Goal: Information Seeking & Learning: Learn about a topic

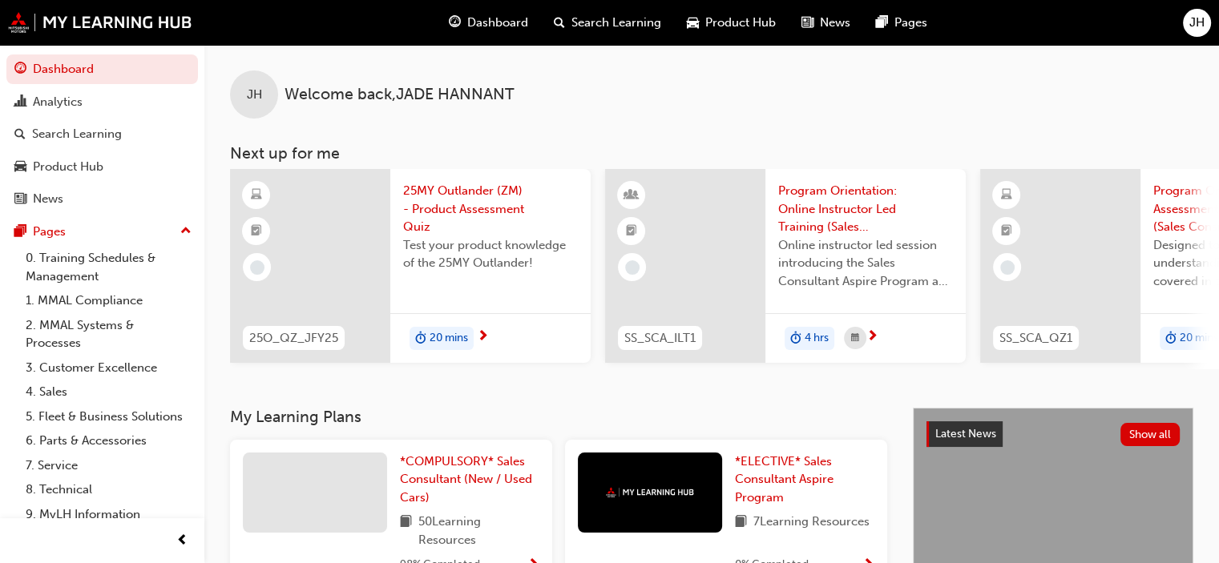
click at [439, 210] on span "25MY Outlander (ZM) - Product Assessment Quiz" at bounding box center [490, 209] width 175 height 54
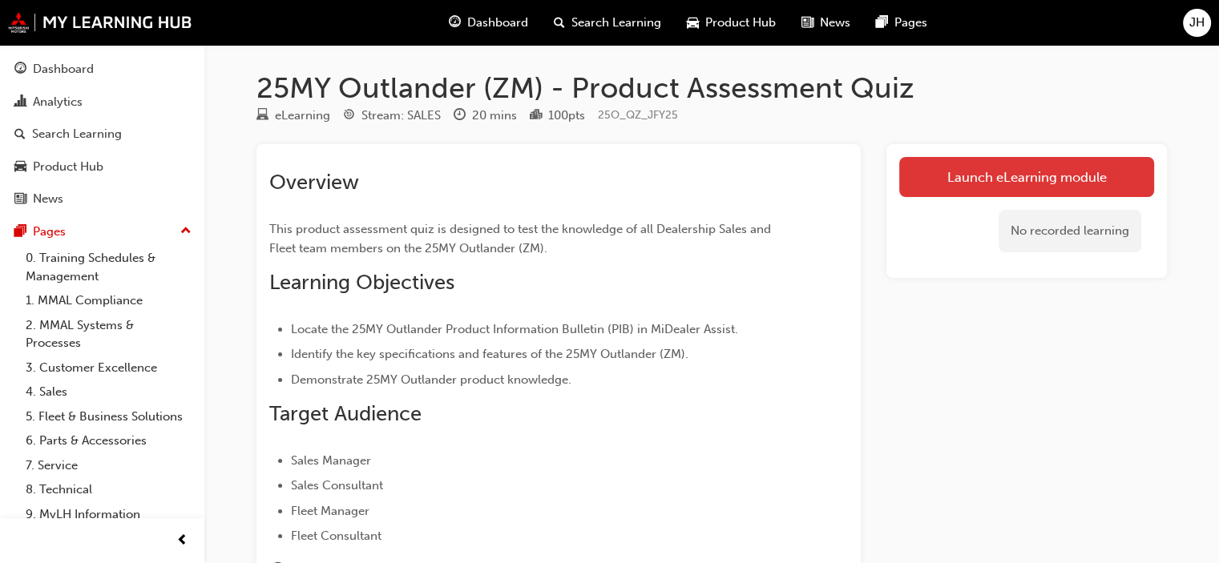
click at [1040, 178] on link "Launch eLearning module" at bounding box center [1026, 177] width 255 height 40
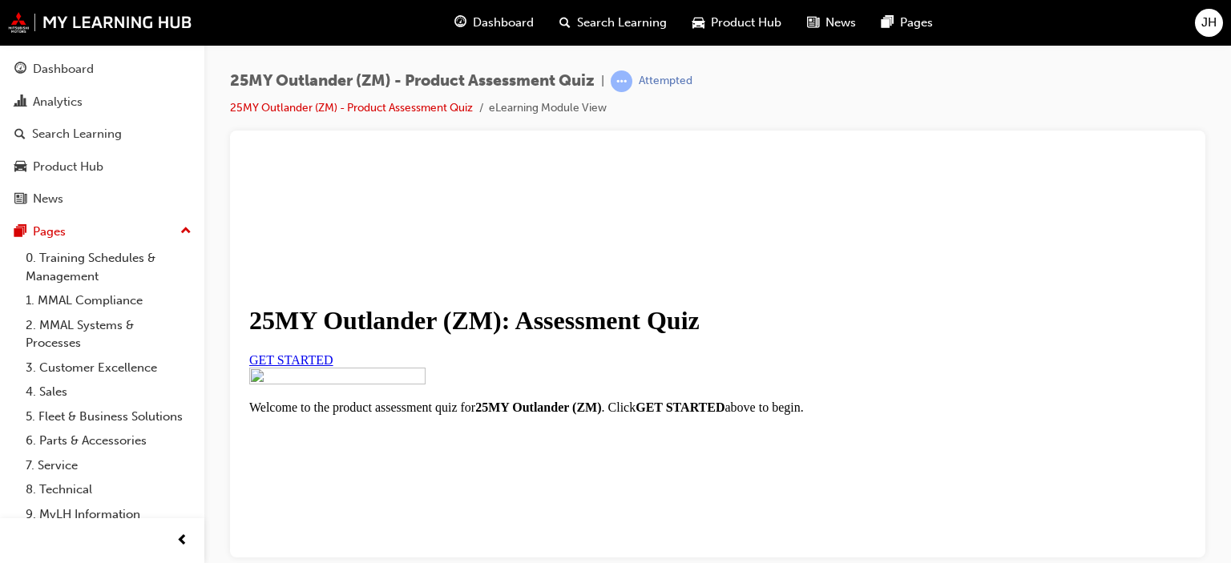
scroll to position [160, 0]
click at [333, 353] on link "GET STARTED" at bounding box center [291, 360] width 84 height 14
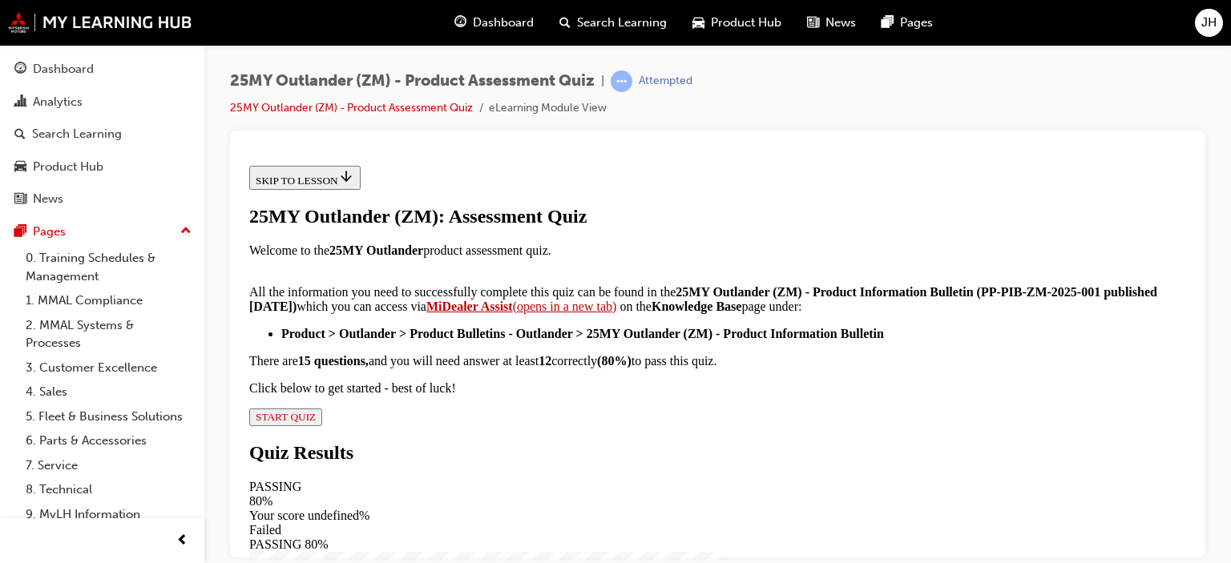
click at [513, 313] on strong "MiDealer Assist" at bounding box center [469, 306] width 87 height 14
click at [316, 422] on span "START QUIZ" at bounding box center [286, 416] width 60 height 12
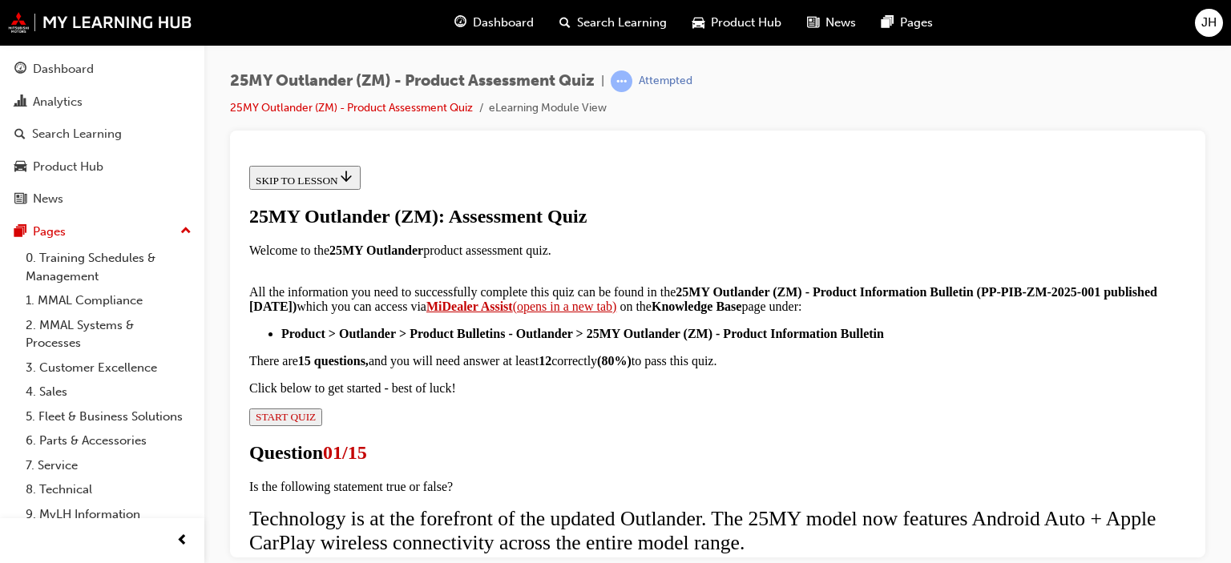
scroll to position [160, 0]
radio input "true"
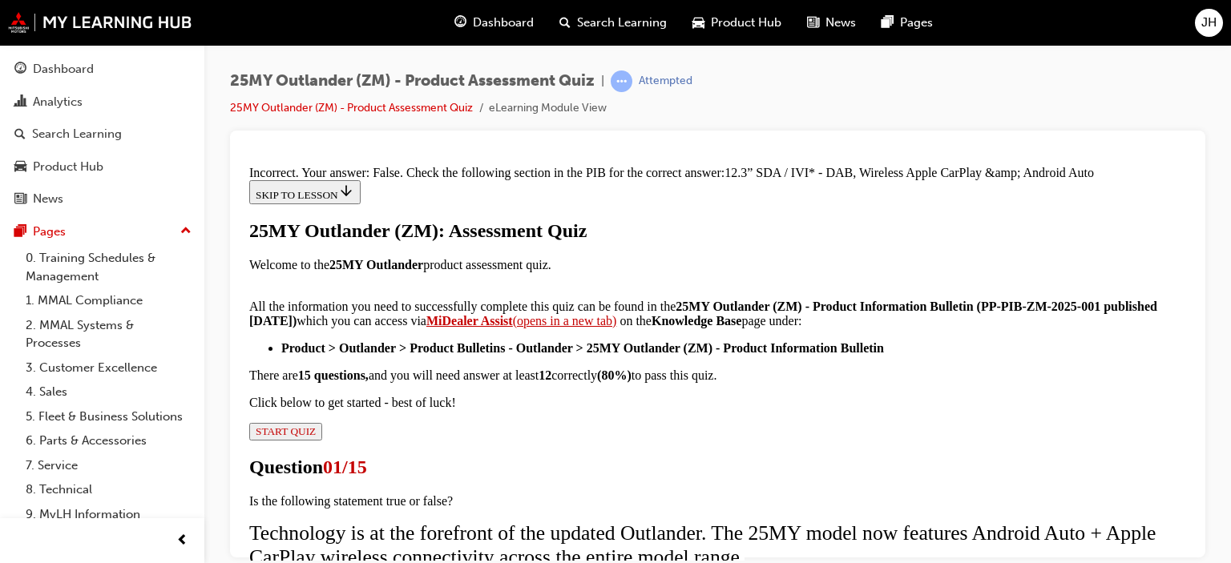
scroll to position [458, 0]
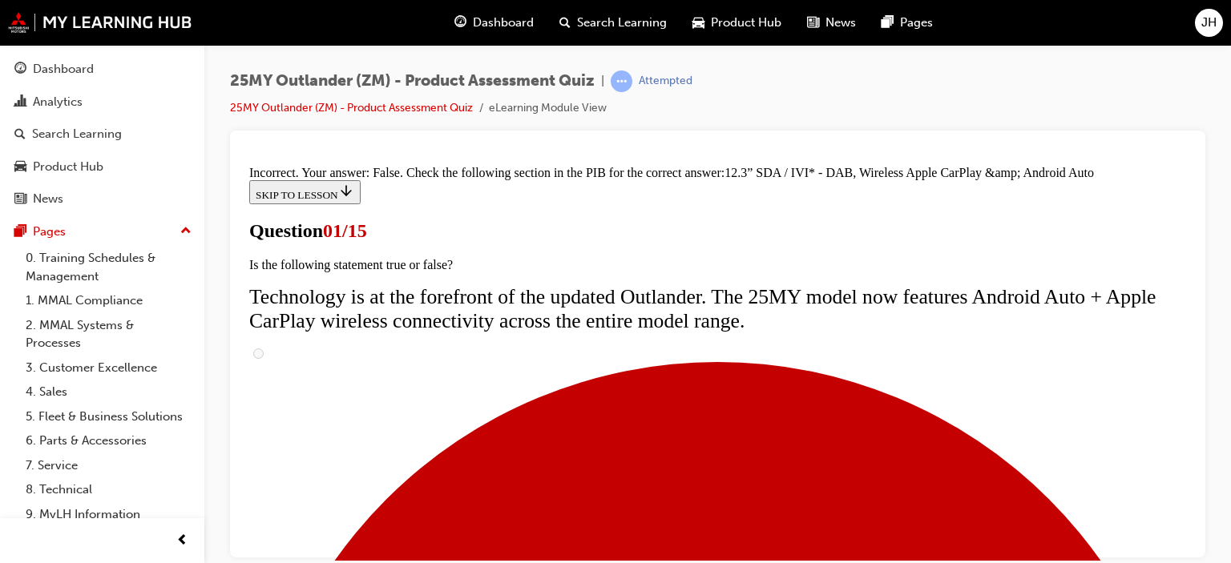
scroll to position [240, 0]
radio input "true"
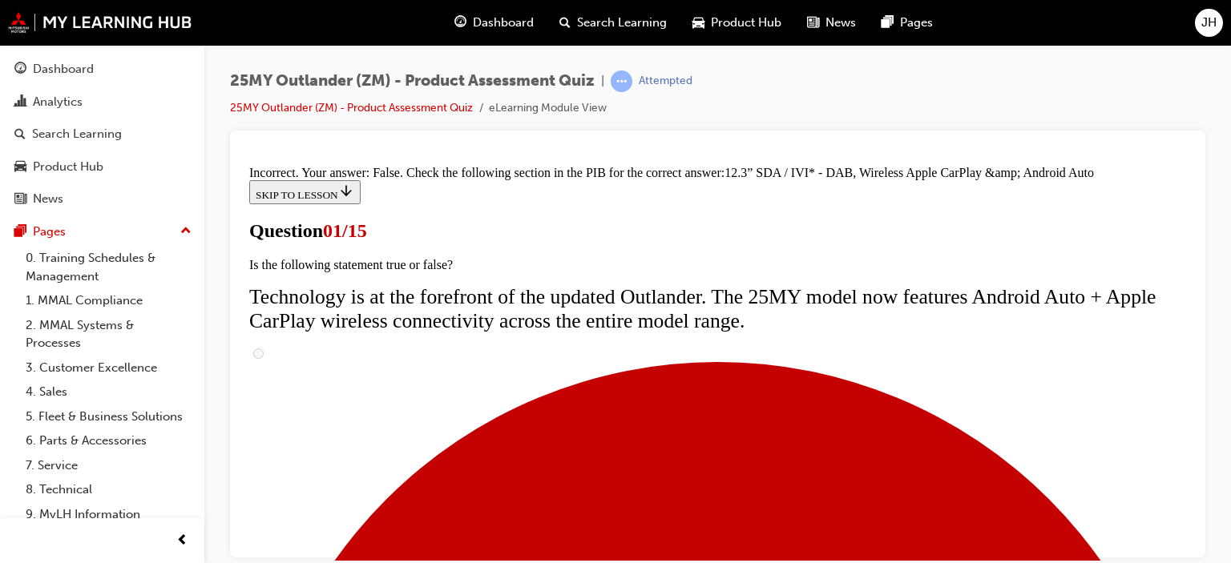
radio input "true"
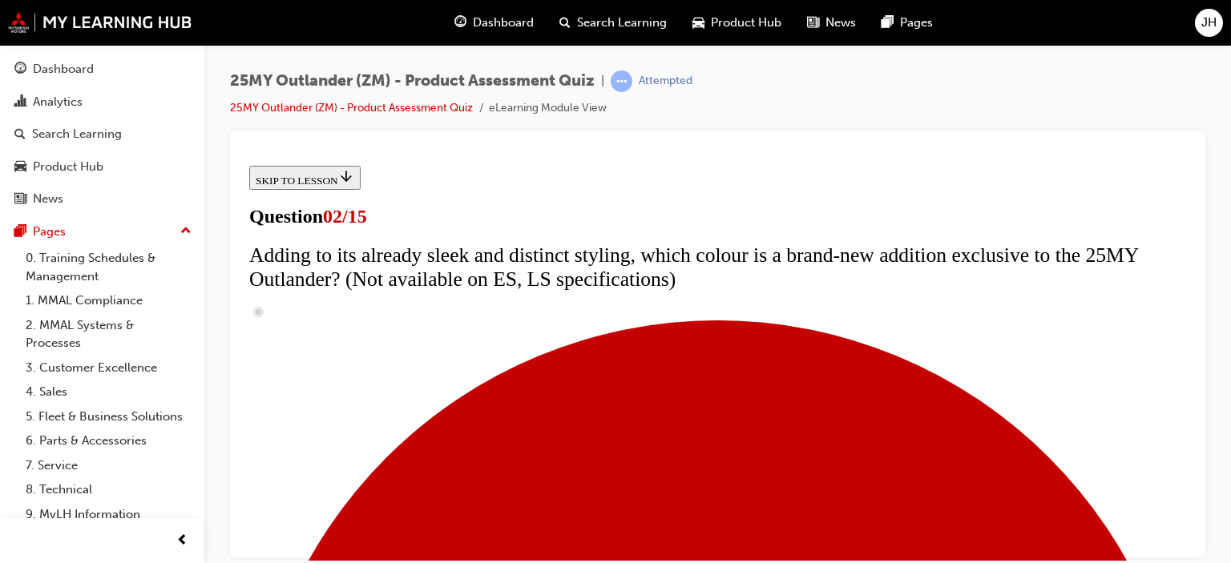
scroll to position [240, 0]
checkbox input "true"
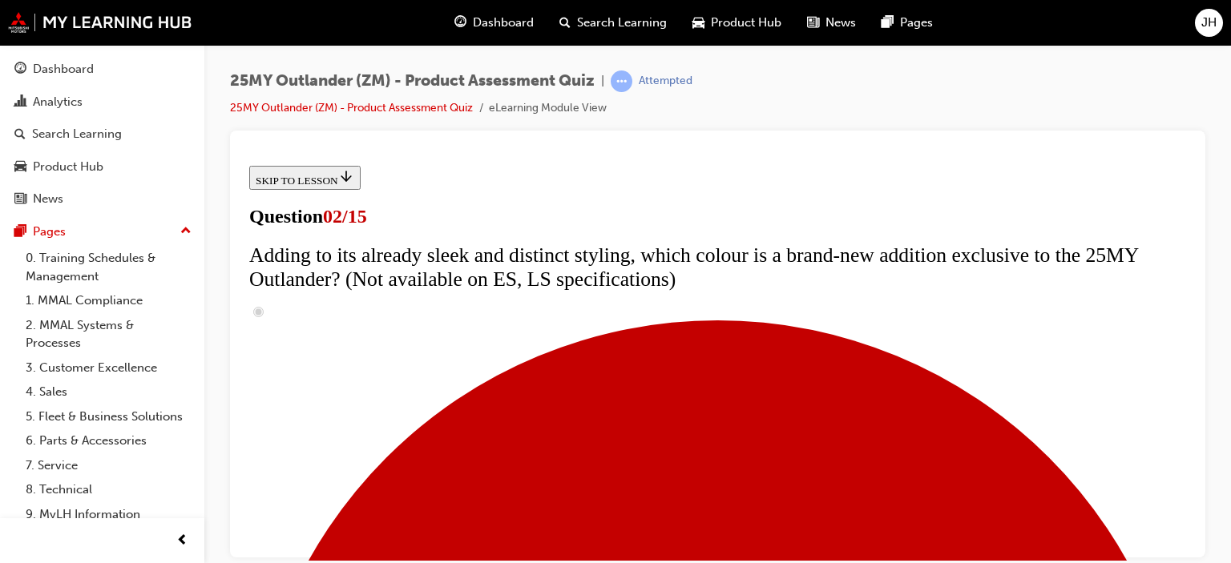
checkbox input "true"
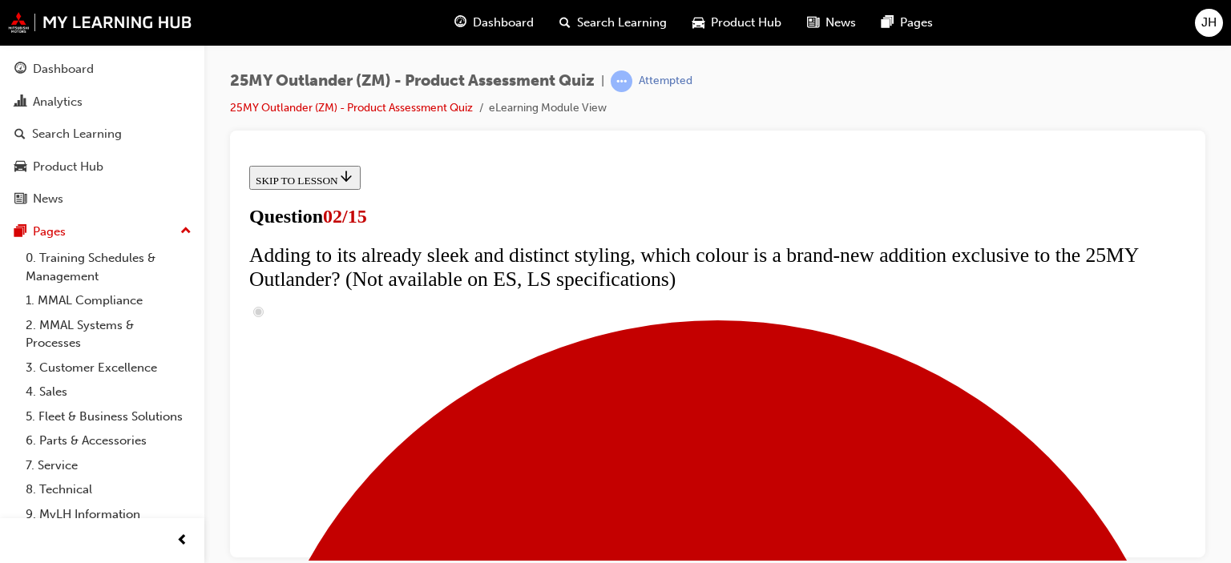
checkbox input "true"
drag, startPoint x: 590, startPoint y: 465, endPoint x: 725, endPoint y: 500, distance: 139.9
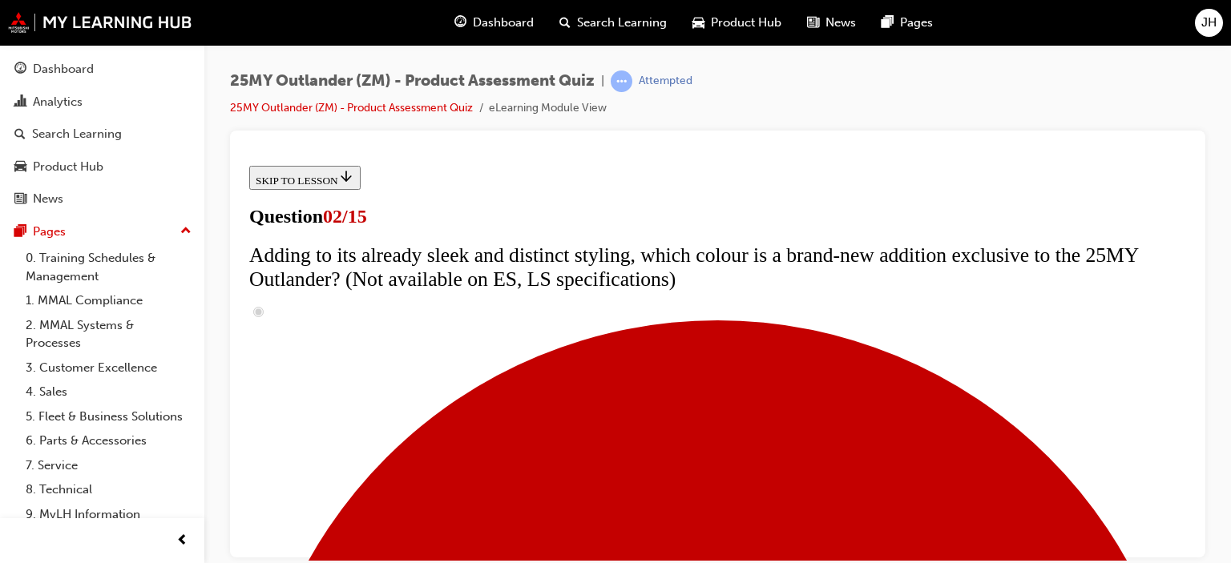
checkbox input "true"
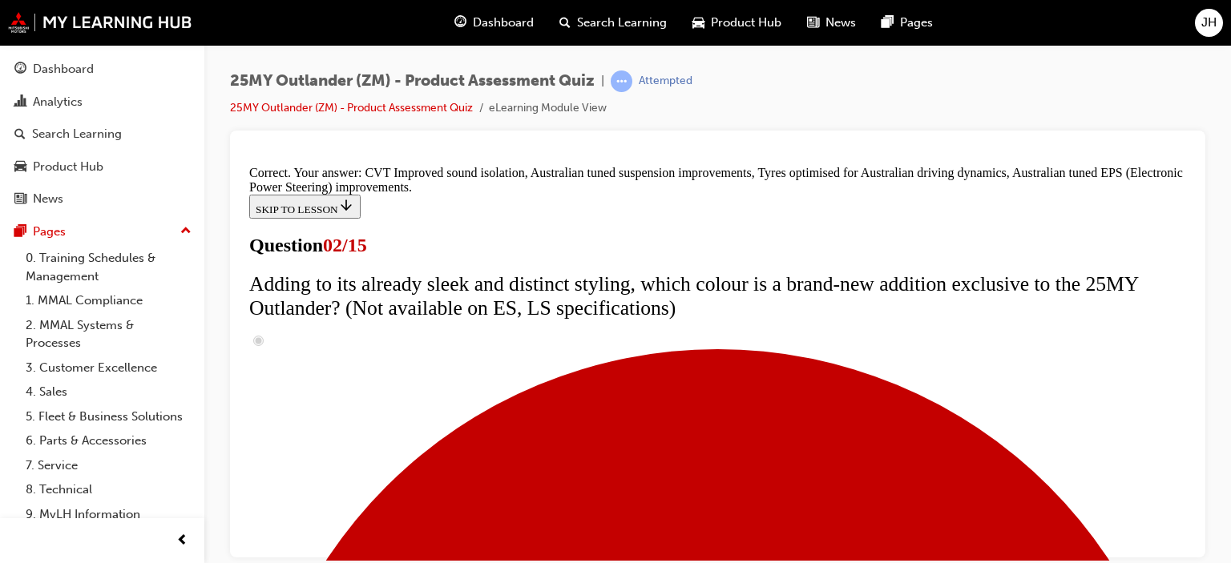
scroll to position [616, 0]
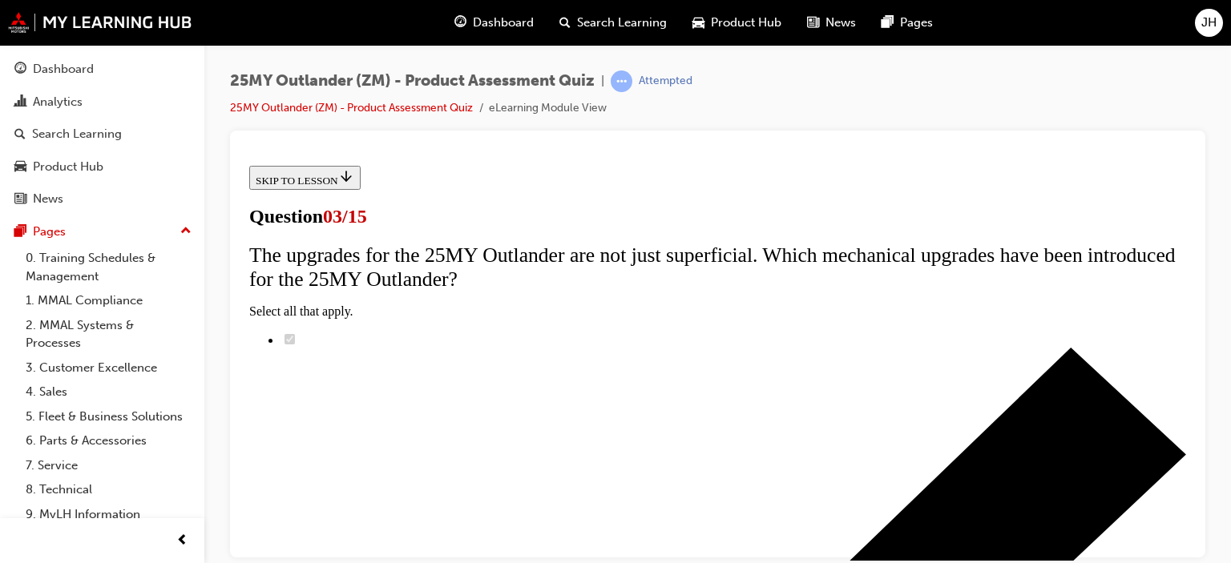
scroll to position [240, 0]
radio input "true"
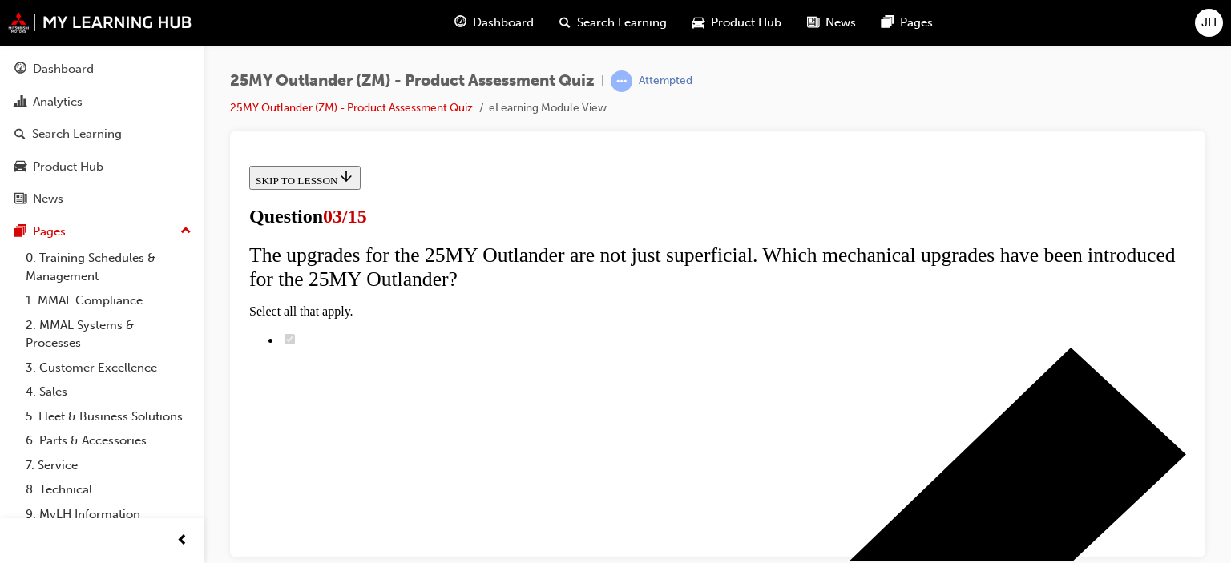
radio input "true"
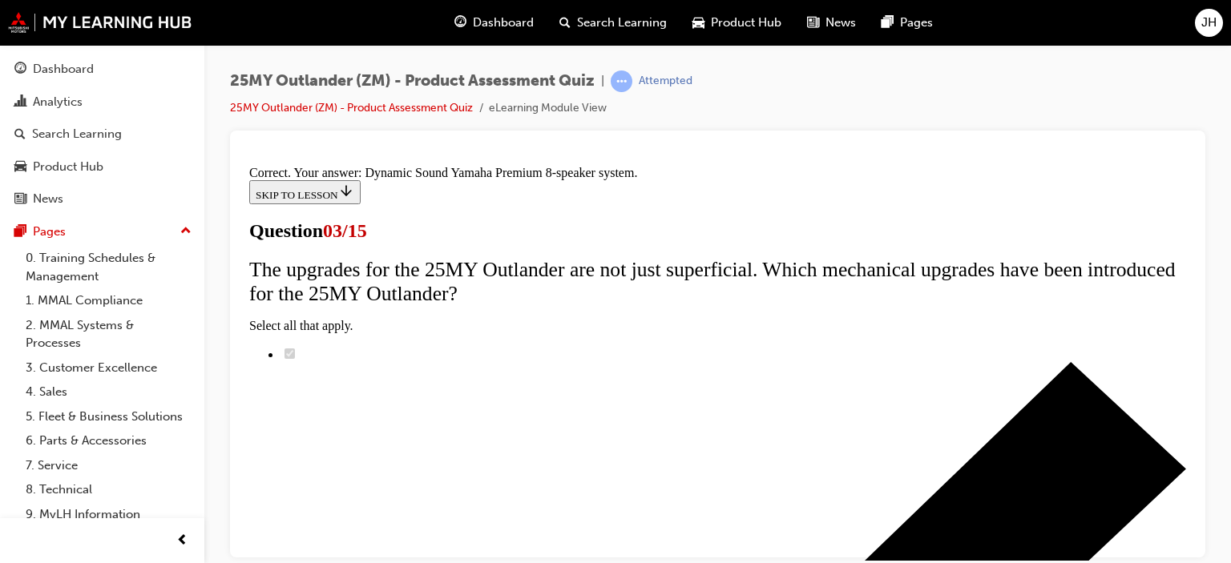
scroll to position [434, 0]
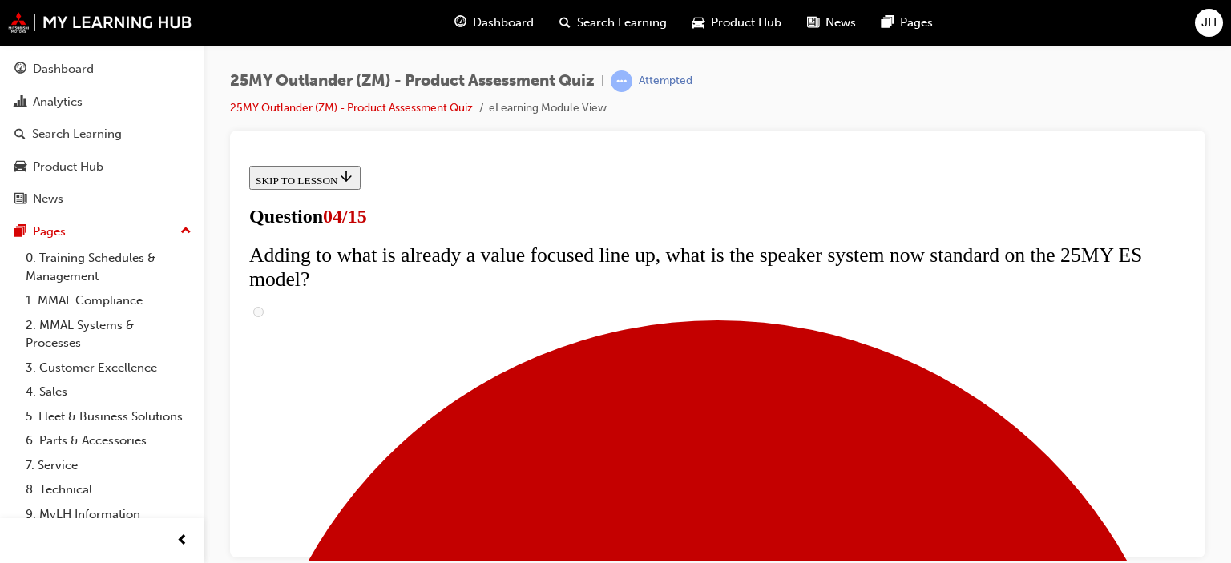
scroll to position [240, 0]
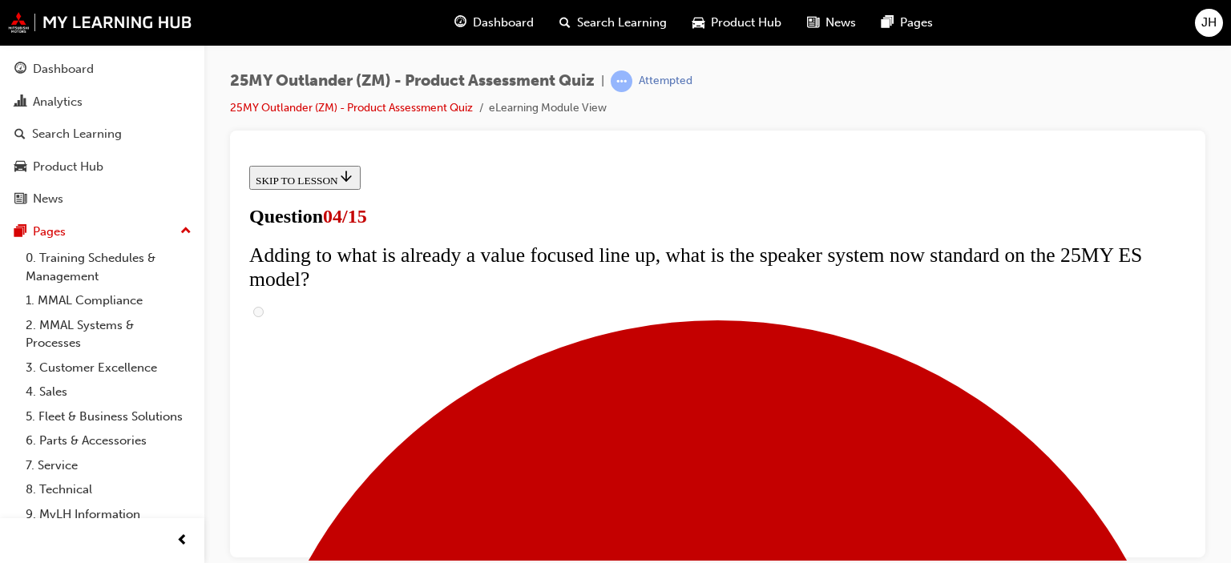
checkbox input "true"
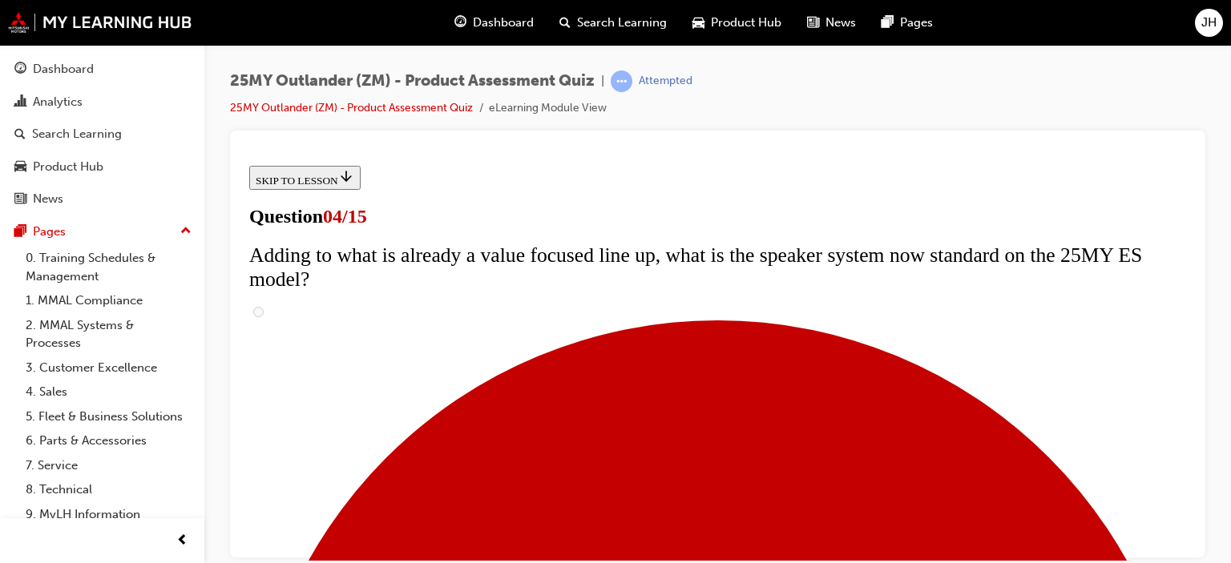
checkbox input "true"
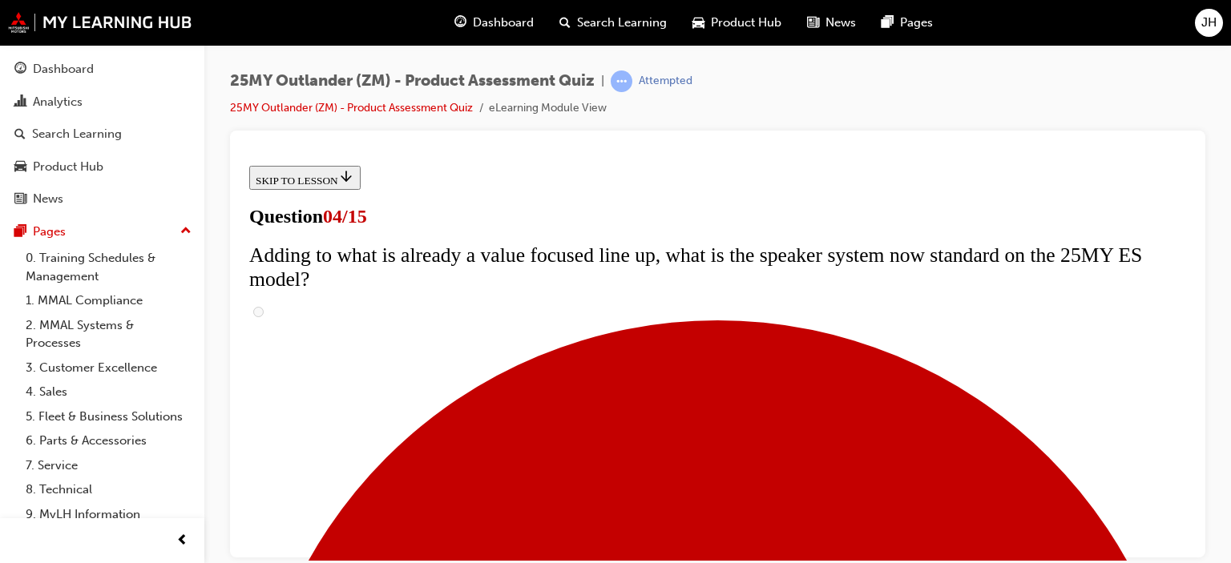
checkbox input "true"
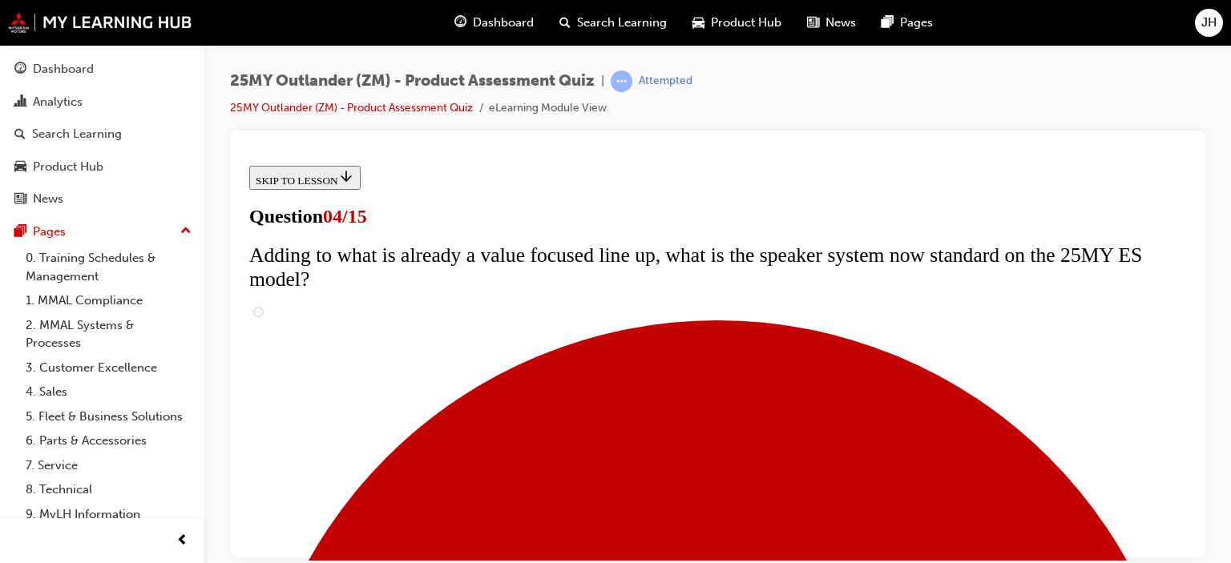
checkbox input "true"
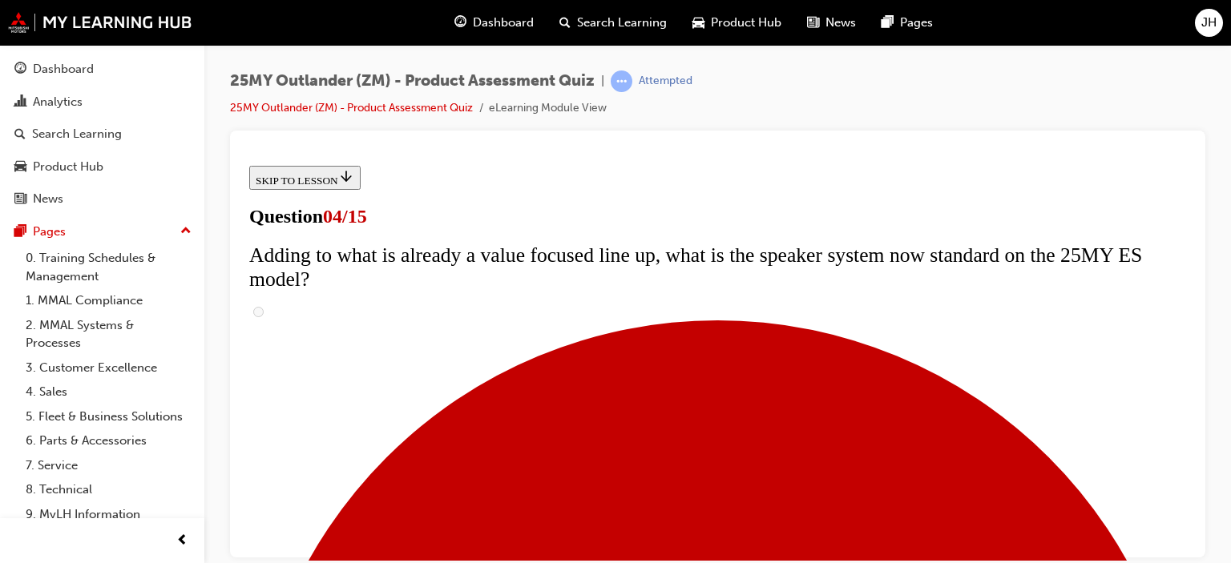
drag, startPoint x: 590, startPoint y: 450, endPoint x: 974, endPoint y: 475, distance: 385.5
checkbox input "true"
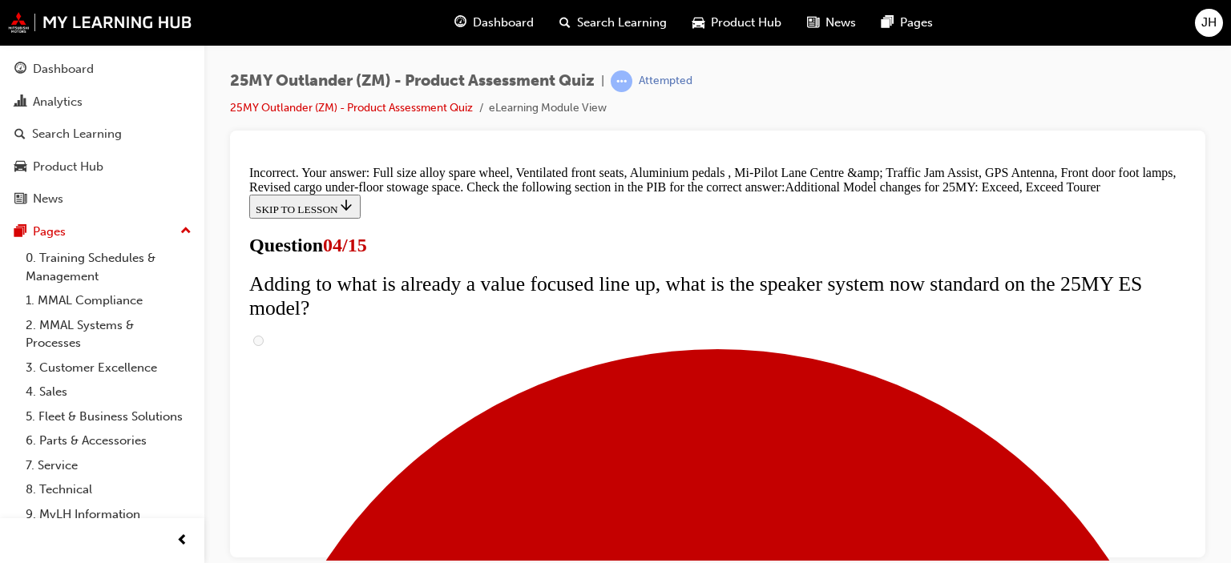
scroll to position [779, 0]
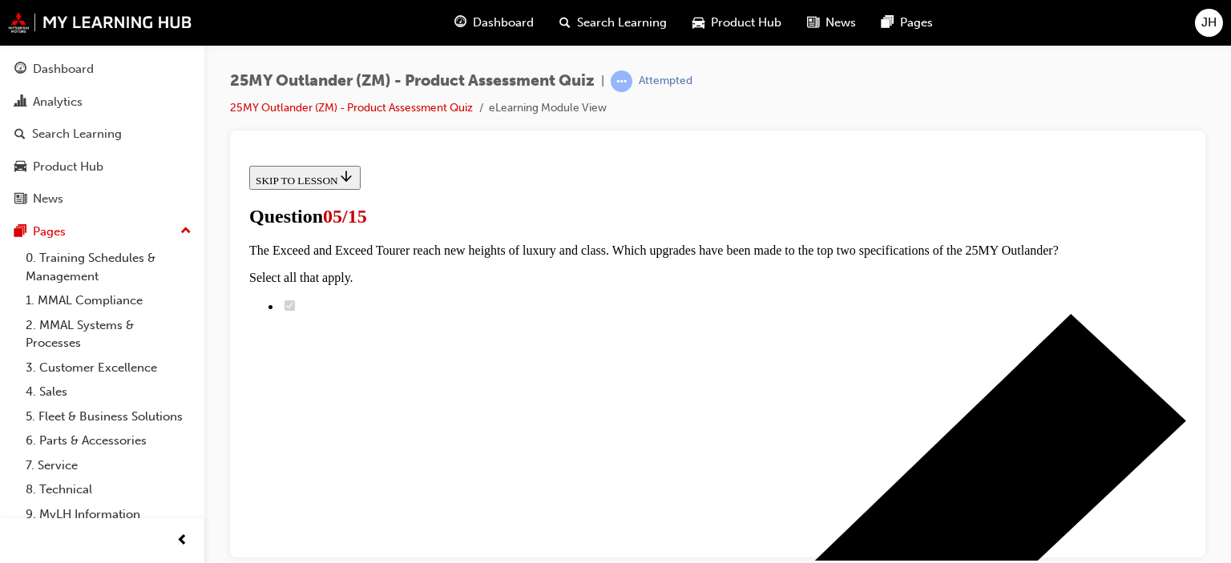
scroll to position [481, 0]
radio input "true"
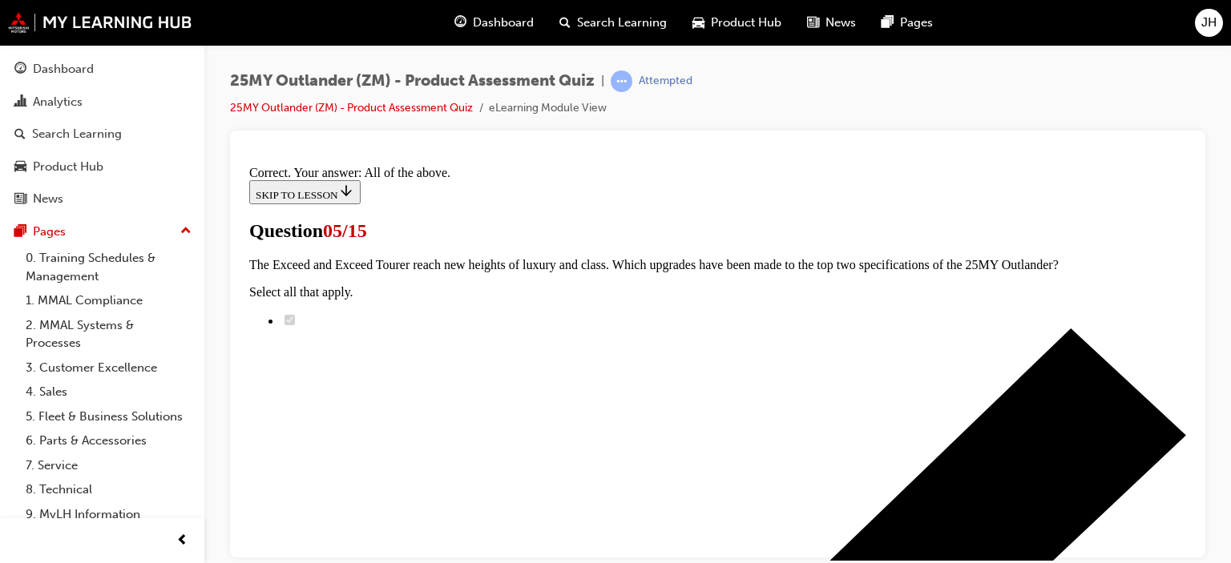
scroll to position [562, 0]
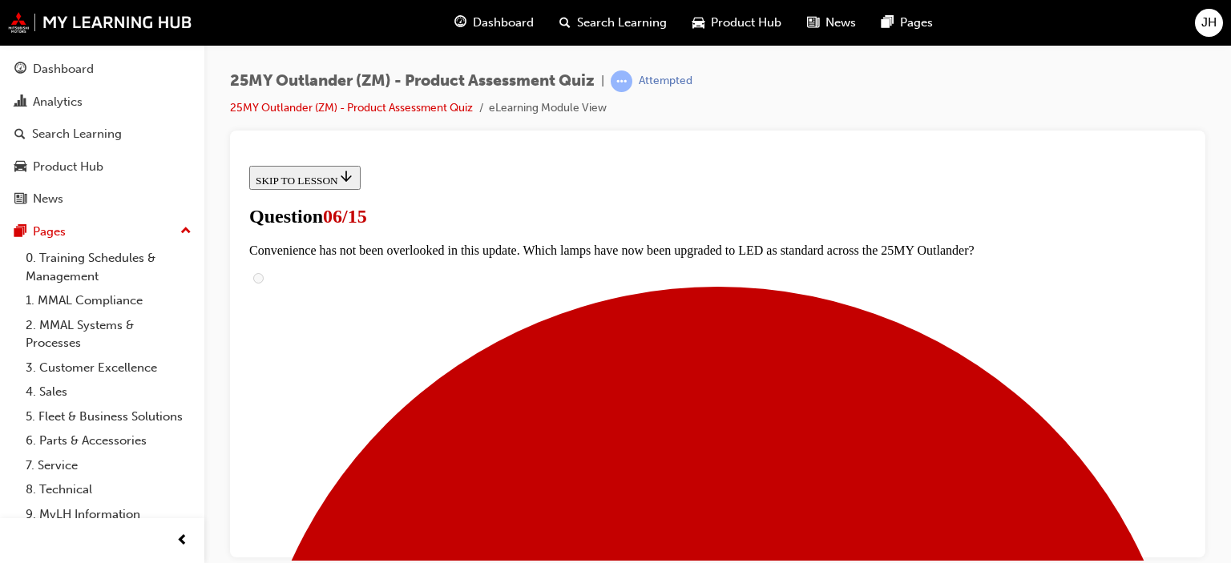
scroll to position [401, 0]
radio input "true"
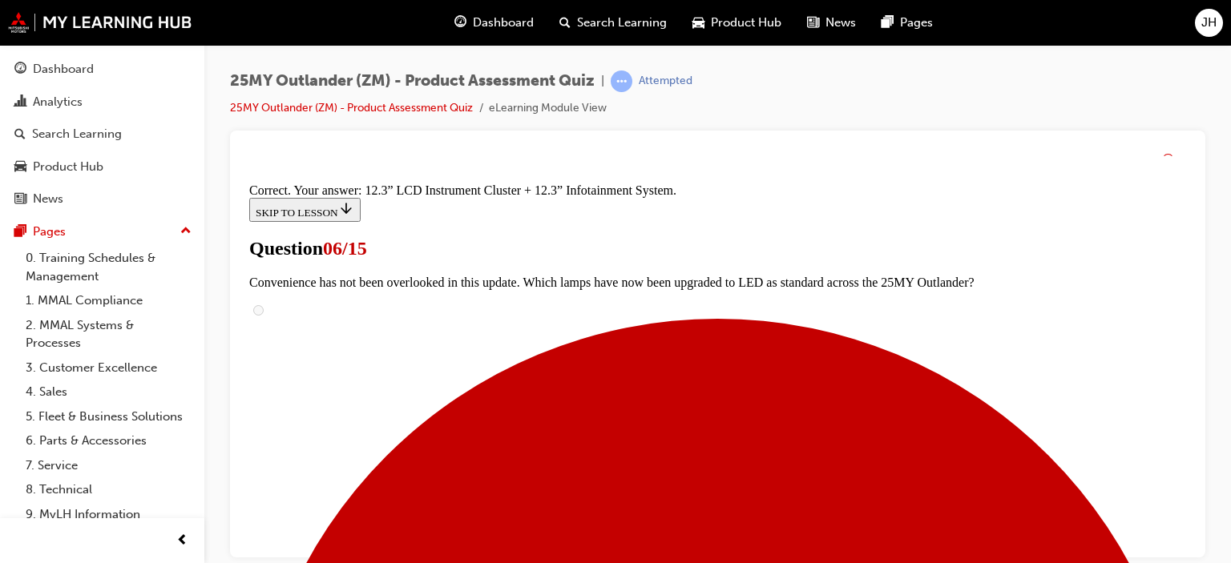
scroll to position [713, 0]
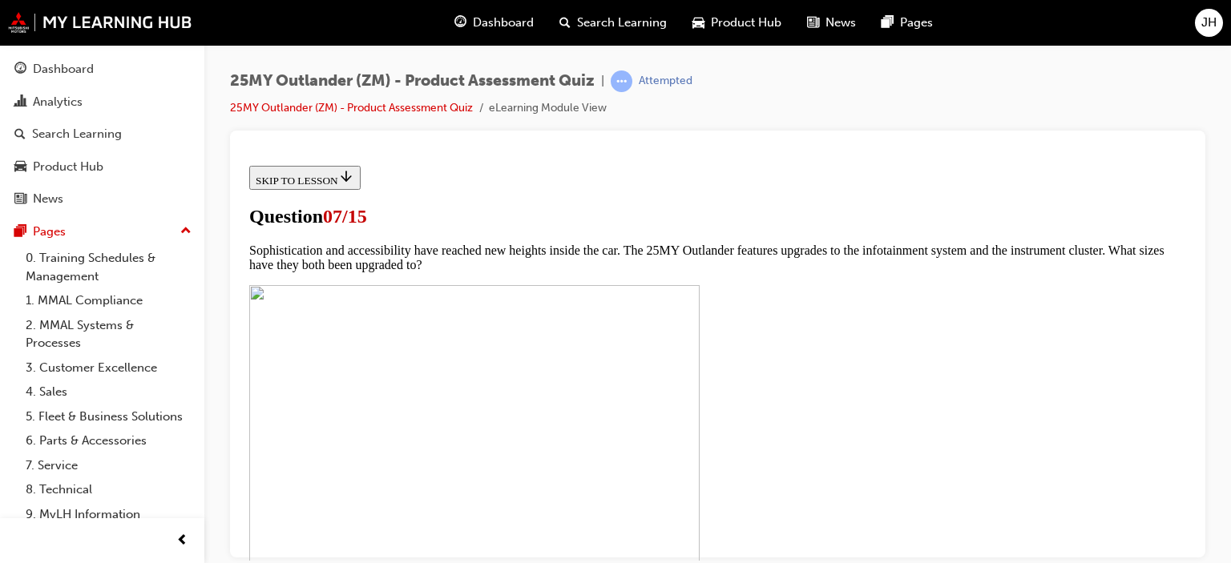
scroll to position [801, 0]
checkbox input "true"
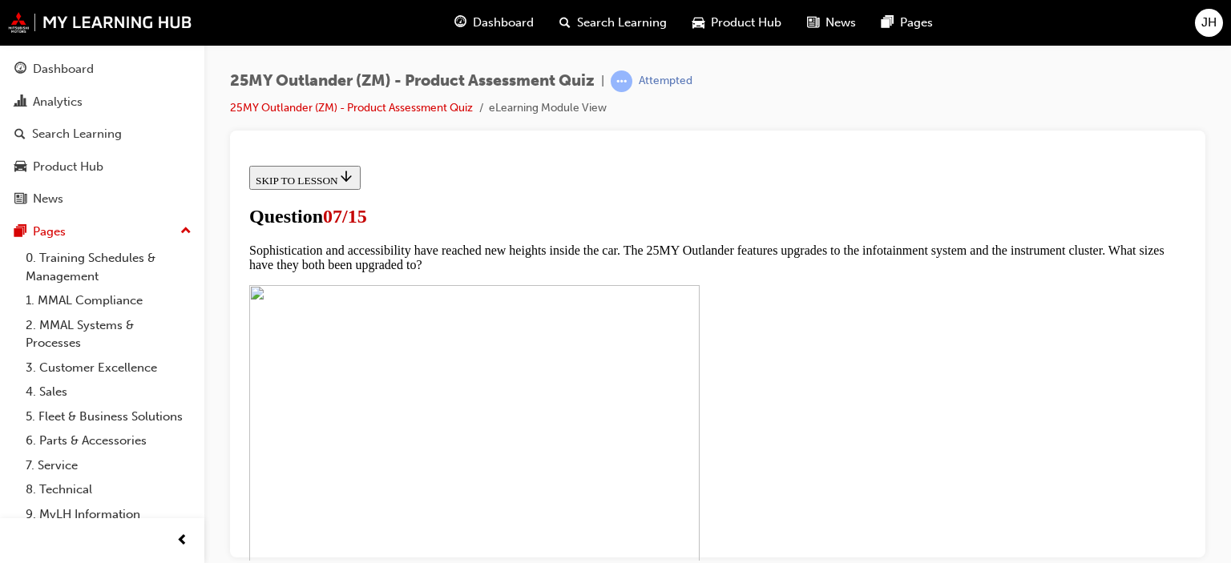
checkbox input "true"
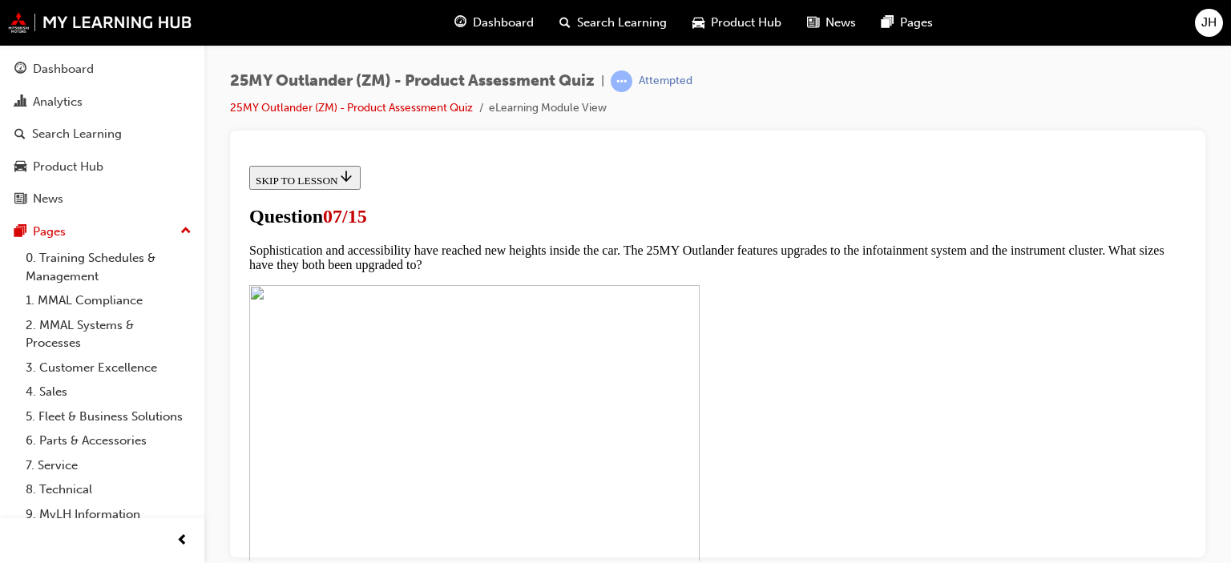
scroll to position [561, 0]
checkbox input "true"
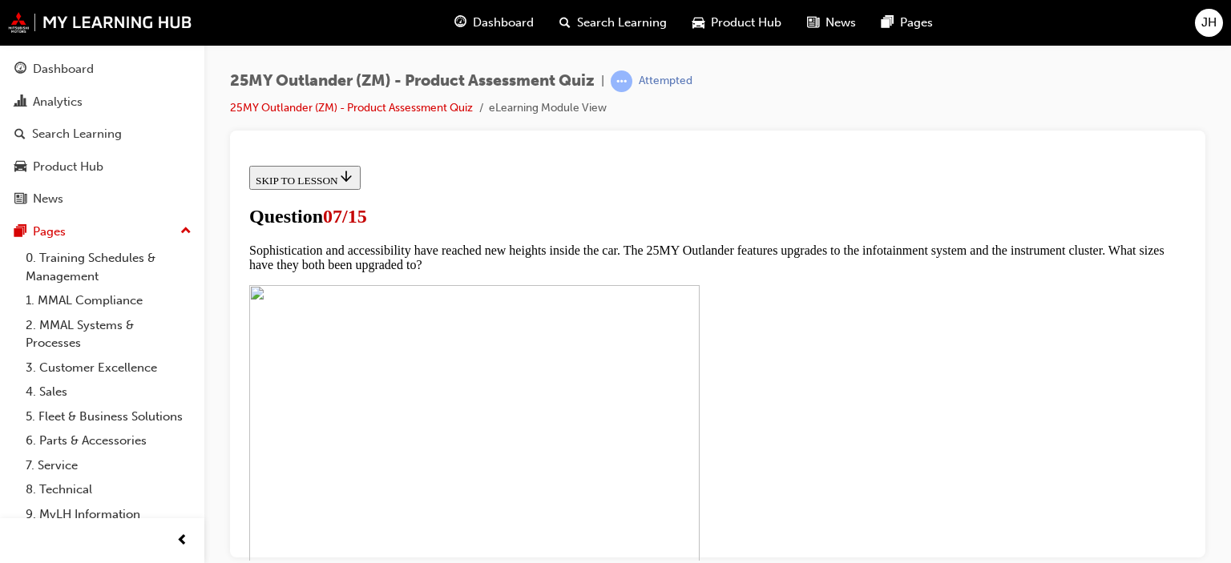
checkbox input "true"
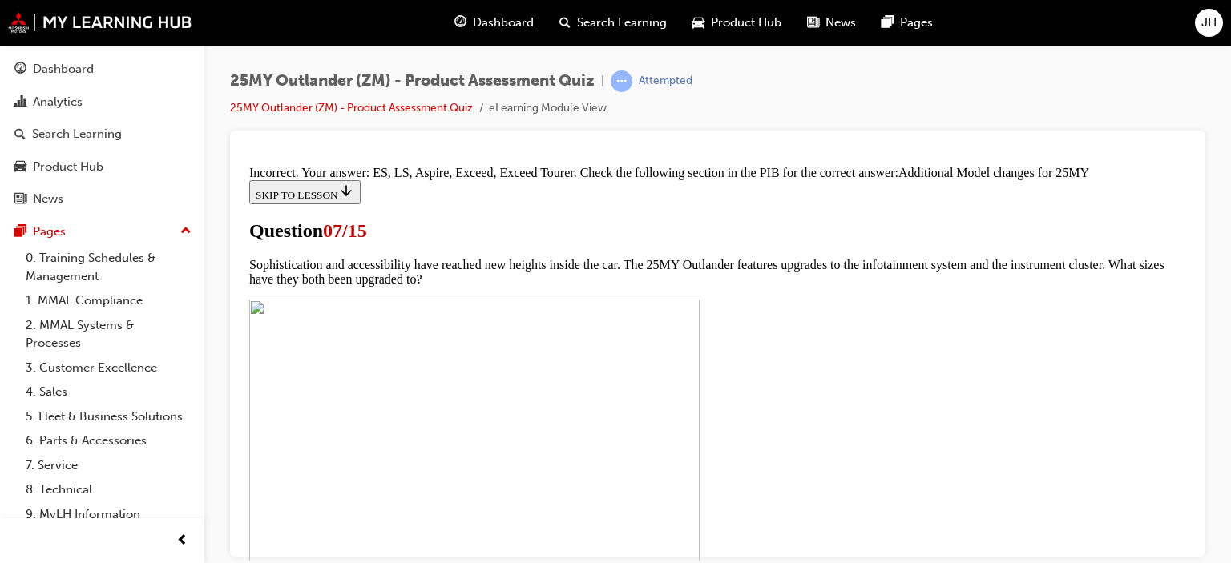
scroll to position [994, 0]
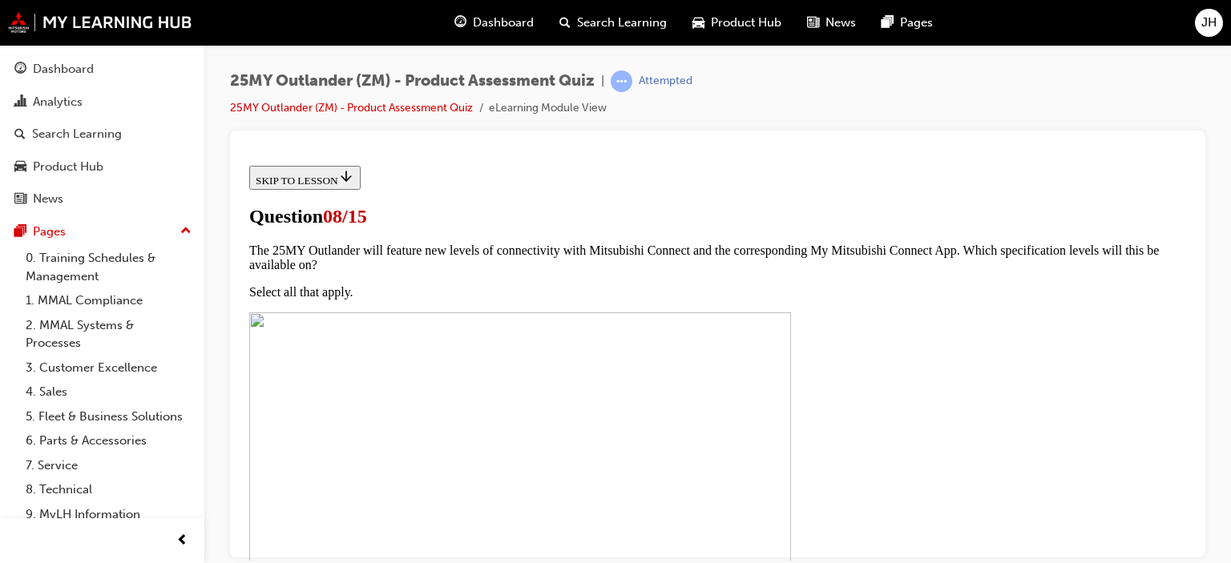
scroll to position [160, 0]
radio input "true"
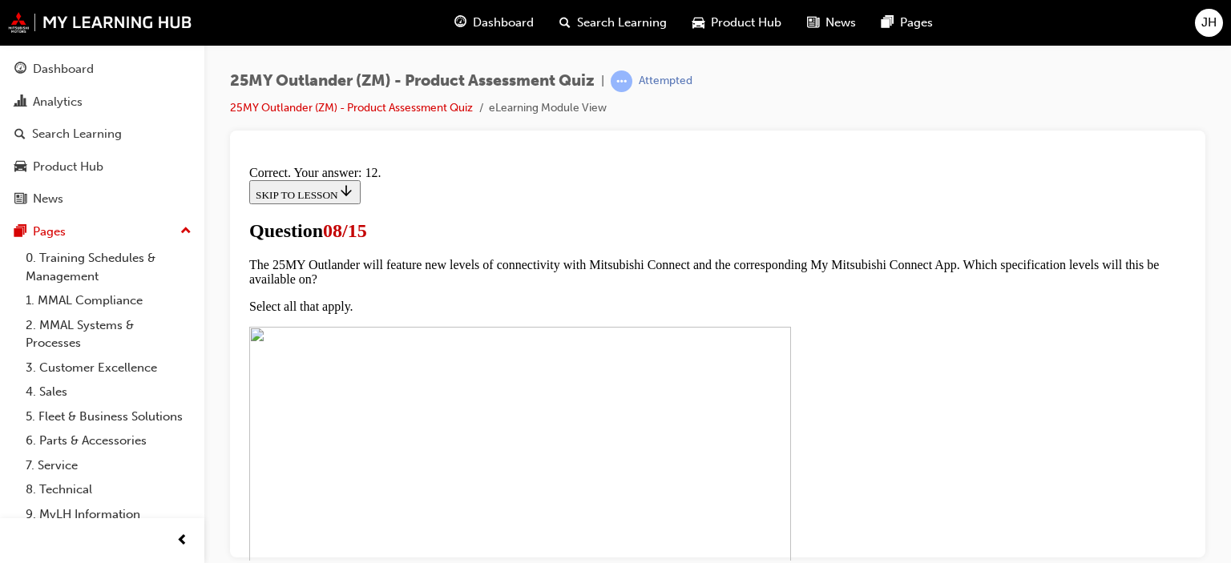
scroll to position [434, 0]
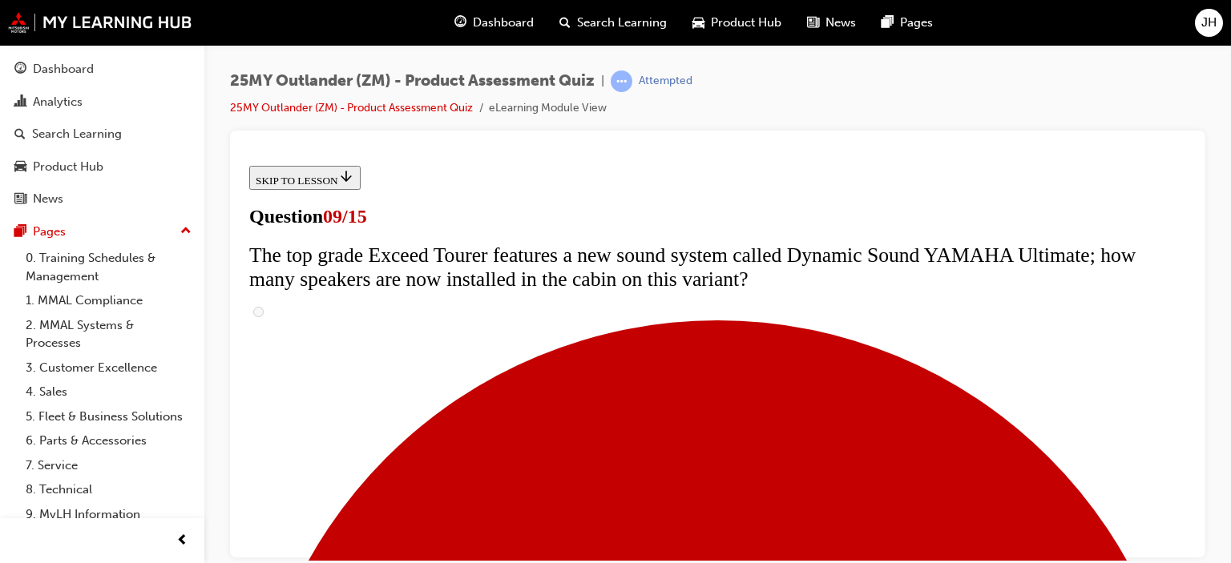
scroll to position [721, 0]
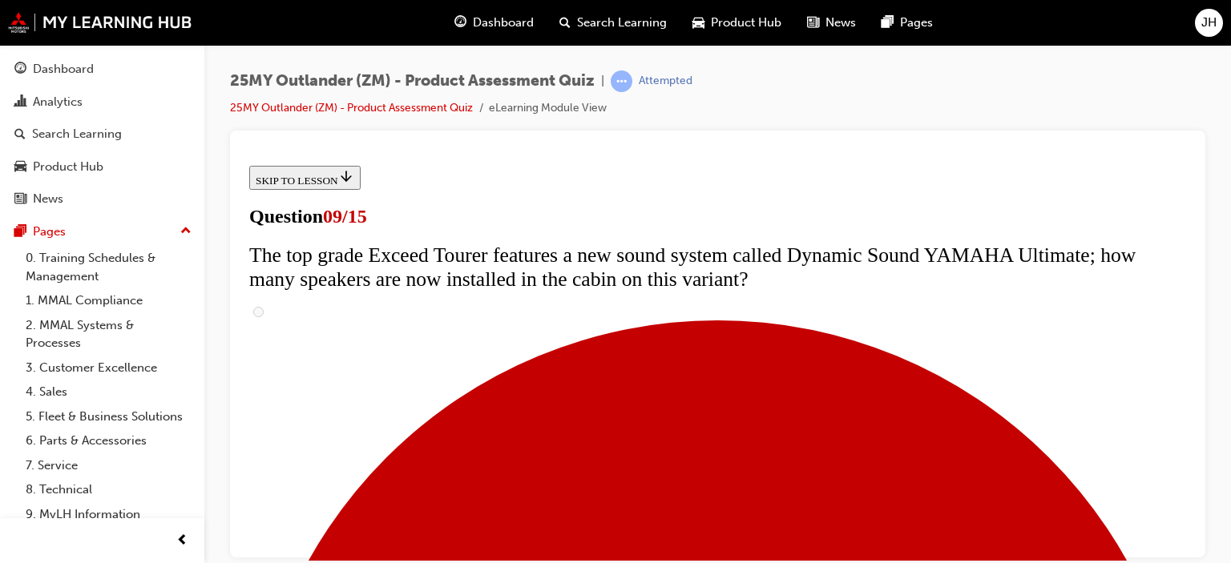
radio input "true"
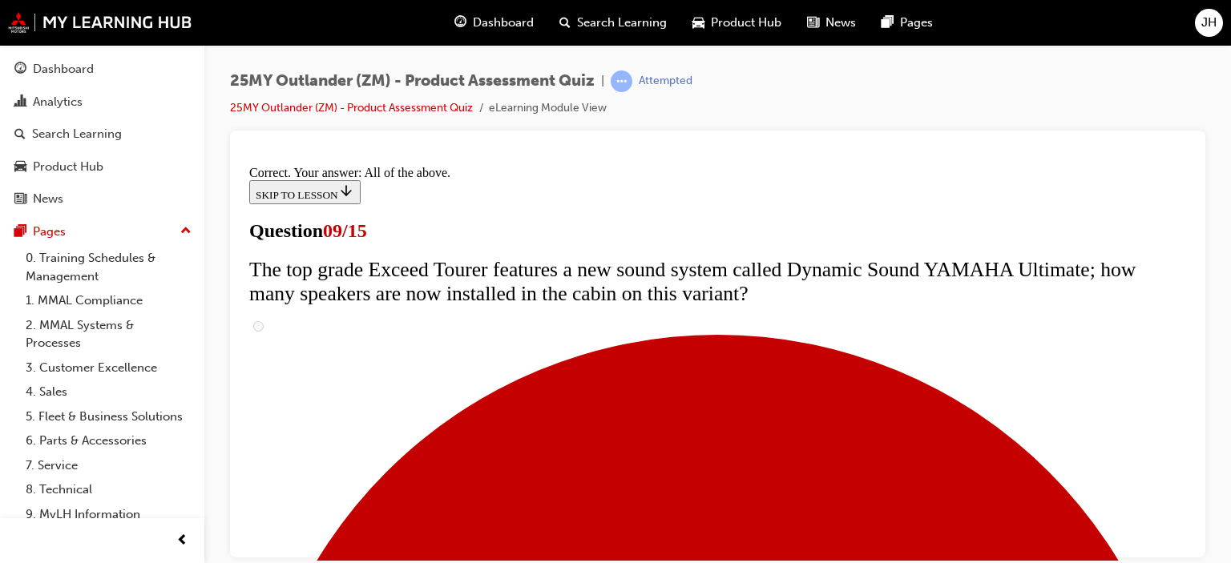
scroll to position [1006, 0]
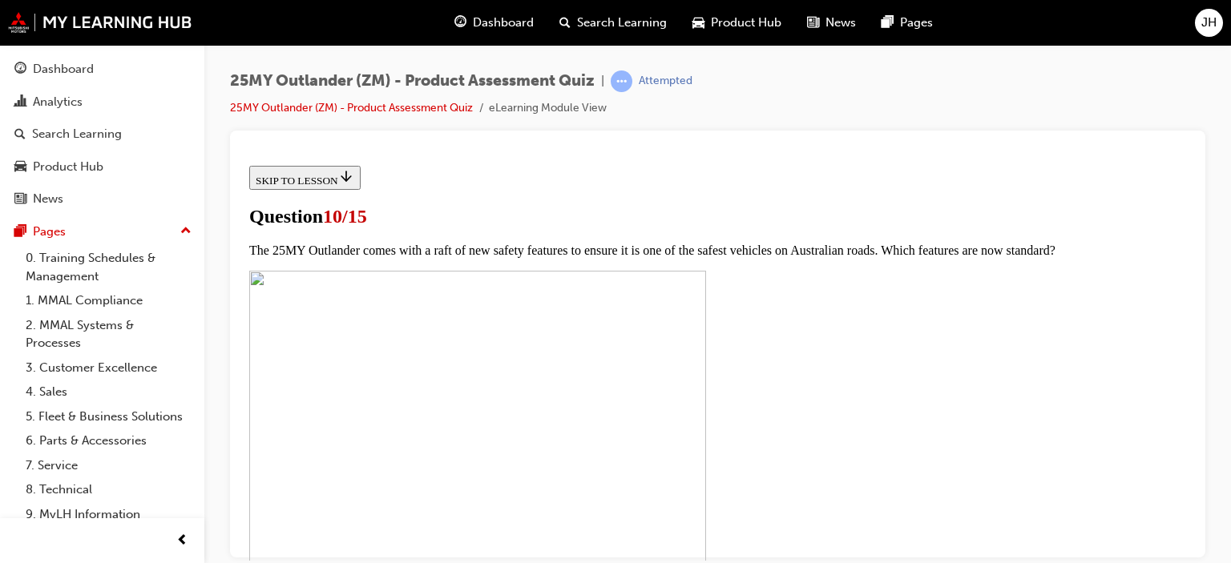
scroll to position [401, 0]
drag, startPoint x: 575, startPoint y: 311, endPoint x: 619, endPoint y: 341, distance: 52.5
checkbox input "true"
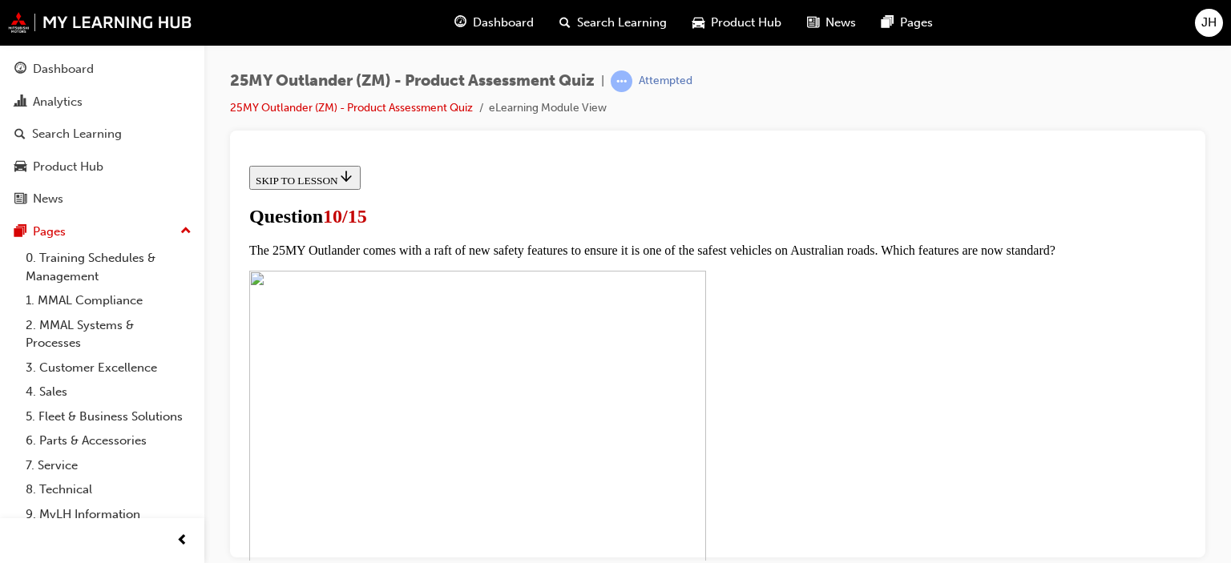
scroll to position [481, 0]
checkbox input "true"
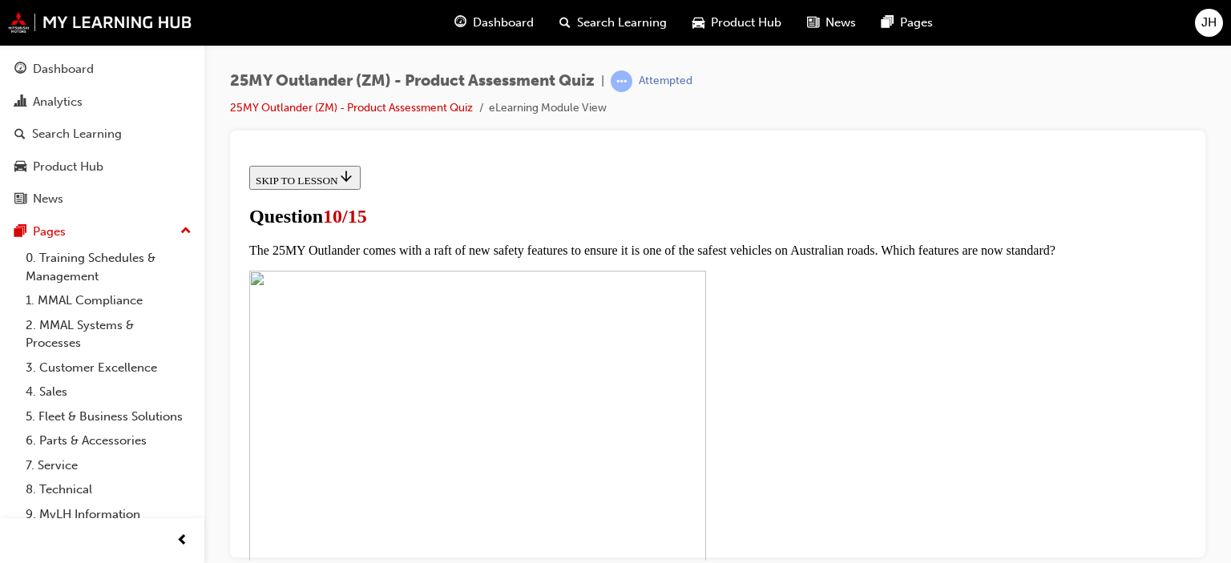
checkbox input "true"
drag, startPoint x: 543, startPoint y: 392, endPoint x: 780, endPoint y: 484, distance: 254.5
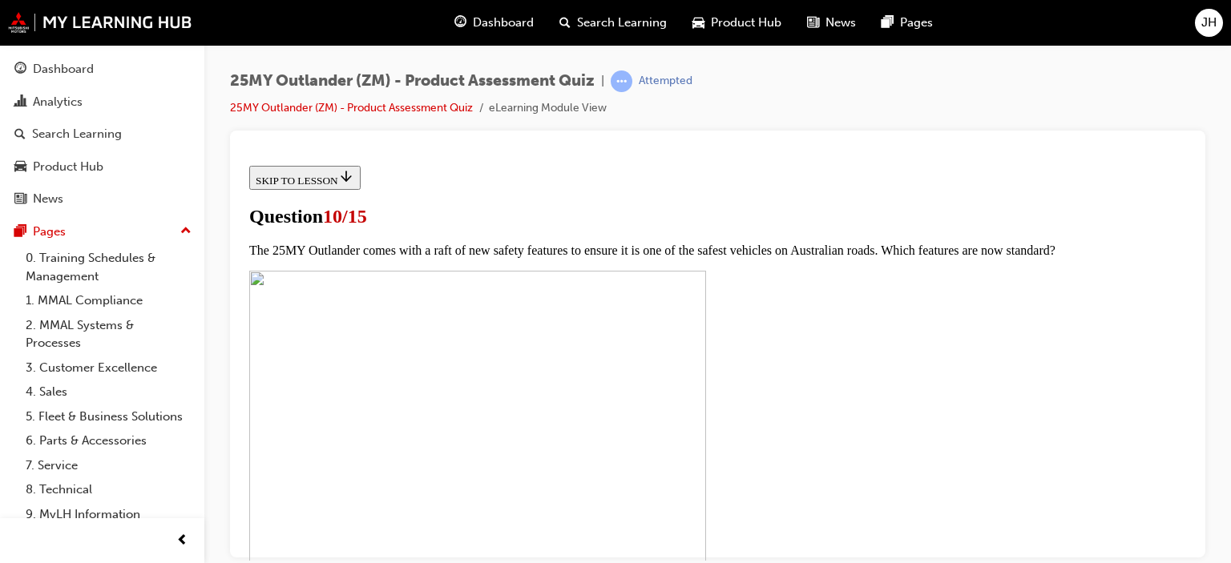
checkbox input "true"
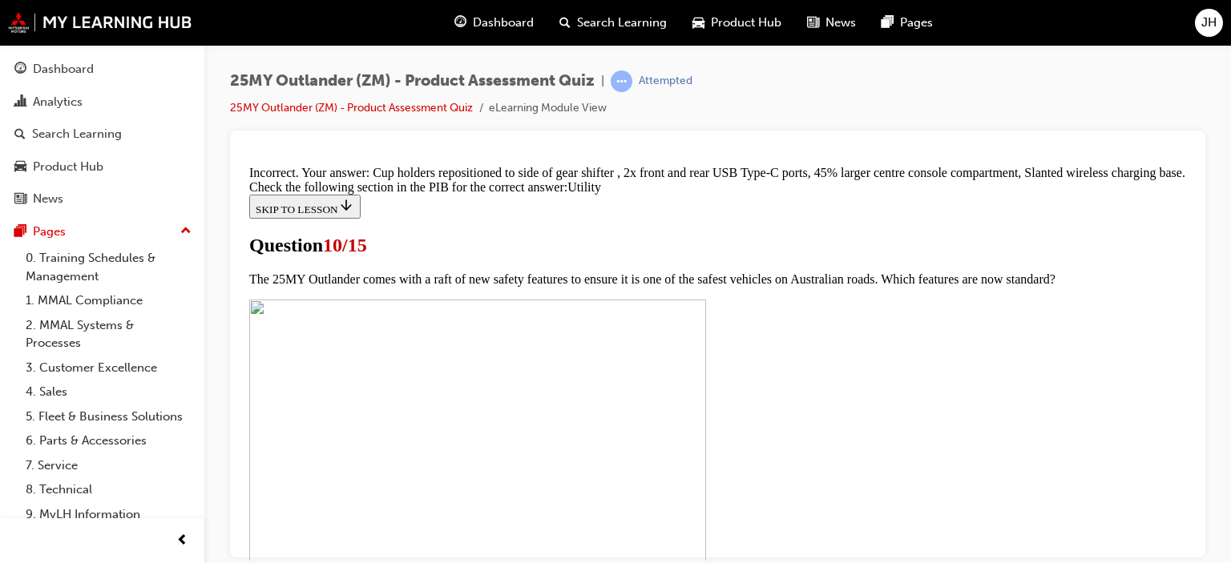
scroll to position [955, 0]
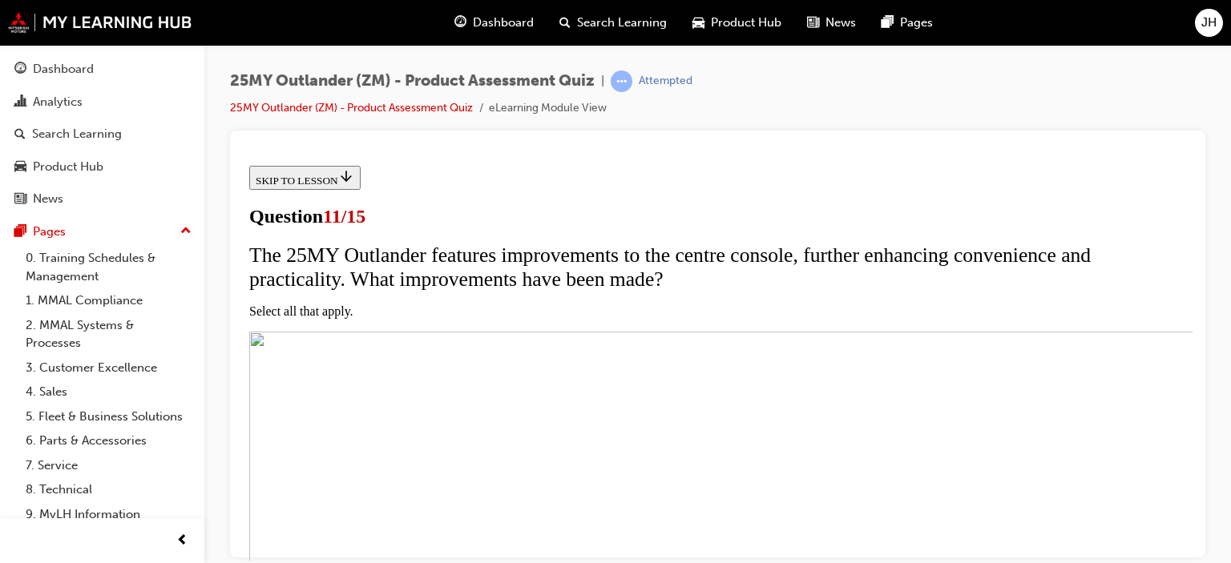
scroll to position [240, 0]
checkbox input "true"
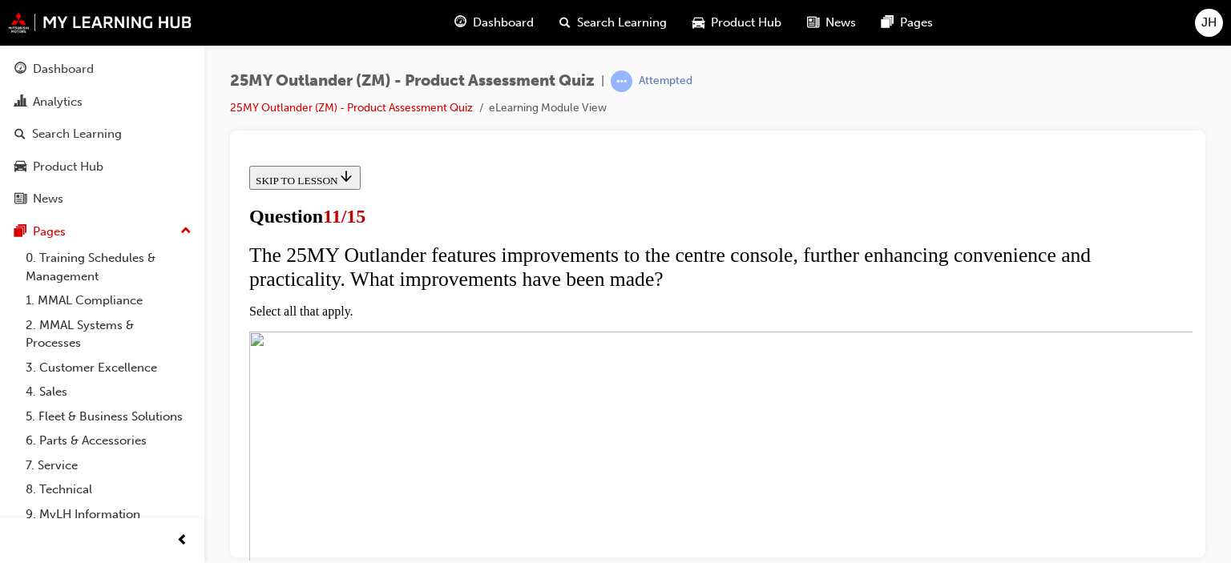
checkbox input "true"
drag, startPoint x: 466, startPoint y: 434, endPoint x: 466, endPoint y: 456, distance: 22.4
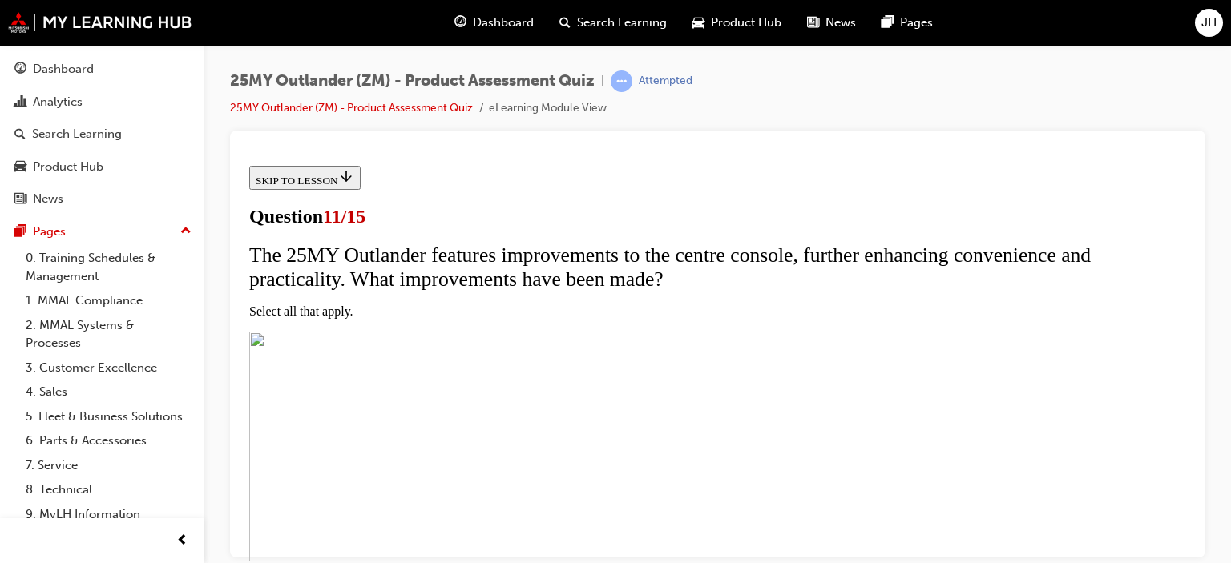
checkbox input "true"
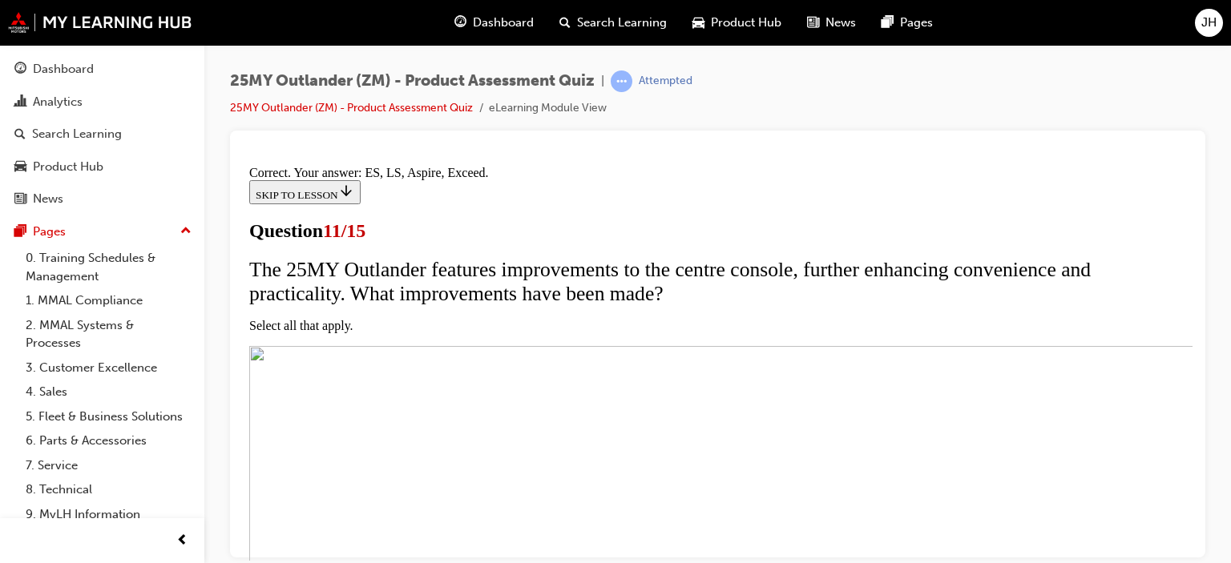
scroll to position [552, 0]
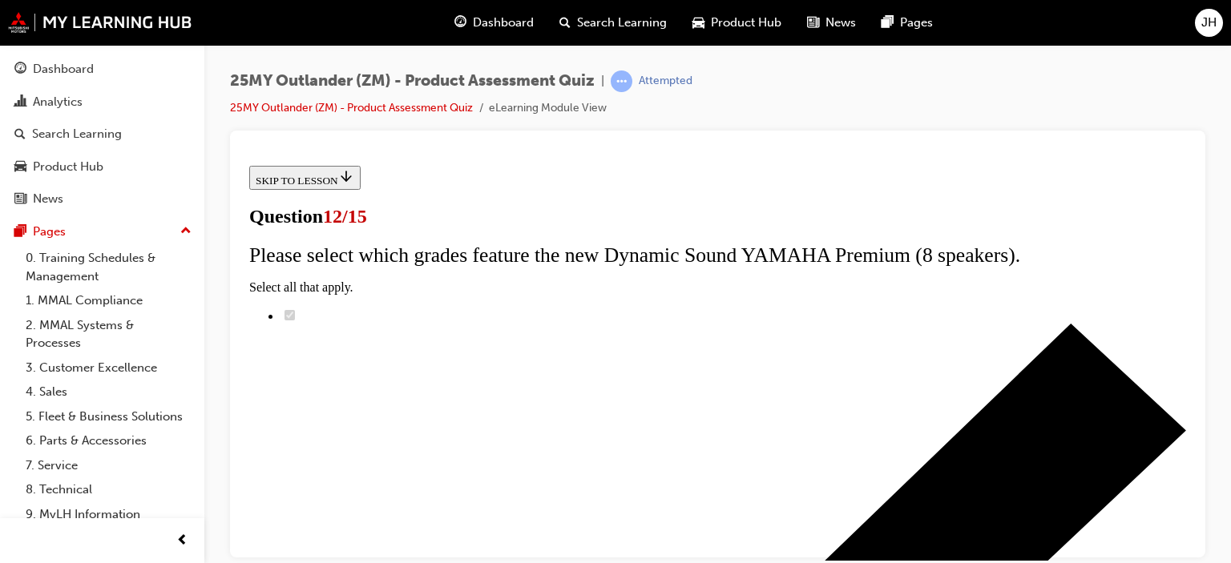
scroll to position [240, 0]
drag, startPoint x: 504, startPoint y: 305, endPoint x: 587, endPoint y: 347, distance: 92.5
radio input "true"
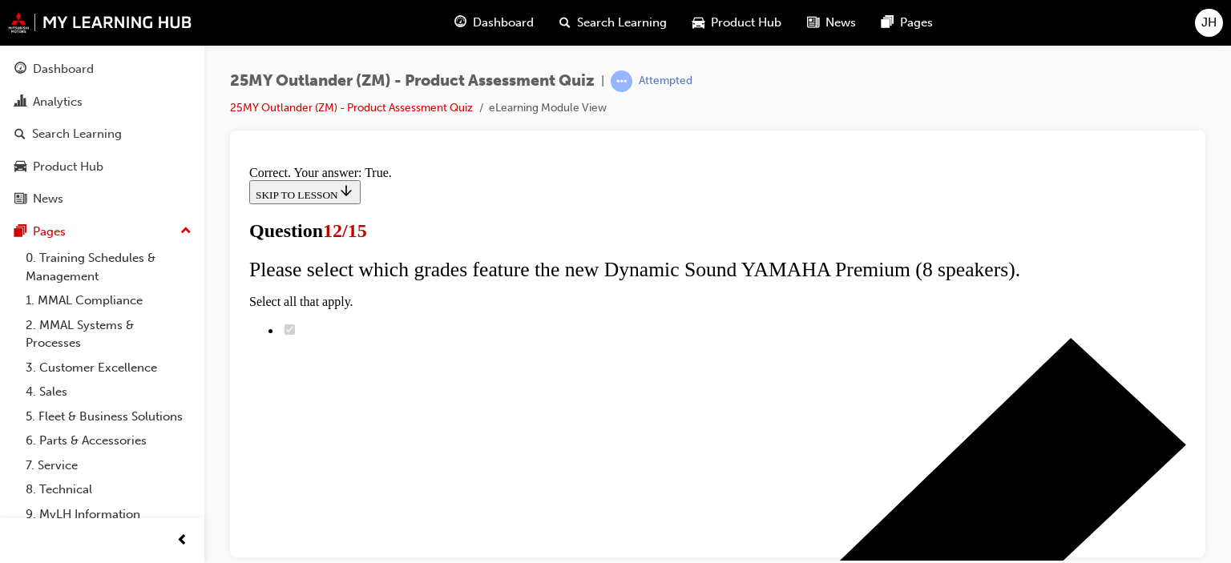
scroll to position [360, 0]
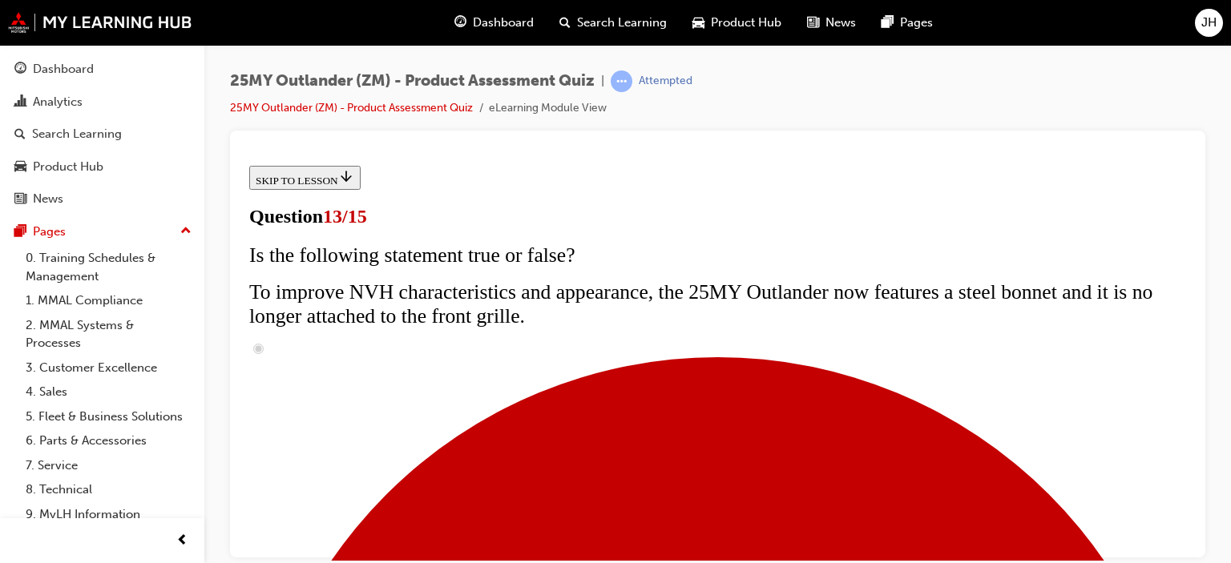
scroll to position [0, 0]
drag, startPoint x: 481, startPoint y: 391, endPoint x: 914, endPoint y: 390, distance: 432.7
drag, startPoint x: 568, startPoint y: 435, endPoint x: 676, endPoint y: 460, distance: 110.2
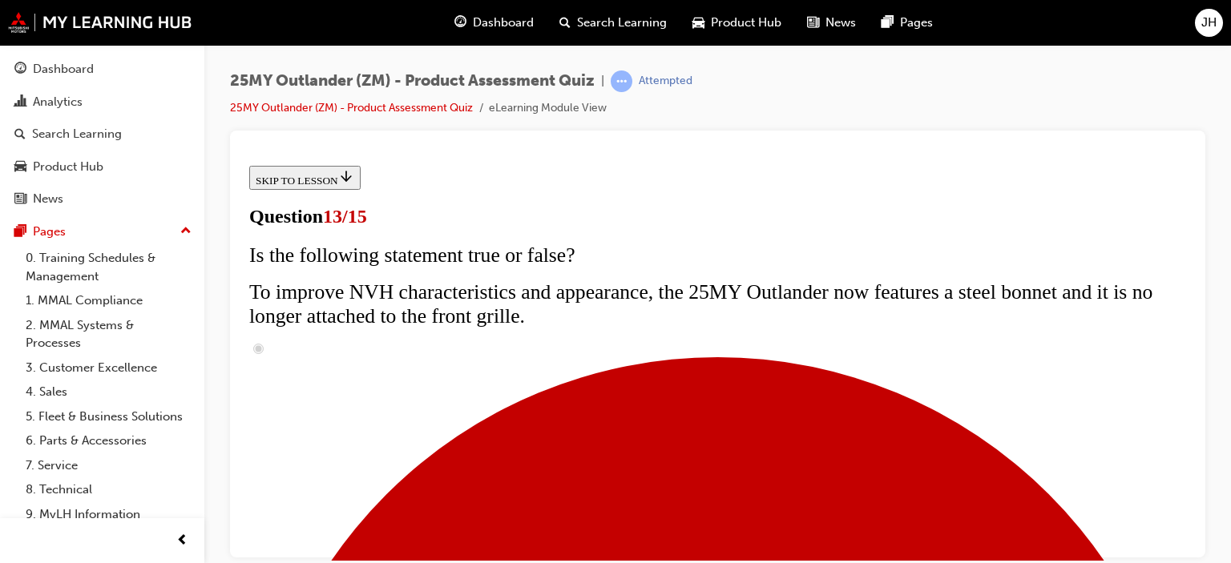
radio input "true"
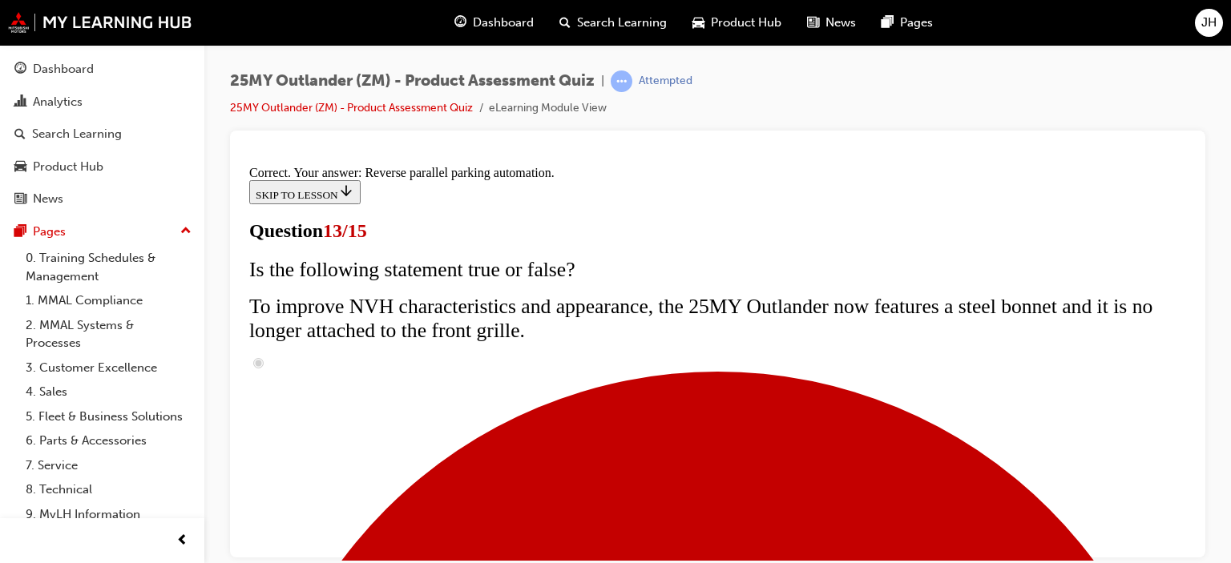
scroll to position [589, 0]
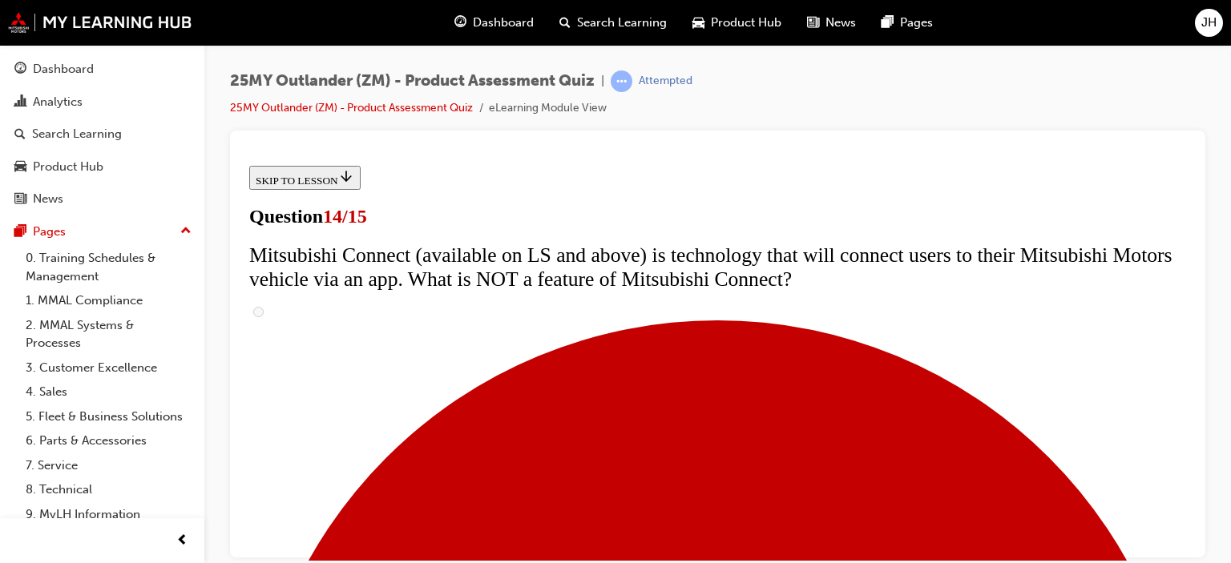
scroll to position [721, 0]
radio input "true"
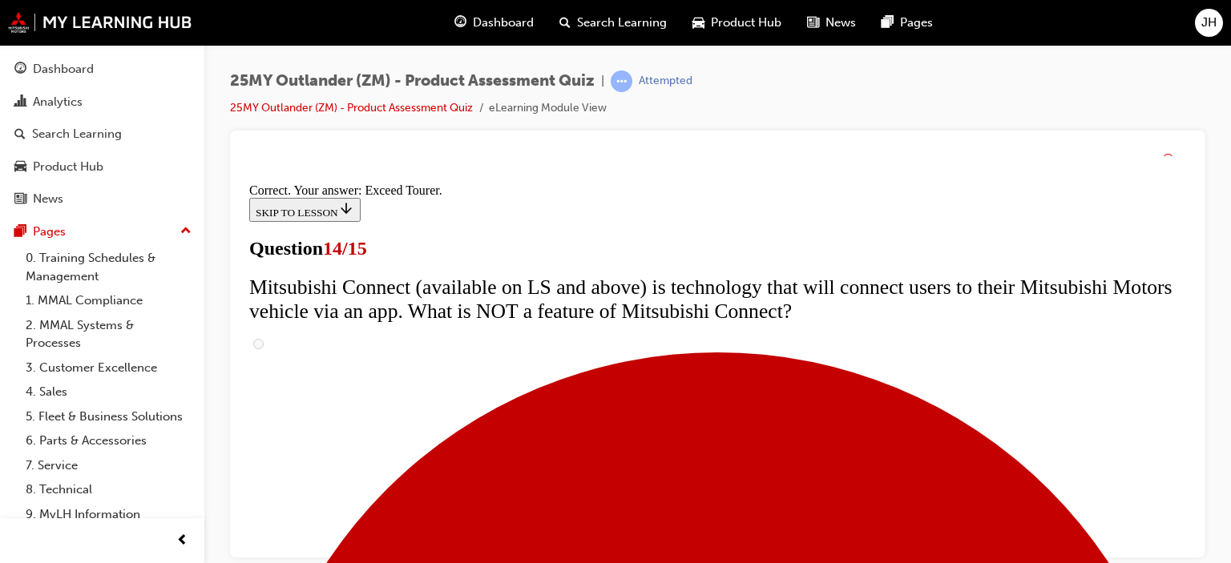
scroll to position [841, 0]
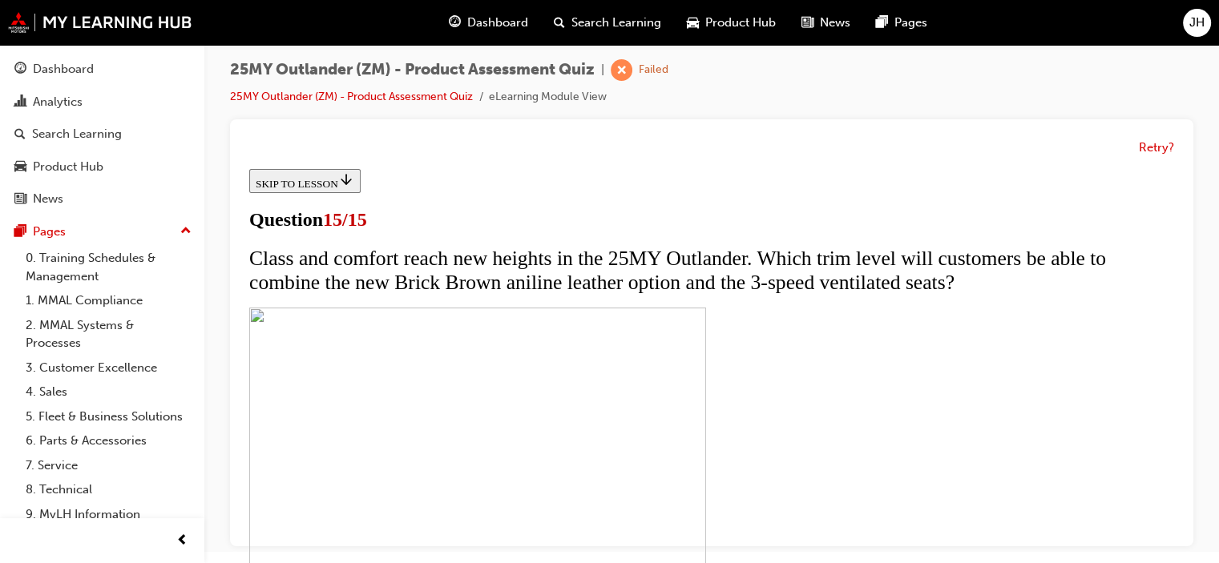
scroll to position [34, 0]
click at [1157, 152] on button "Retry?" at bounding box center [1156, 148] width 35 height 18
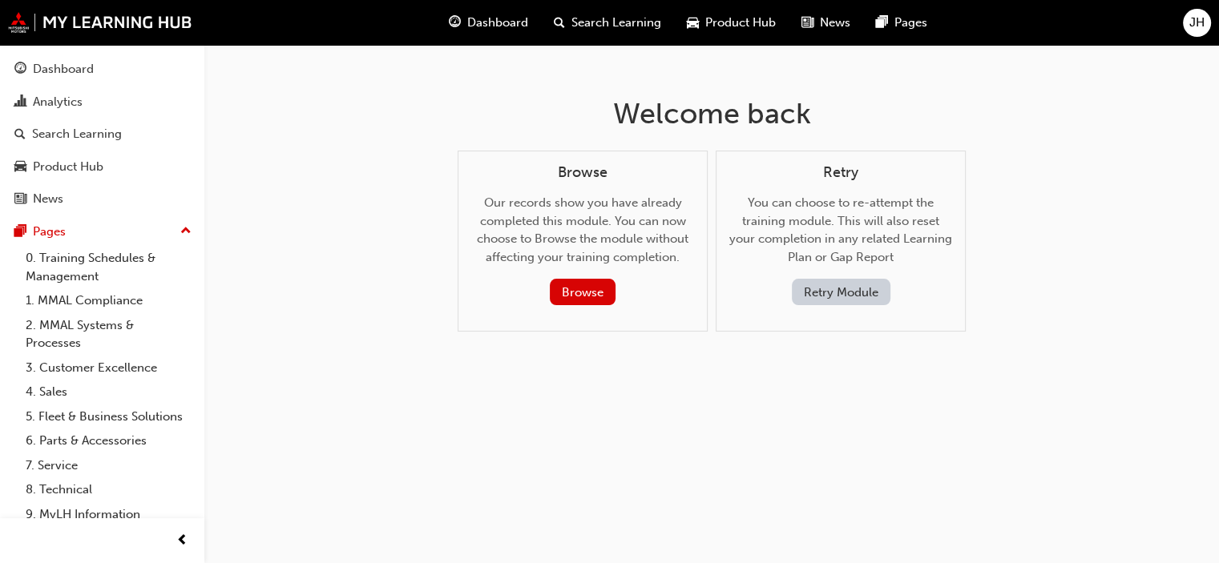
scroll to position [0, 0]
click at [837, 290] on button "Retry Module" at bounding box center [846, 292] width 99 height 26
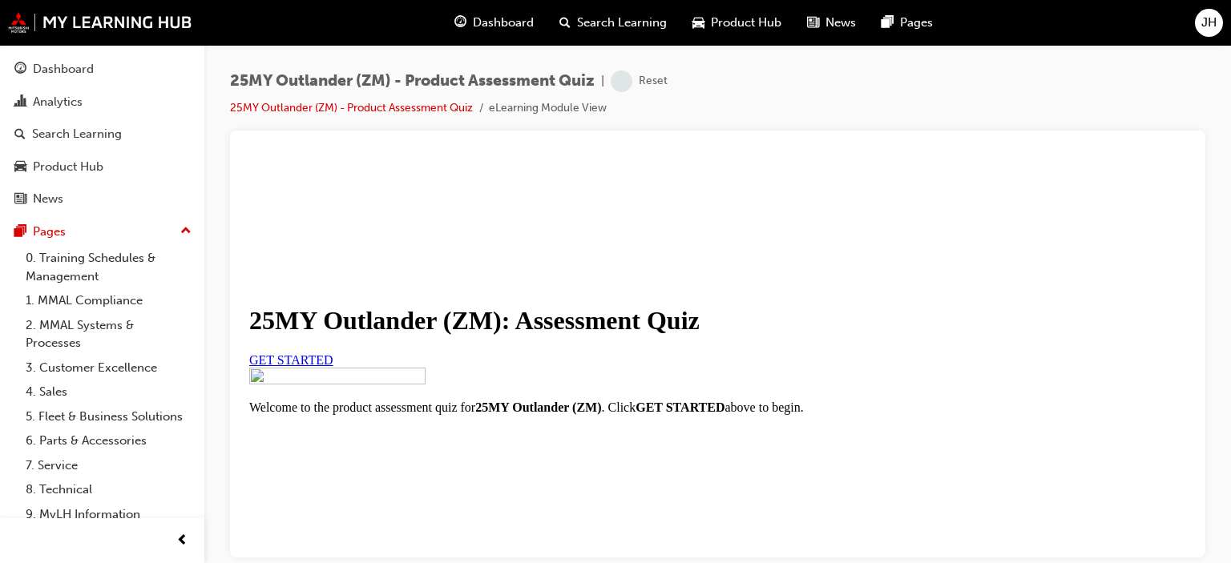
click at [333, 366] on span "GET STARTED" at bounding box center [291, 360] width 84 height 14
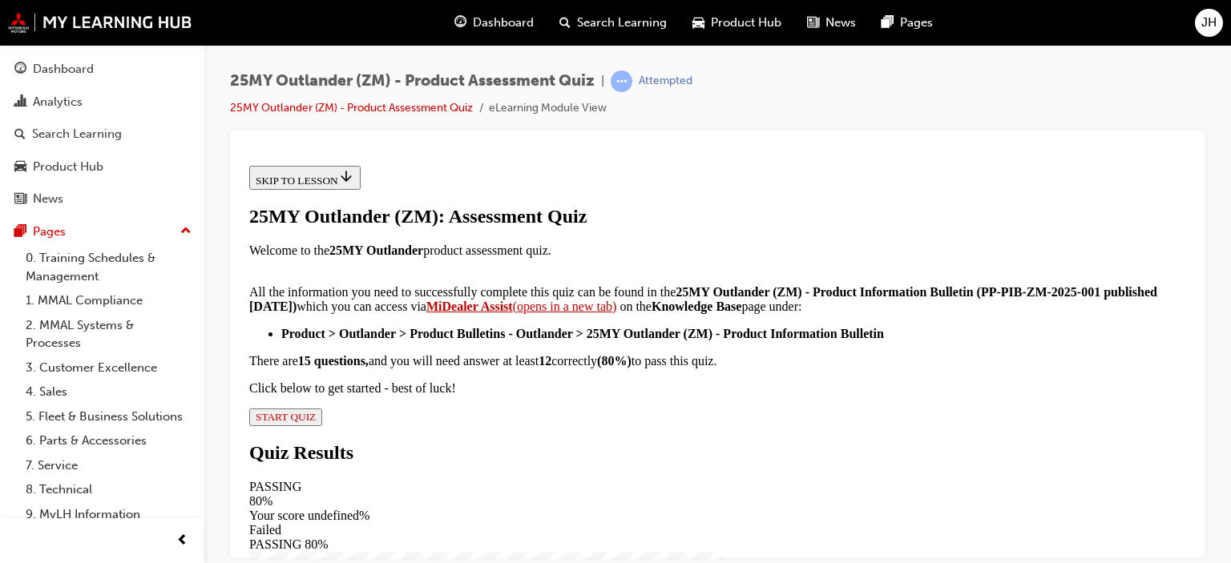
scroll to position [433, 0]
click at [316, 422] on span "START QUIZ" at bounding box center [286, 416] width 60 height 12
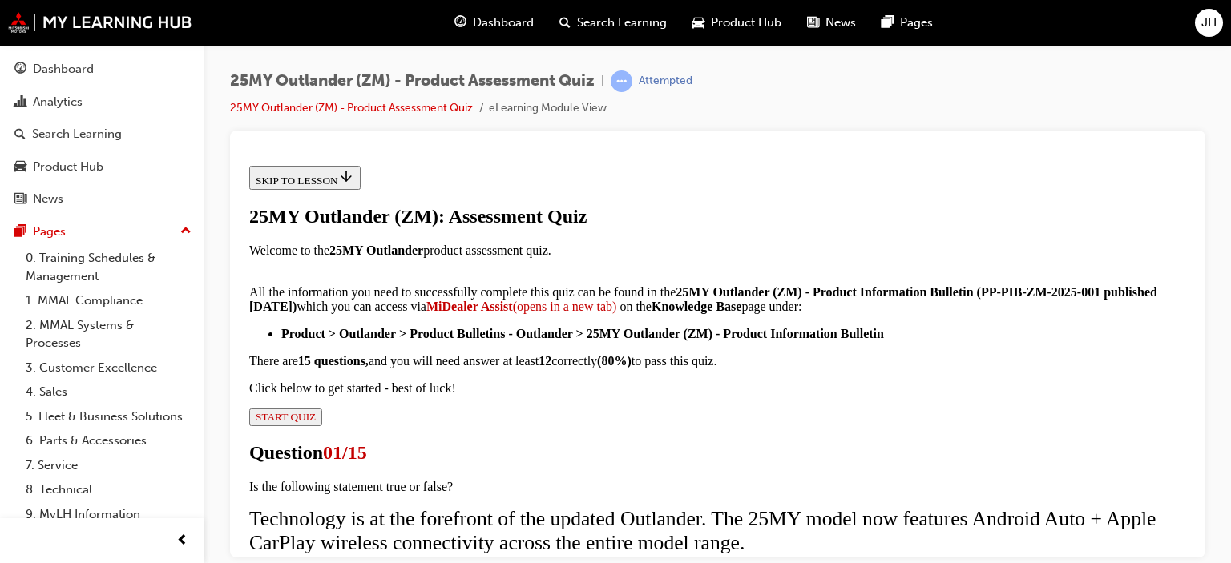
scroll to position [160, 0]
radio input "true"
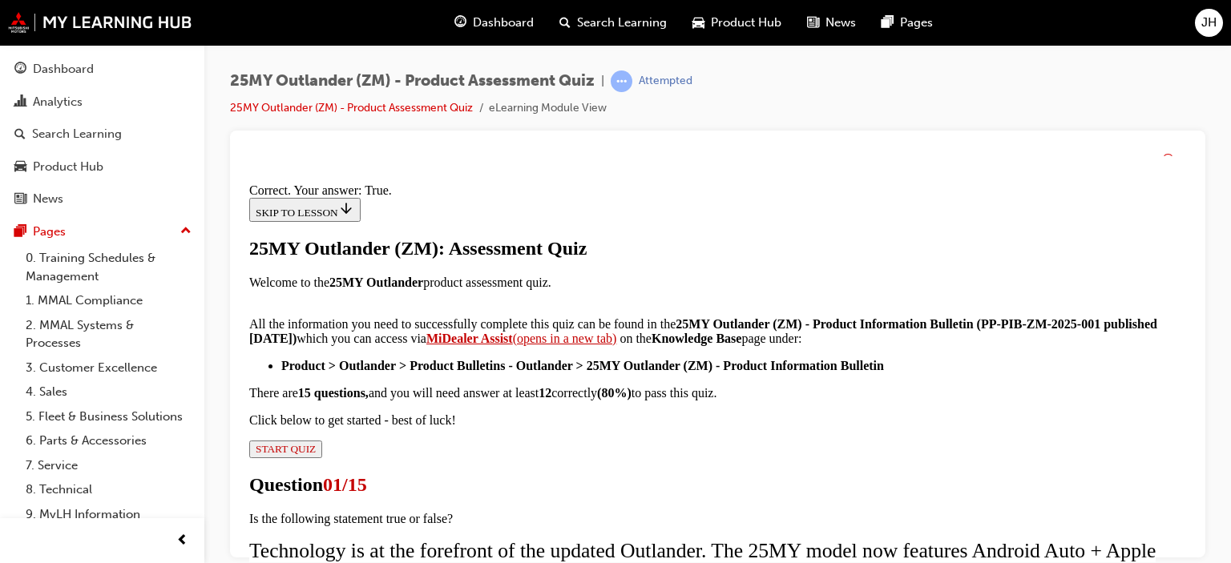
scroll to position [360, 0]
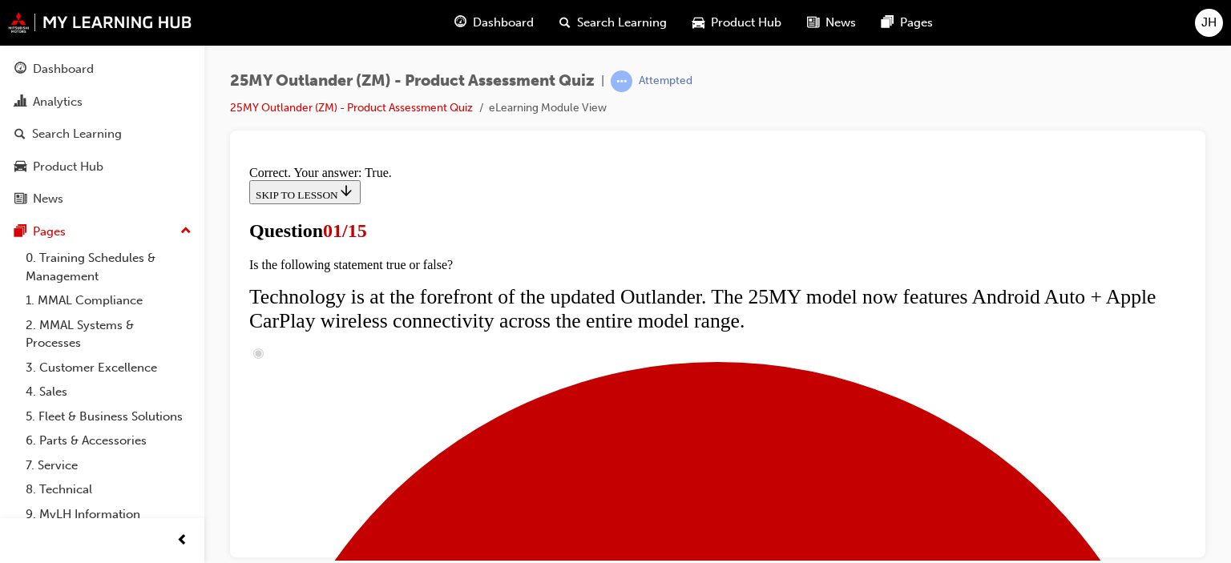
scroll to position [240, 0]
radio input "true"
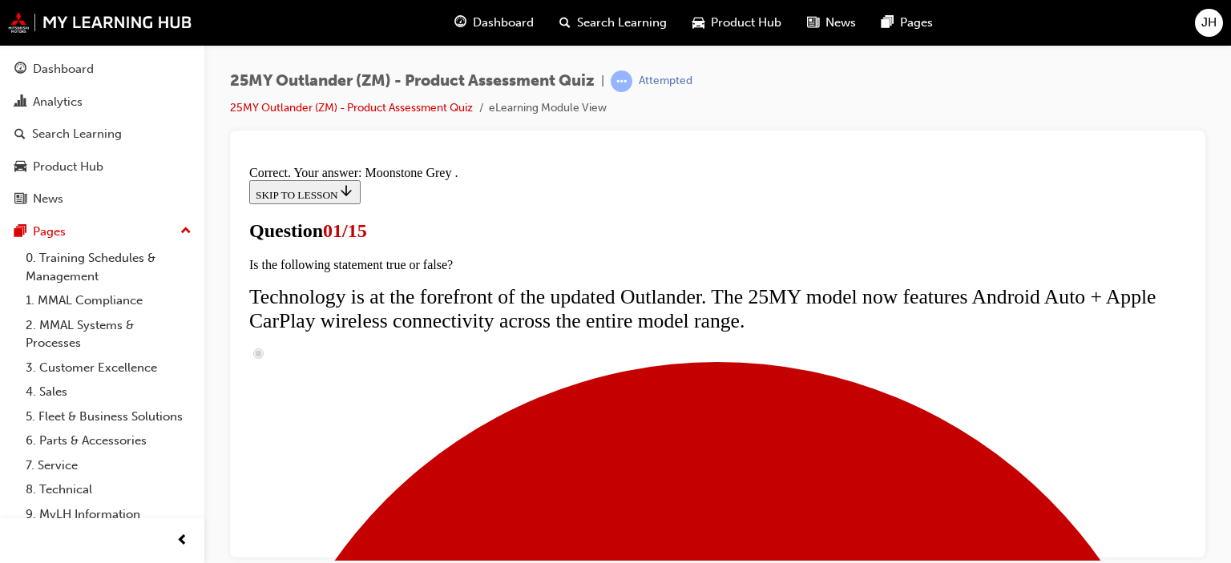
scroll to position [562, 0]
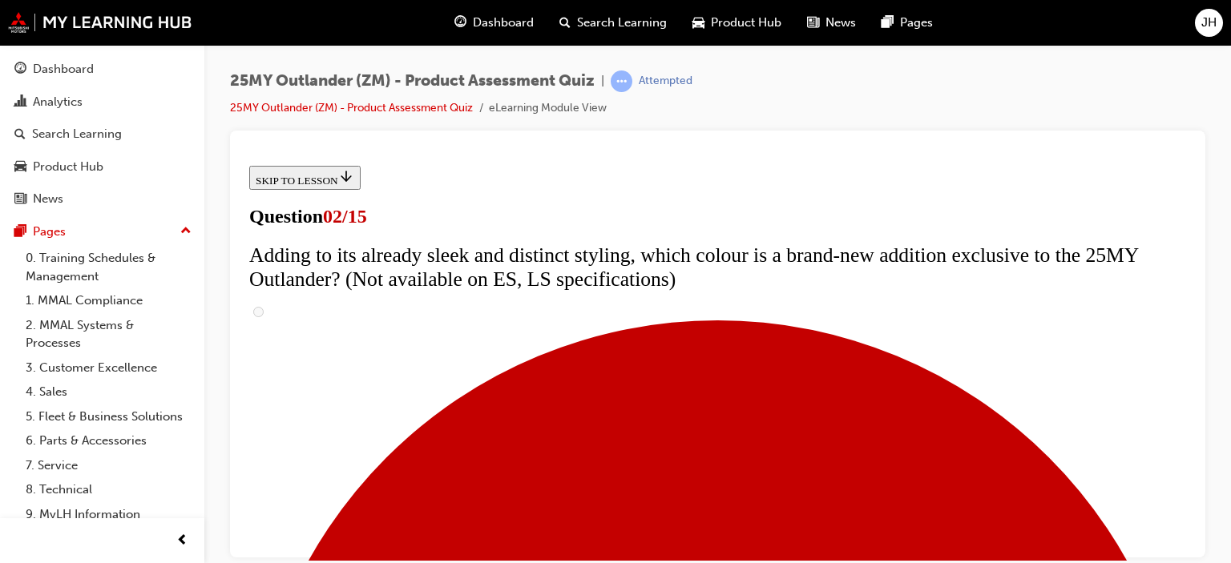
scroll to position [240, 0]
checkbox input "true"
drag, startPoint x: 557, startPoint y: 366, endPoint x: 758, endPoint y: 394, distance: 203.1
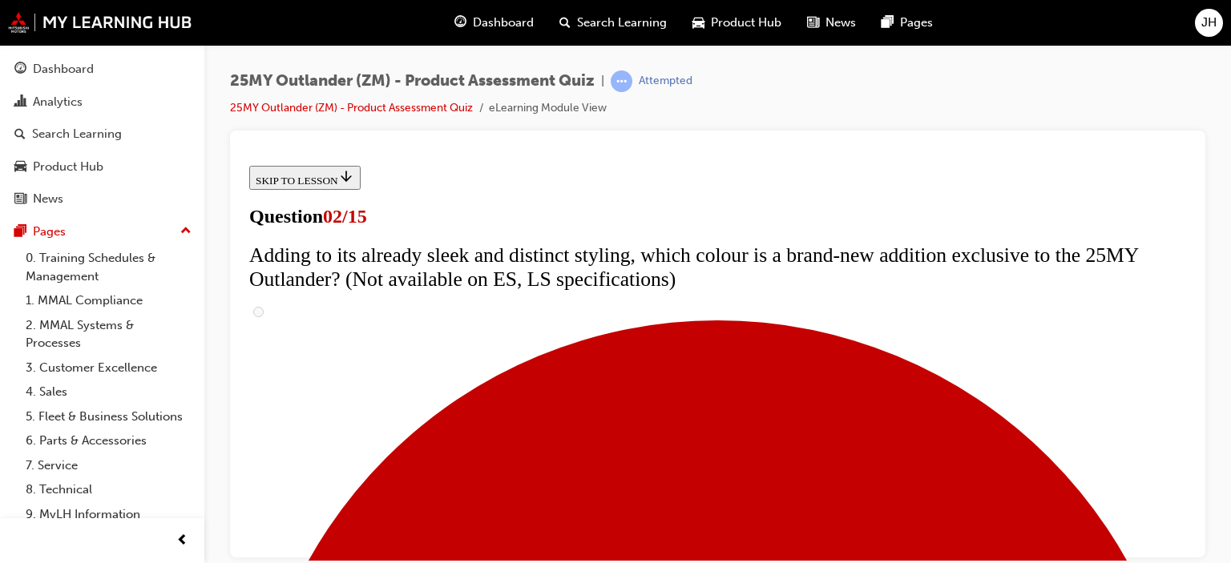
checkbox input "true"
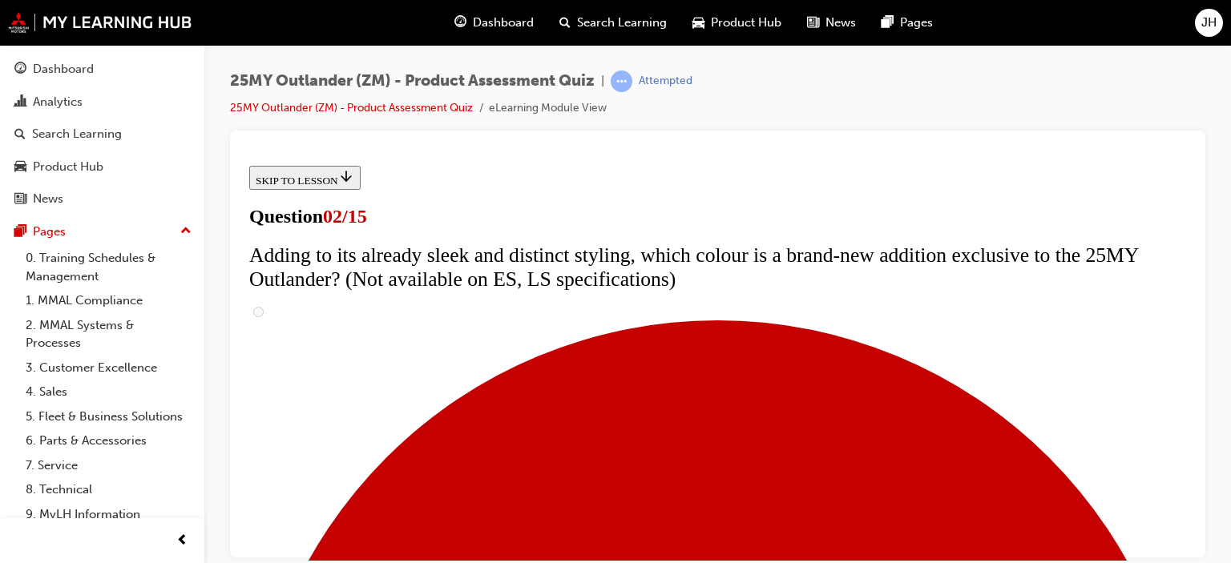
checkbox input "true"
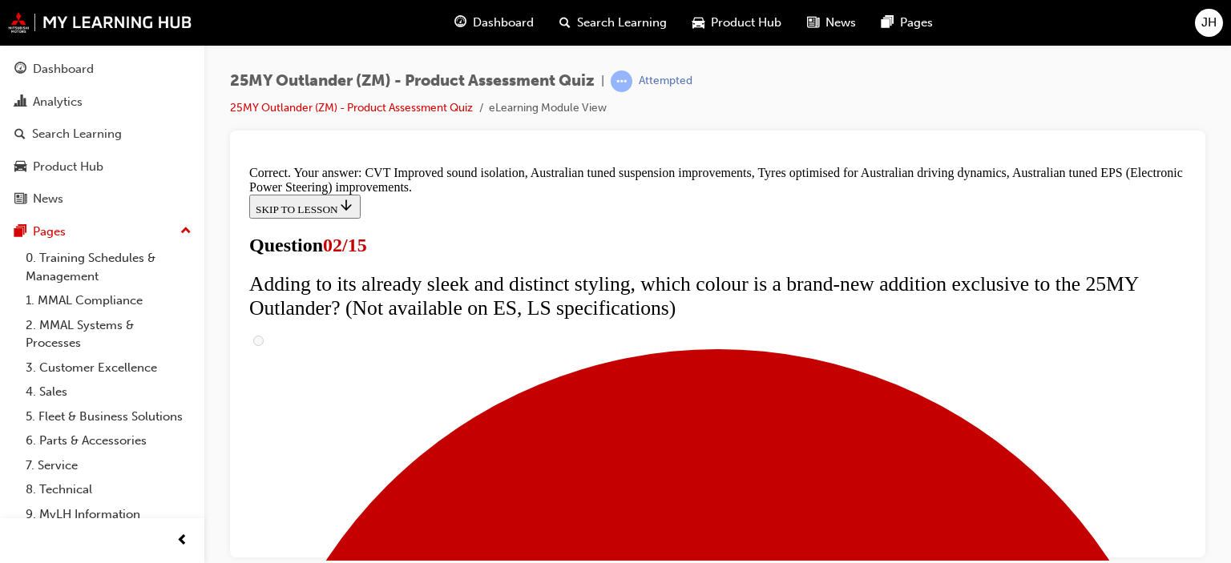
scroll to position [616, 0]
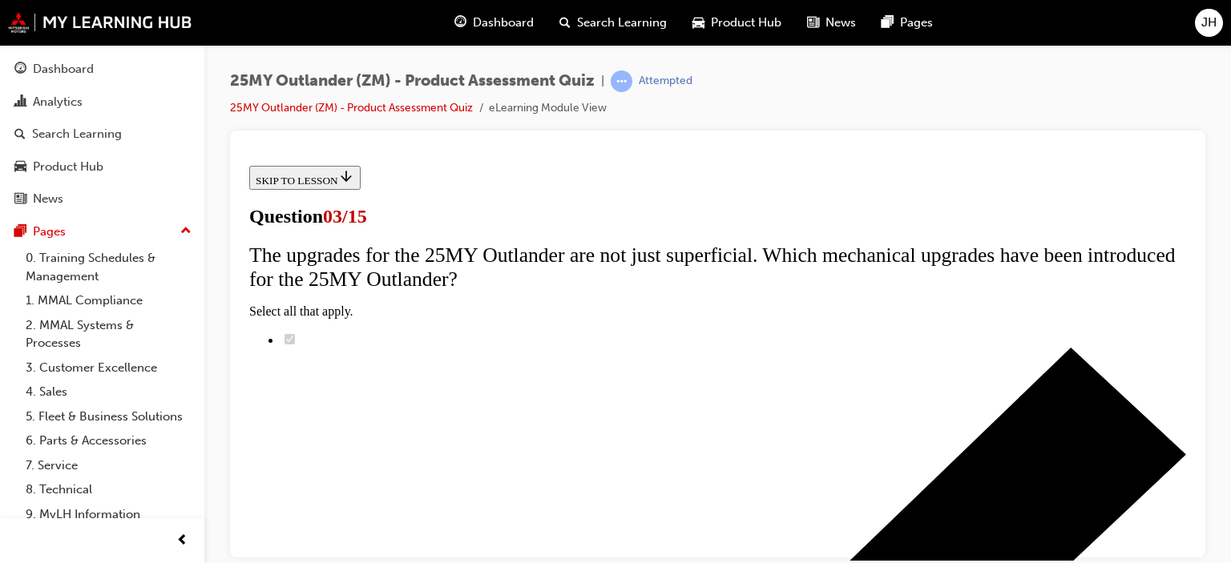
scroll to position [240, 0]
radio input "true"
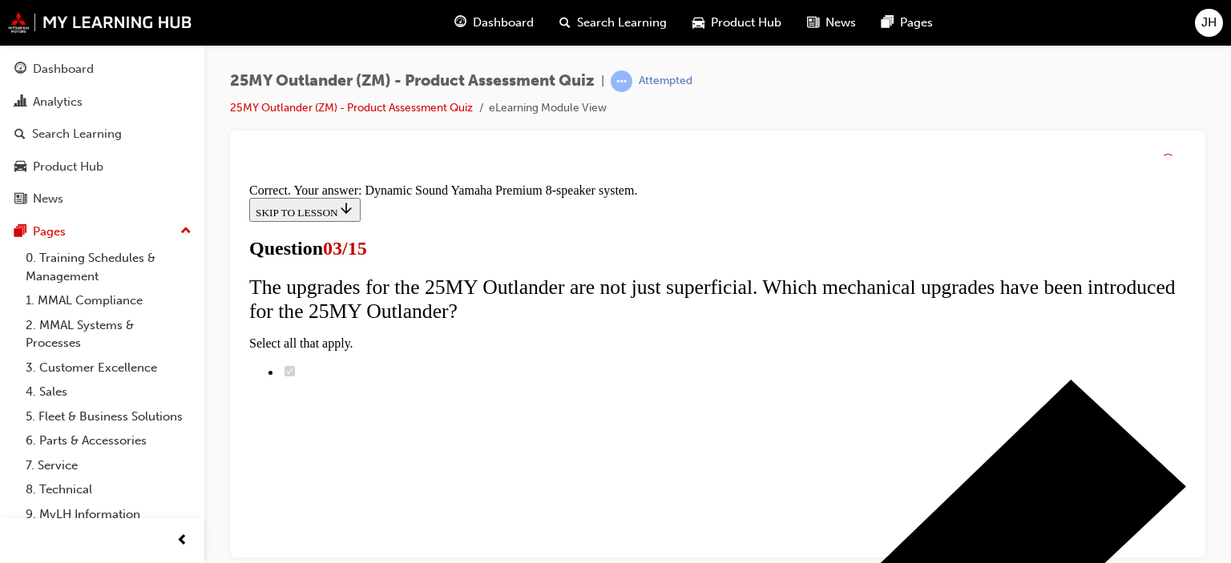
scroll to position [434, 0]
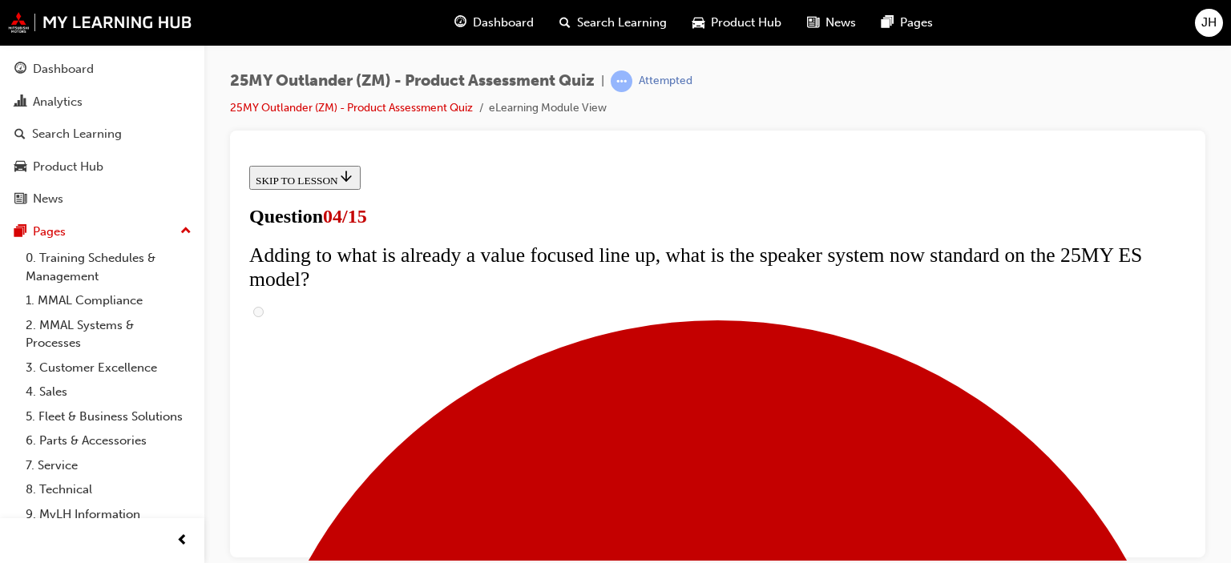
scroll to position [321, 0]
checkbox input "true"
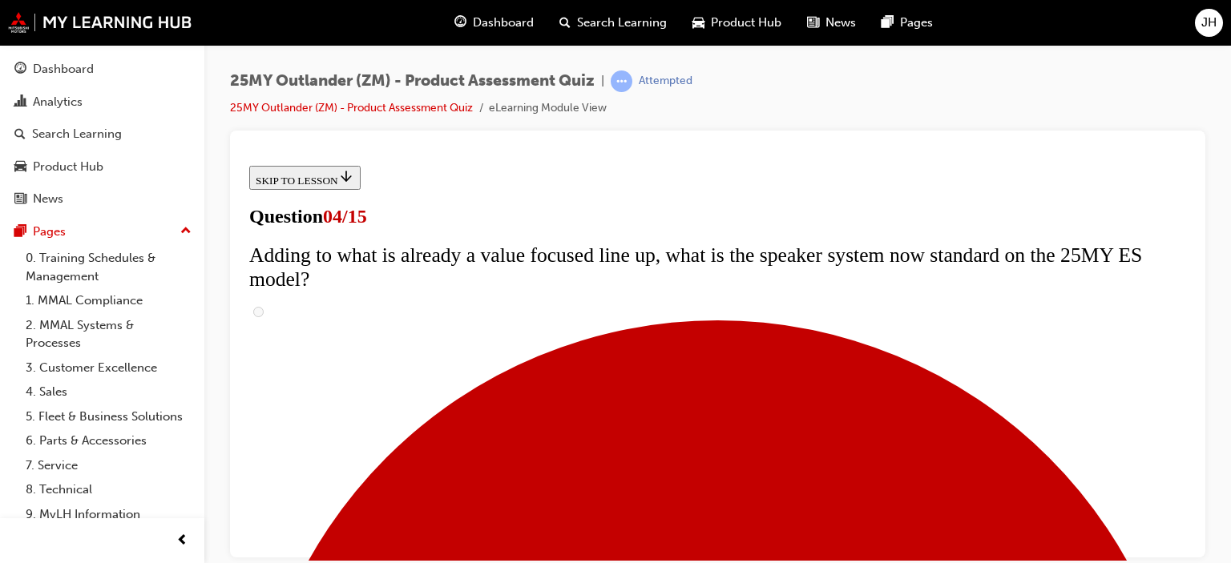
checkbox input "true"
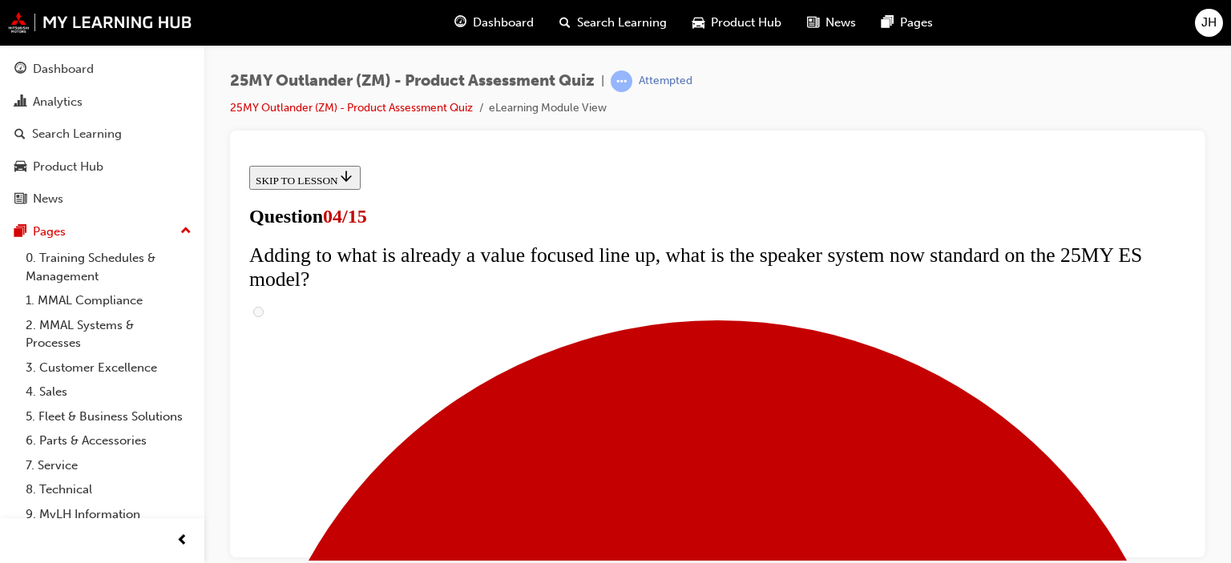
checkbox input "true"
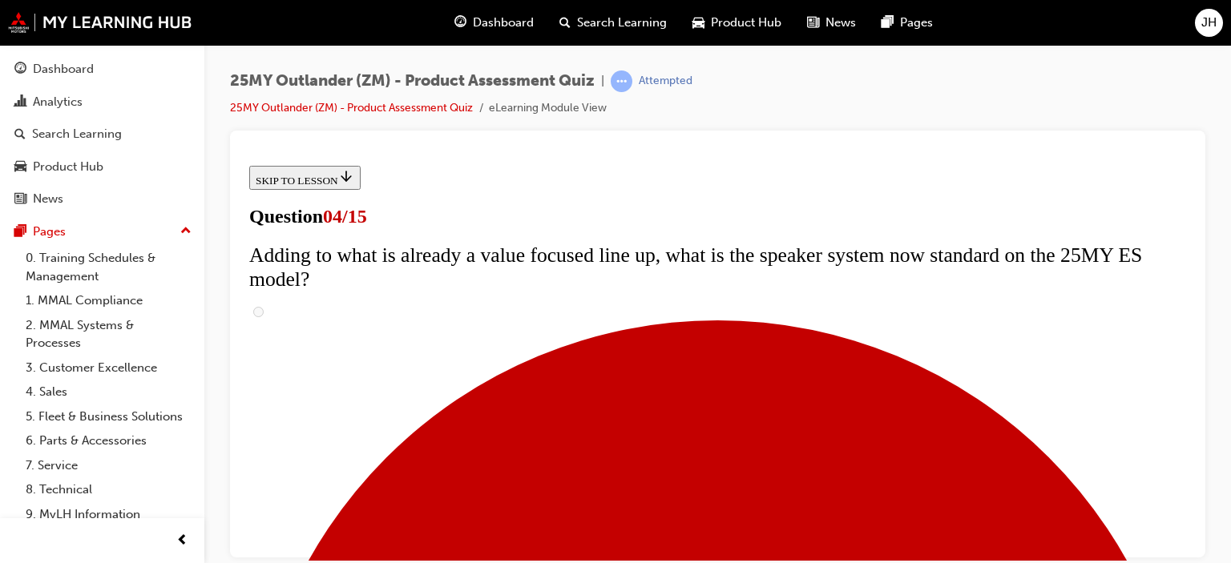
checkbox input "true"
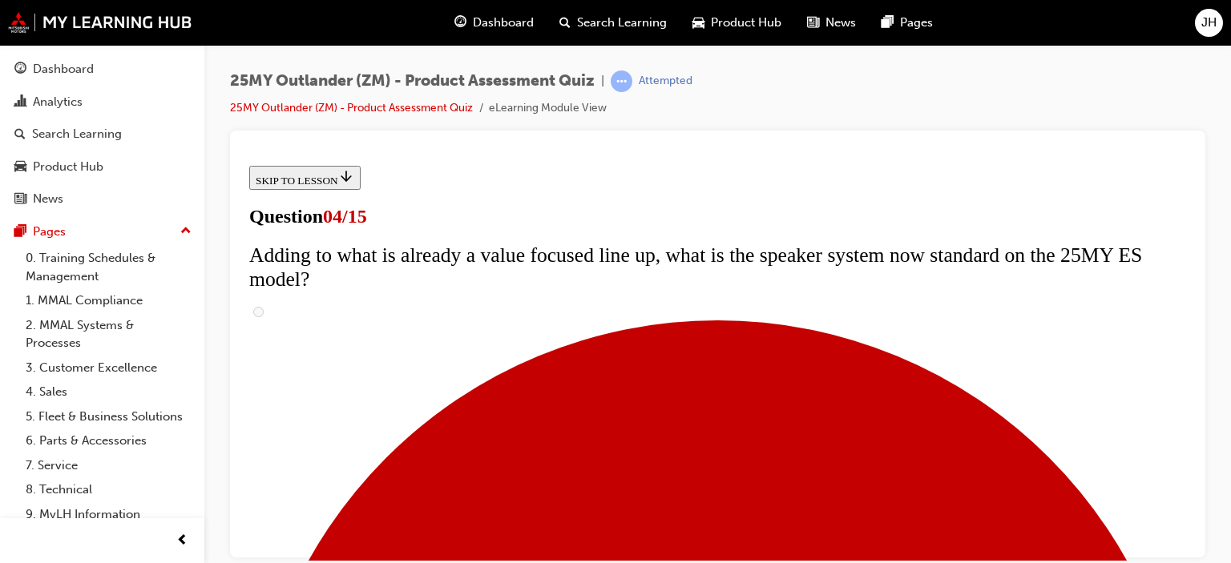
checkbox input "true"
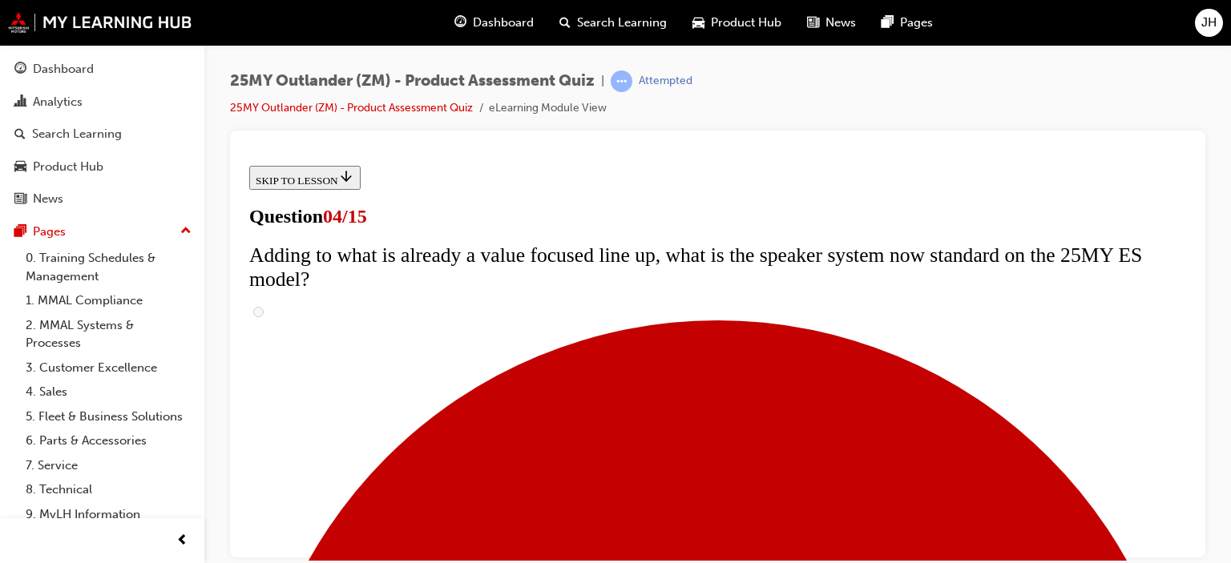
checkbox input "false"
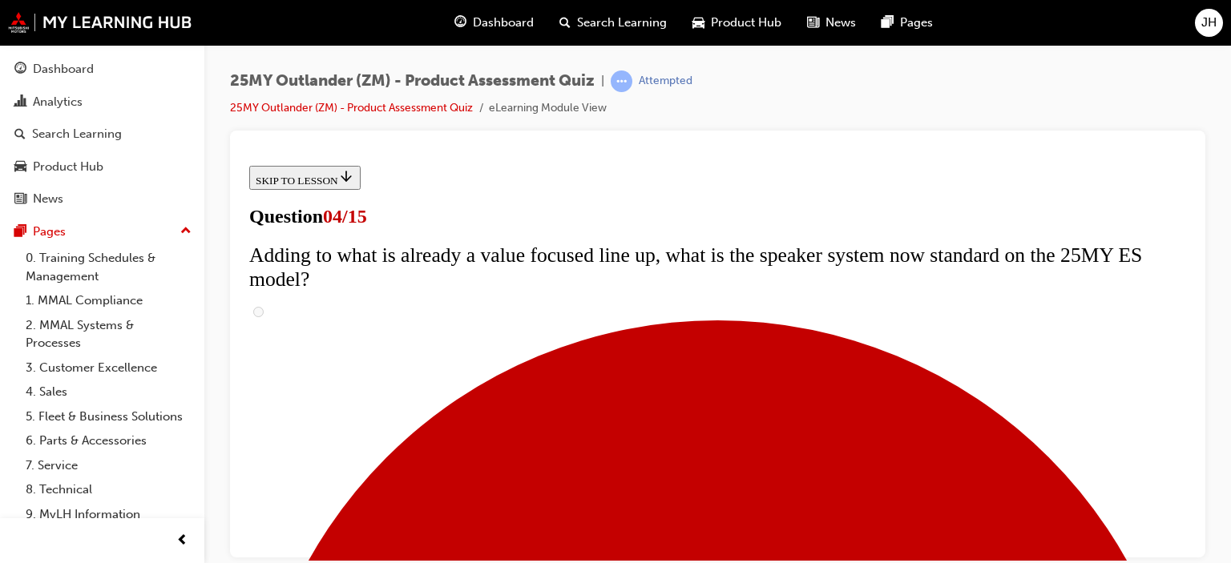
checkbox input "false"
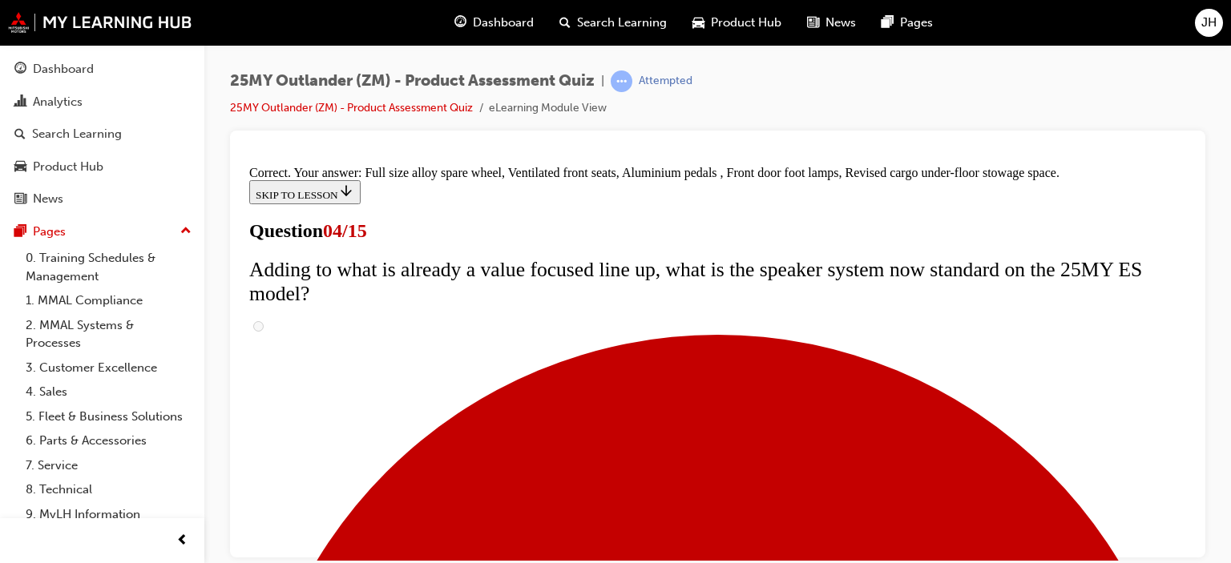
scroll to position [680, 0]
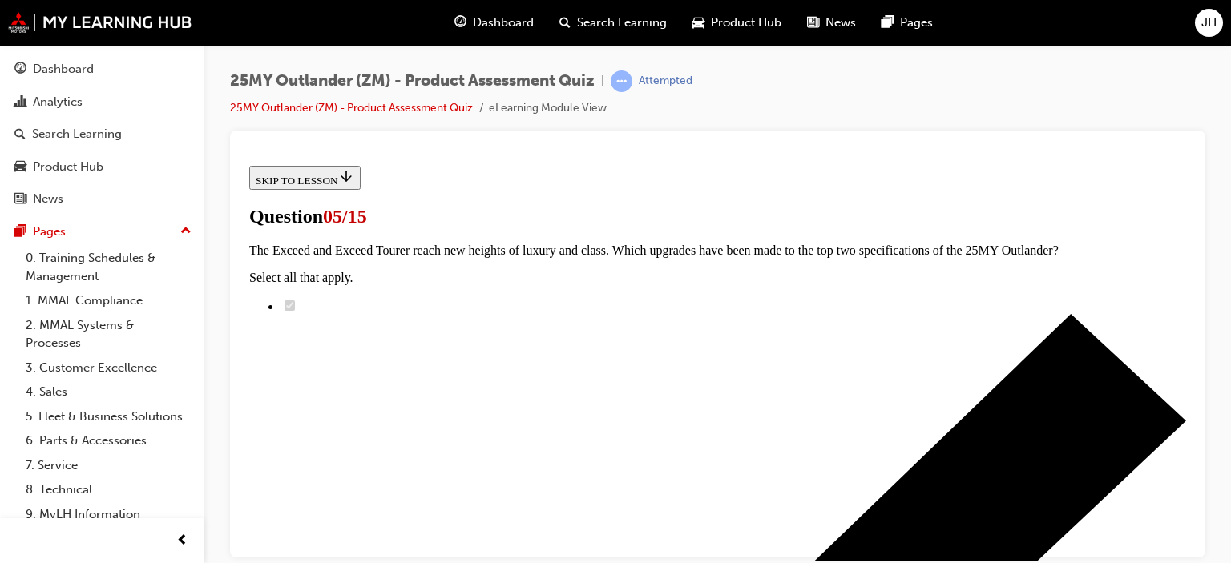
scroll to position [321, 0]
radio input "true"
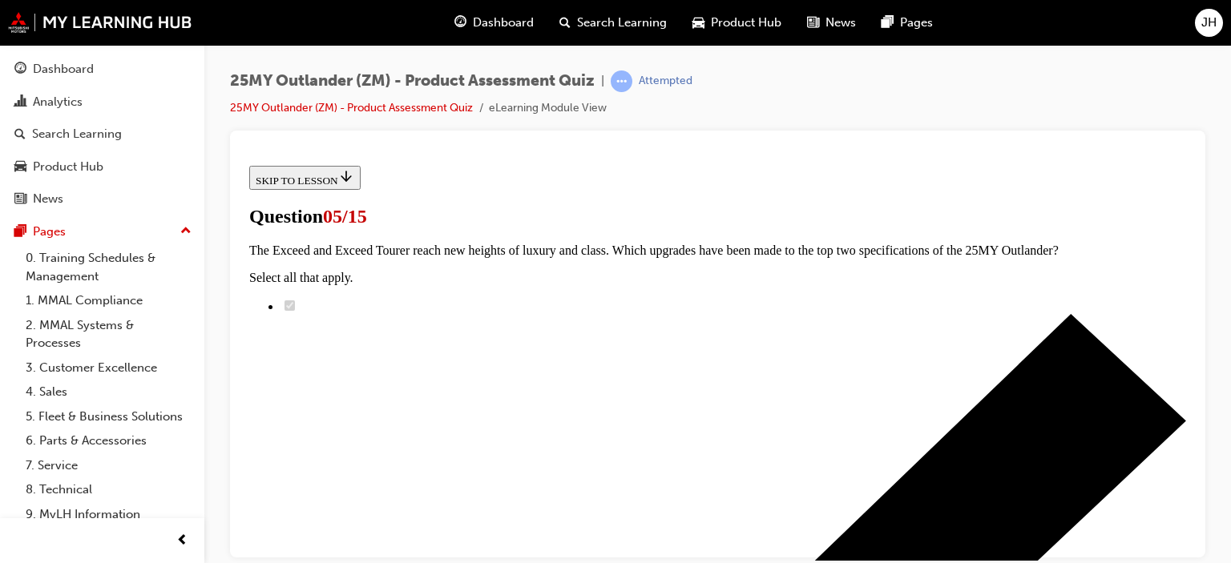
drag, startPoint x: 713, startPoint y: 417, endPoint x: 708, endPoint y: 401, distance: 16.7
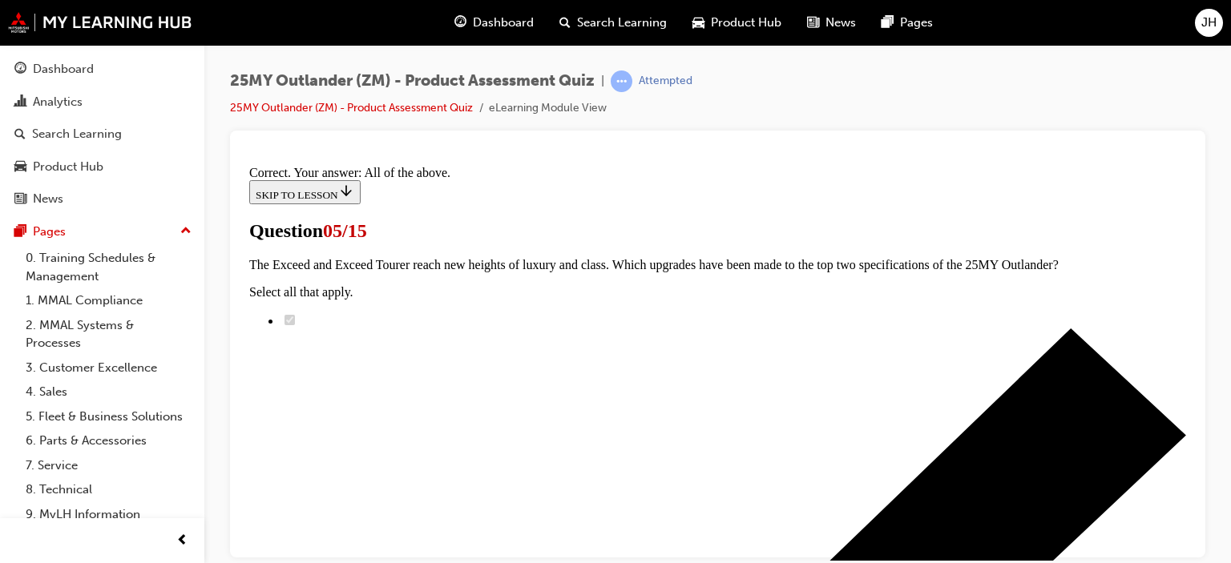
scroll to position [562, 0]
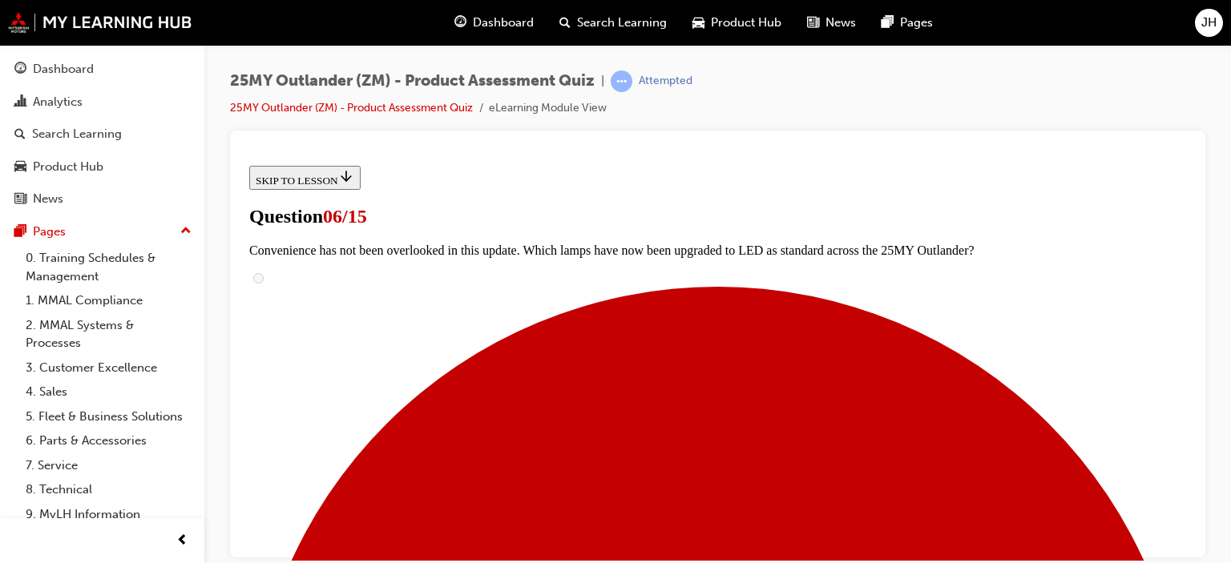
scroll to position [481, 0]
radio input "true"
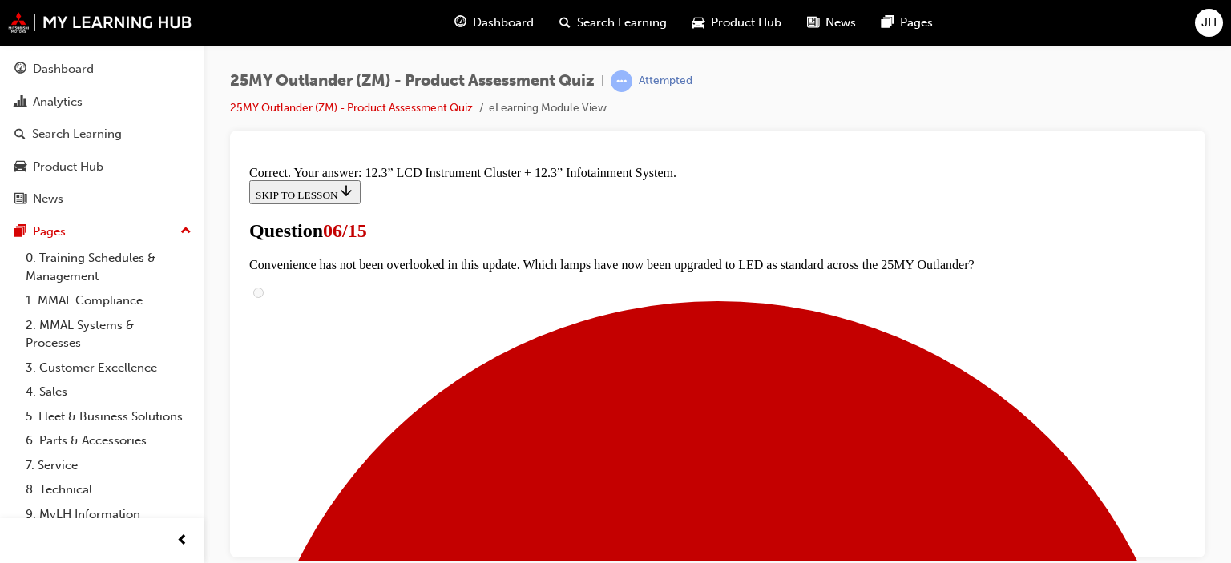
scroll to position [713, 0]
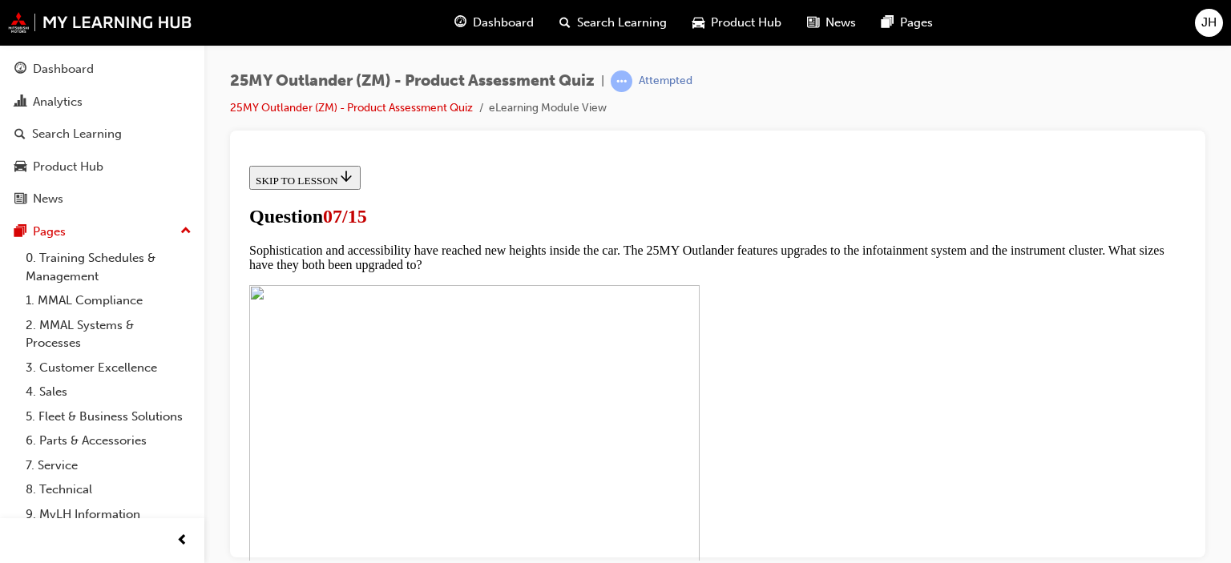
scroll to position [641, 0]
drag, startPoint x: 465, startPoint y: 310, endPoint x: 487, endPoint y: 372, distance: 65.7
checkbox input "true"
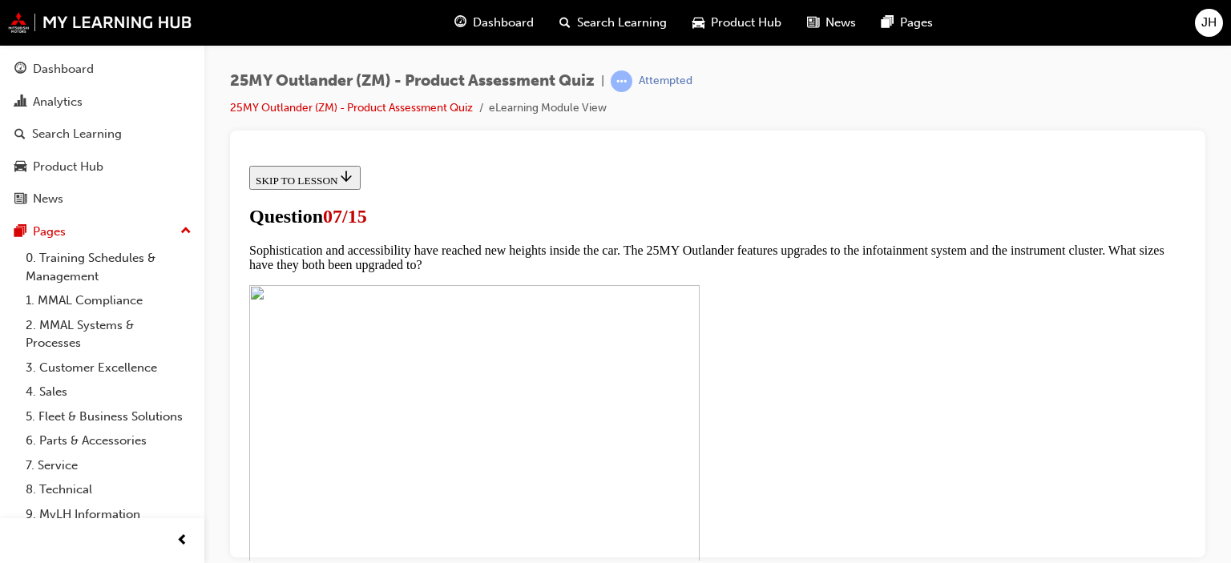
checkbox input "true"
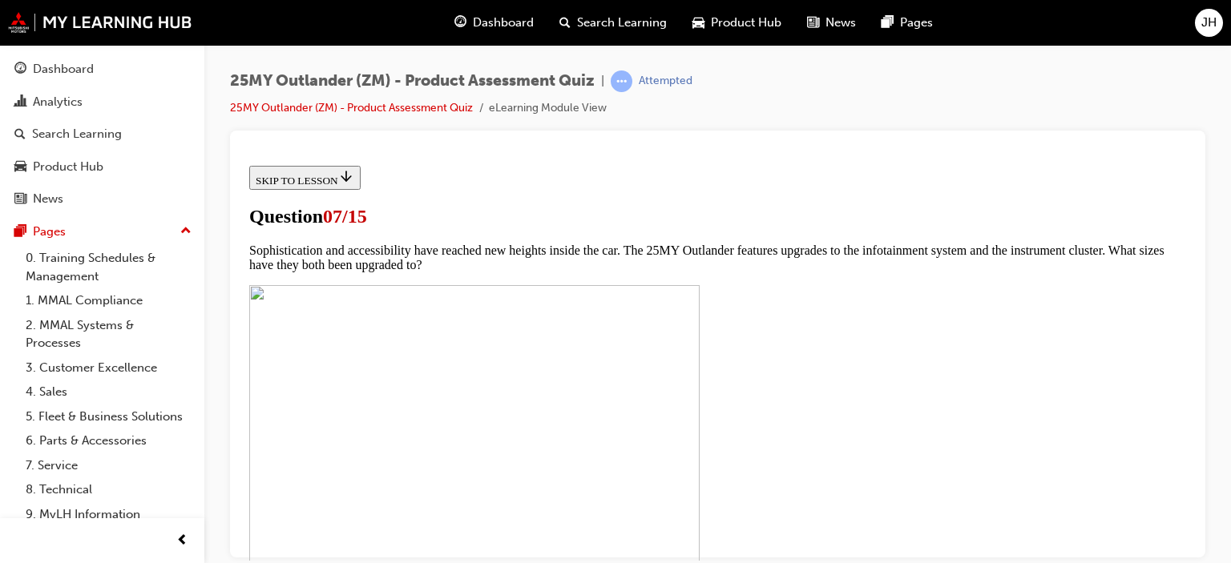
checkbox input "true"
drag, startPoint x: 465, startPoint y: 499, endPoint x: 821, endPoint y: 411, distance: 366.5
checkbox input "true"
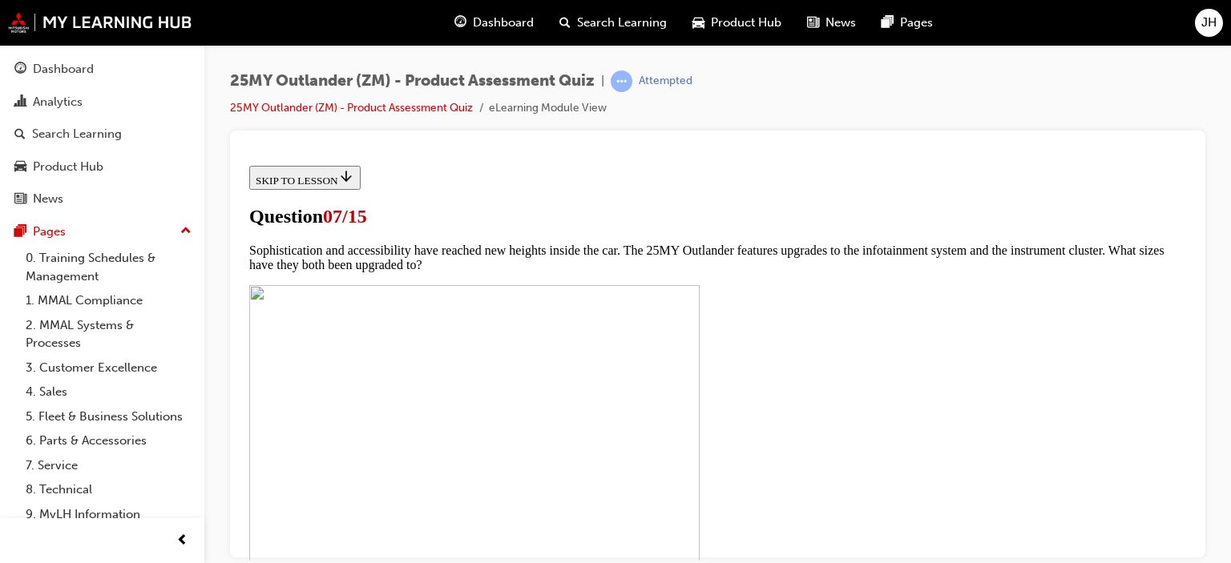
drag, startPoint x: 731, startPoint y: 402, endPoint x: 814, endPoint y: 395, distance: 83.6
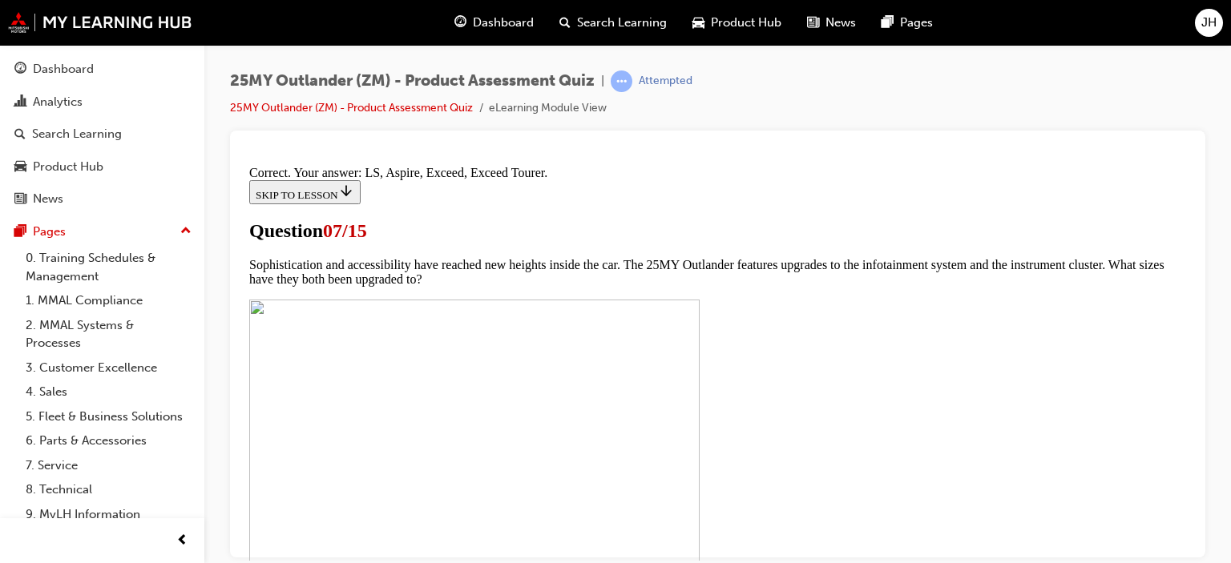
scroll to position [896, 0]
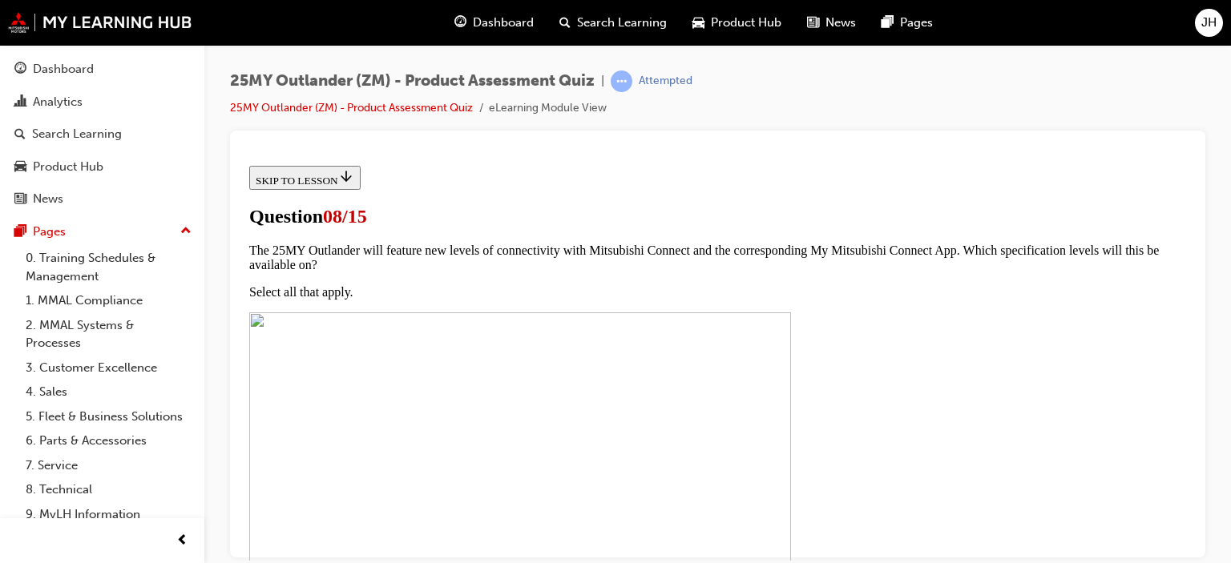
scroll to position [240, 0]
drag, startPoint x: 471, startPoint y: 318, endPoint x: 490, endPoint y: 321, distance: 19.5
radio input "true"
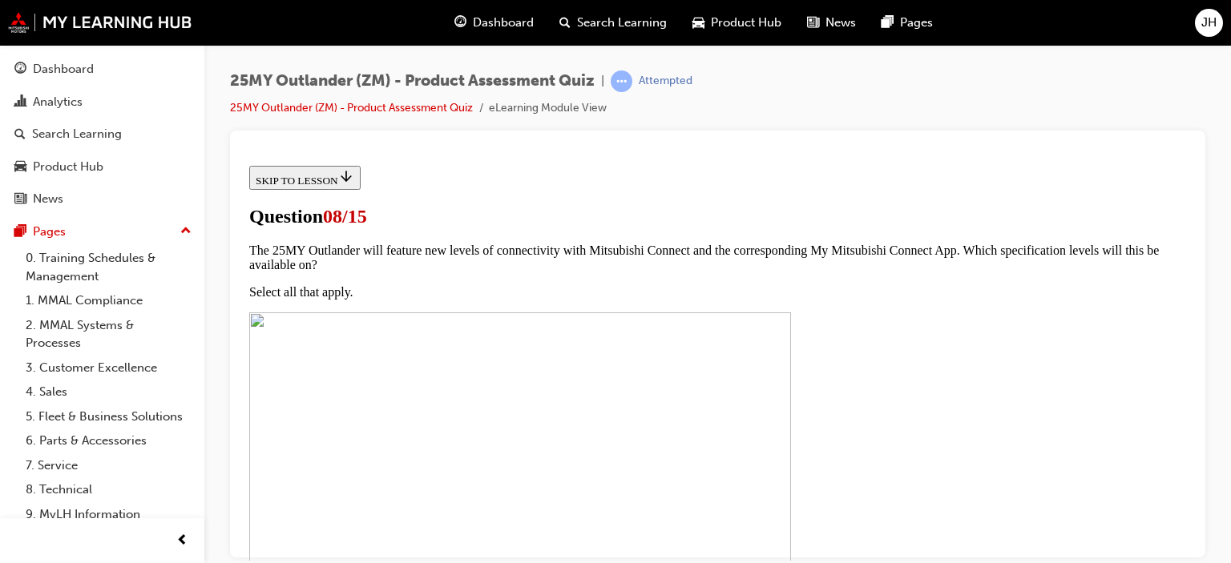
scroll to position [321, 0]
radio input "true"
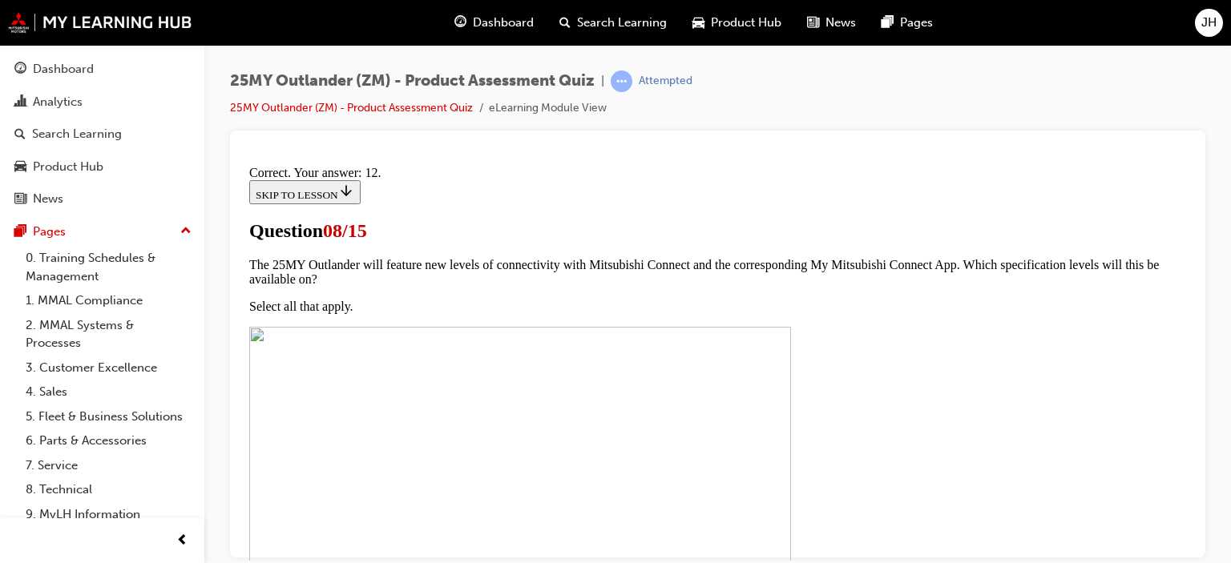
scroll to position [434, 0]
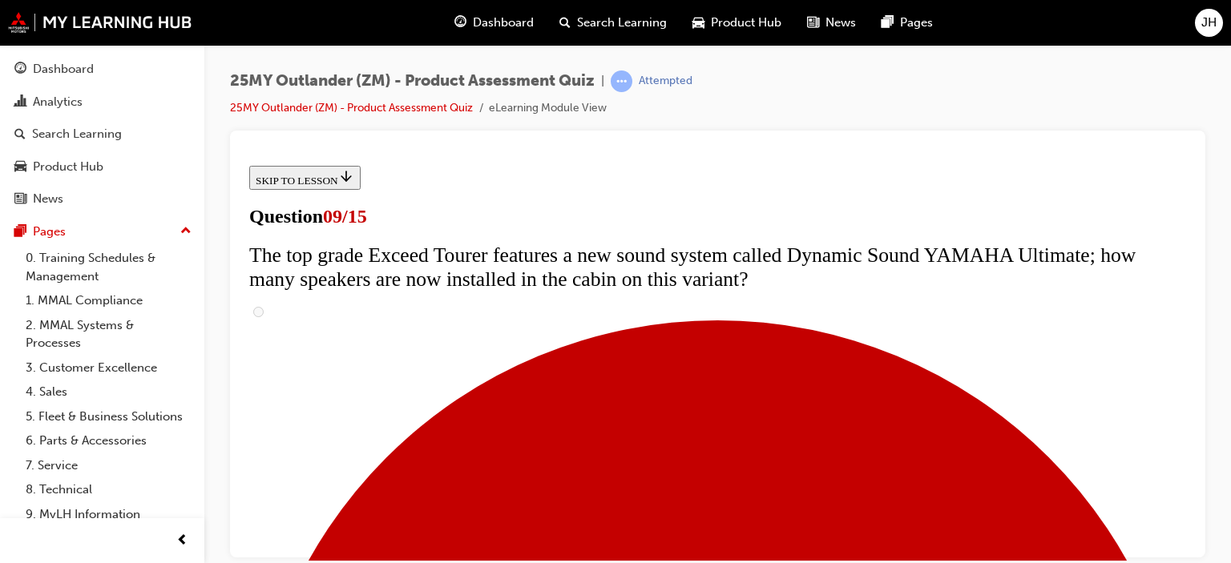
scroll to position [801, 0]
radio input "true"
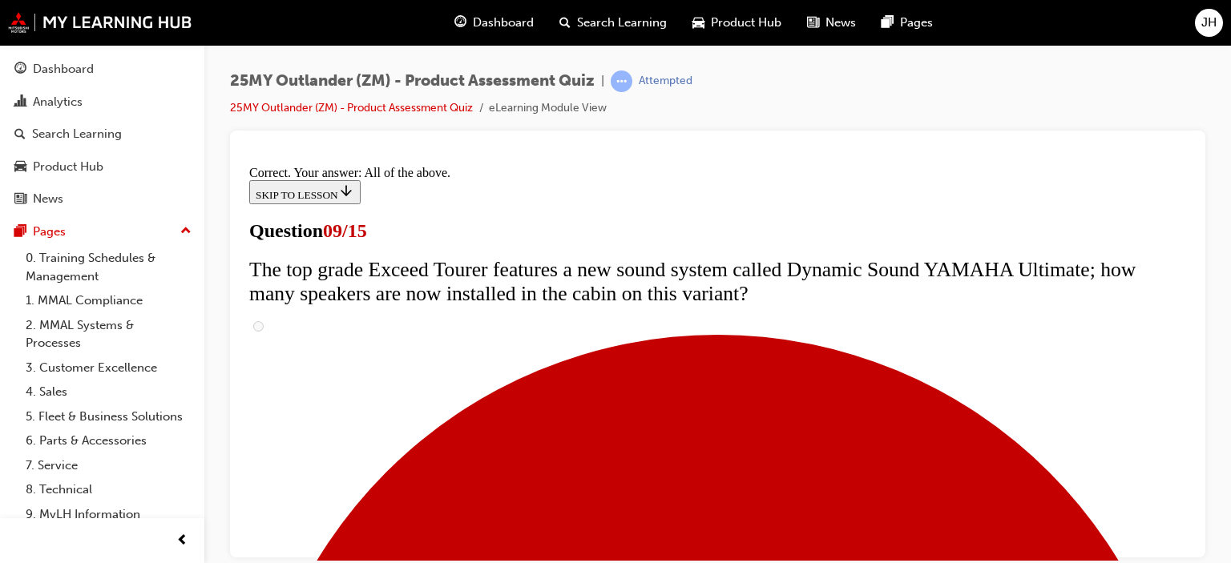
scroll to position [1006, 0]
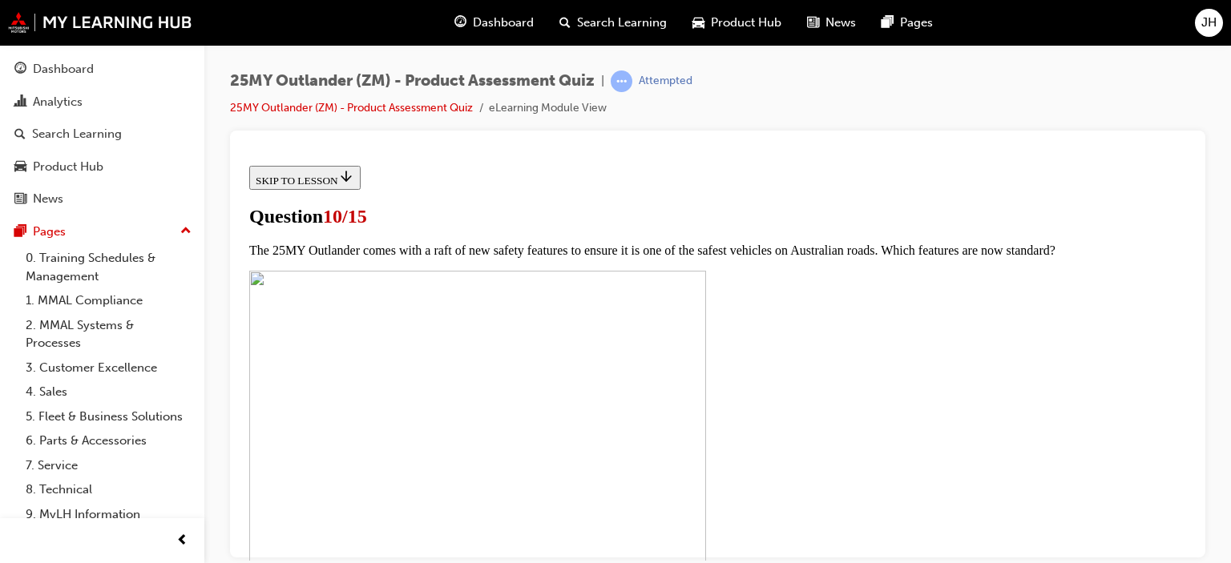
scroll to position [481, 0]
drag, startPoint x: 582, startPoint y: 428, endPoint x: 801, endPoint y: 438, distance: 219.0
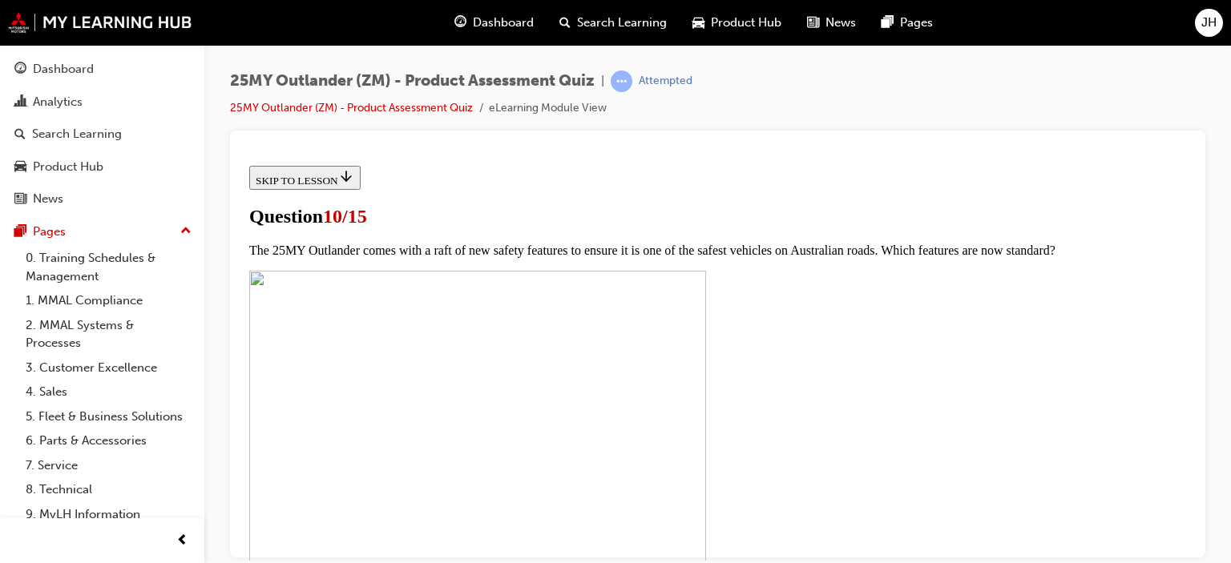
checkbox input "true"
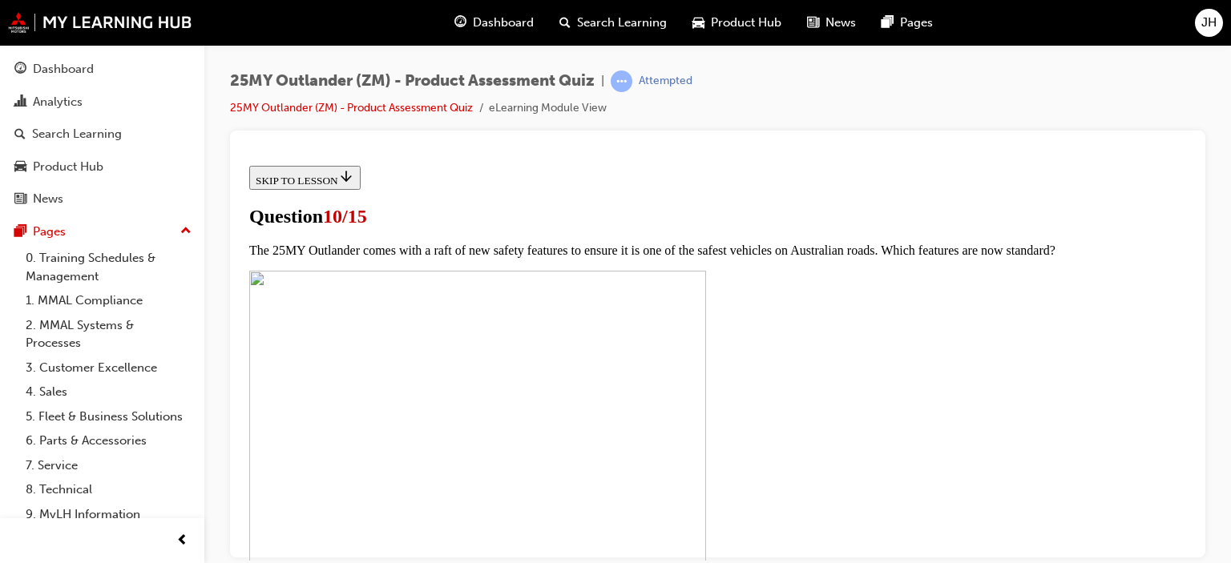
checkbox input "true"
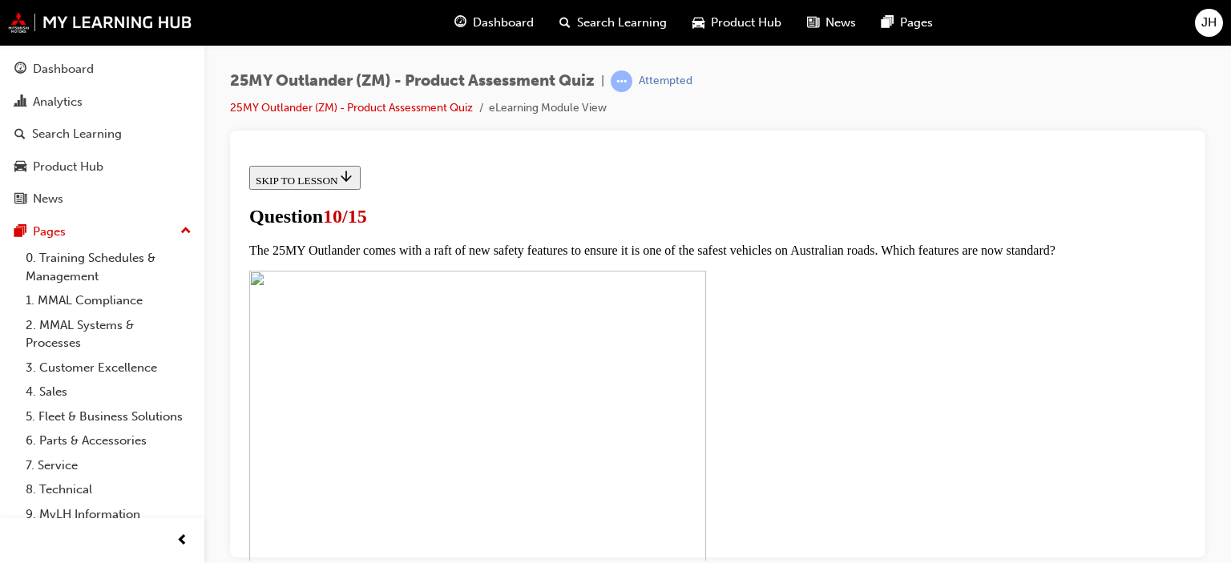
checkbox input "true"
drag, startPoint x: 537, startPoint y: 379, endPoint x: 629, endPoint y: 402, distance: 95.0
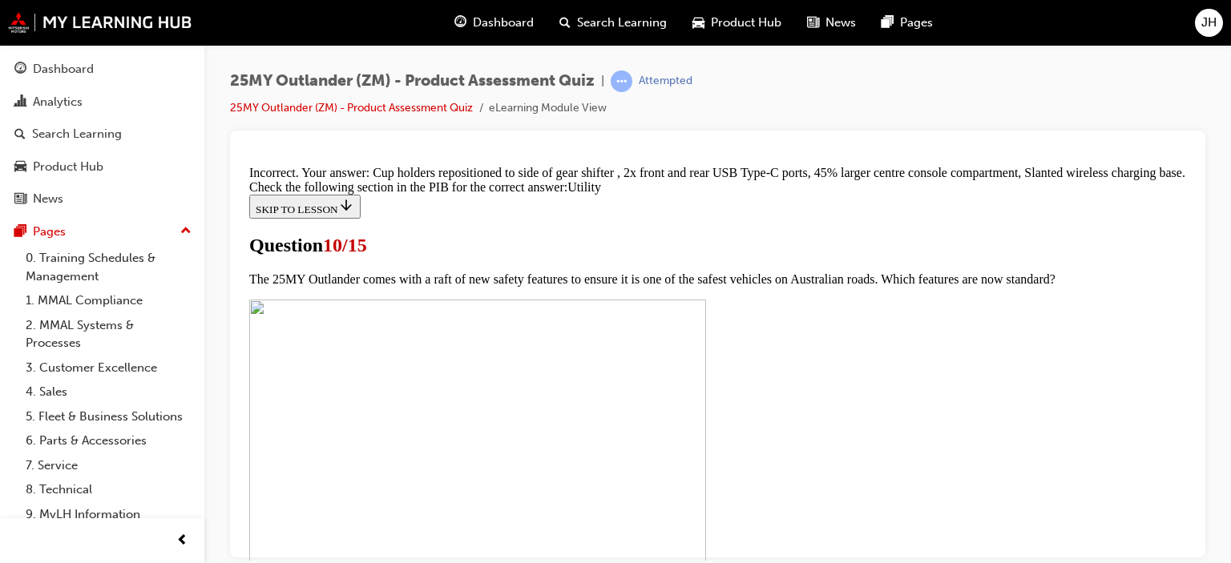
scroll to position [955, 0]
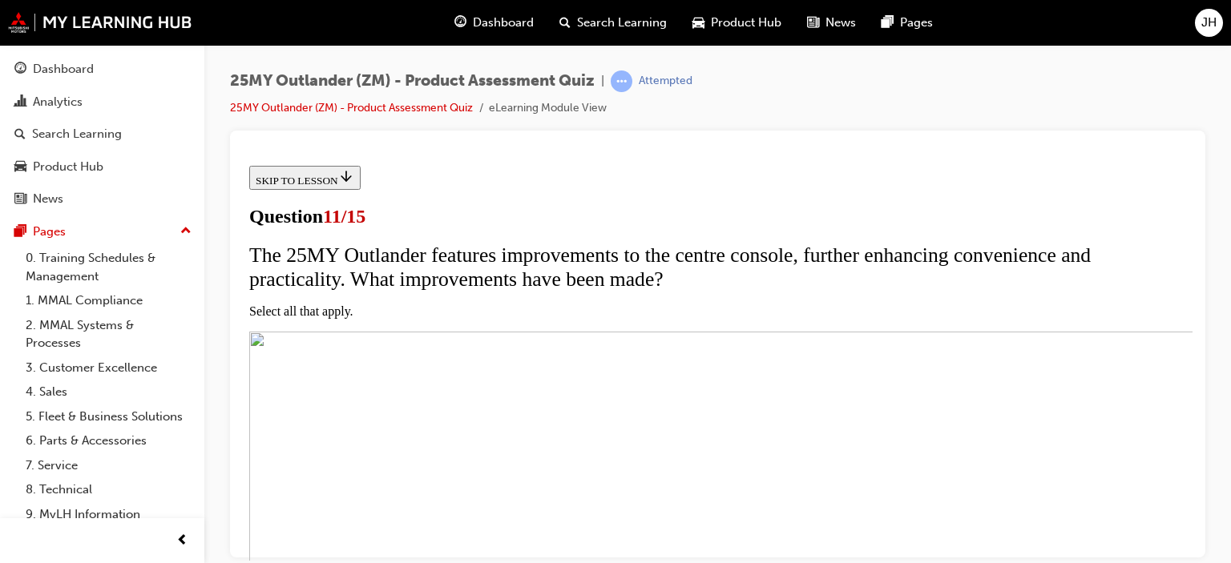
scroll to position [321, 0]
checkbox input "true"
drag, startPoint x: 461, startPoint y: 289, endPoint x: 461, endPoint y: 299, distance: 9.6
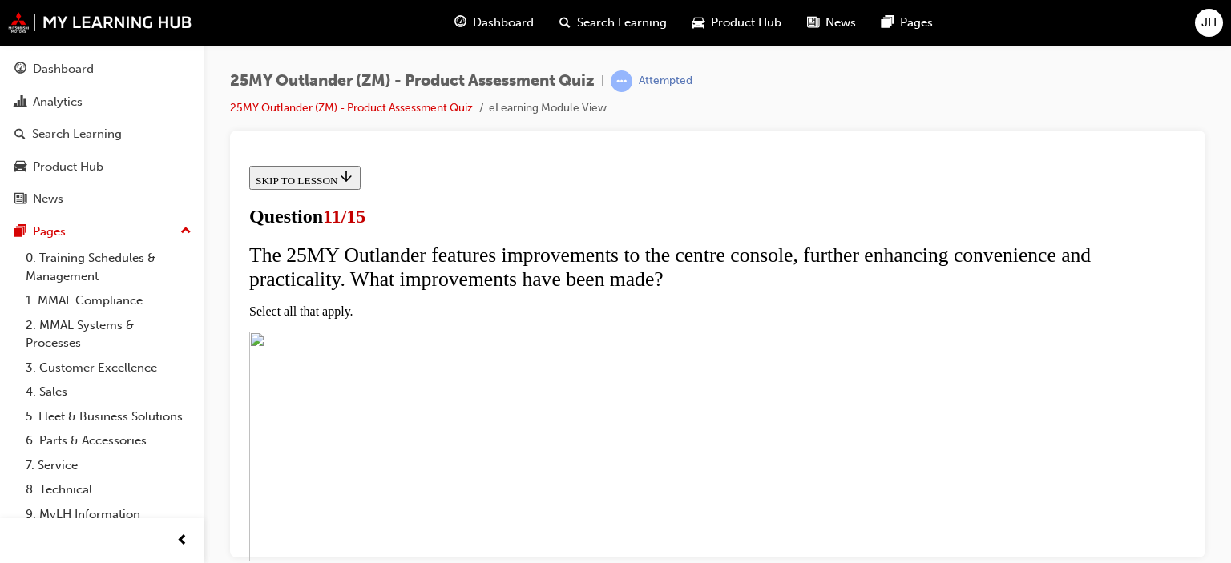
checkbox input "true"
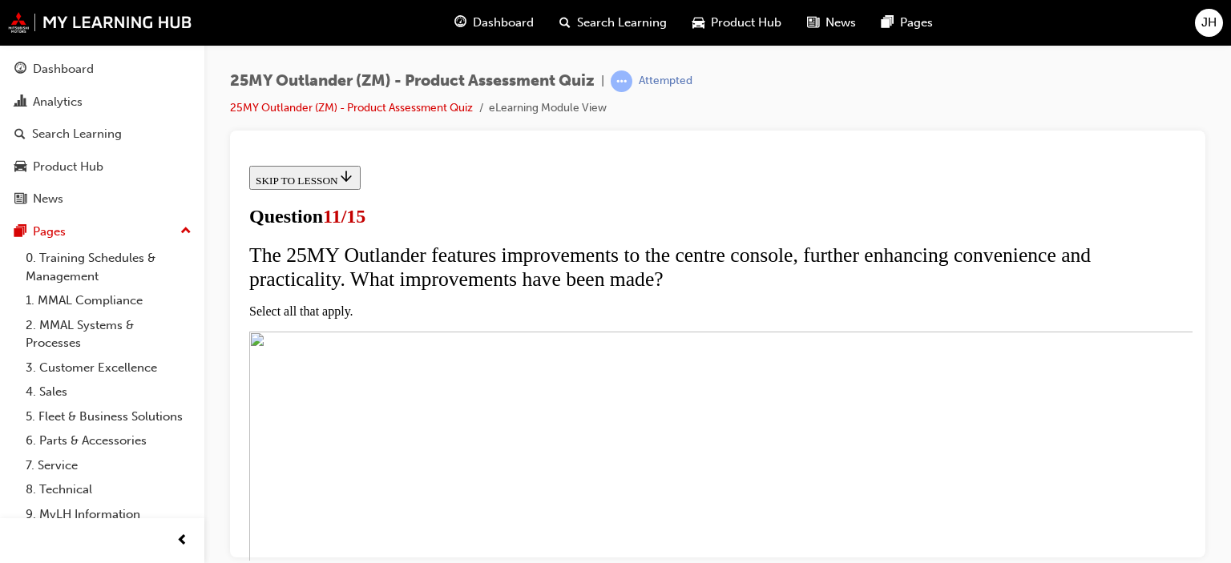
checkbox input "true"
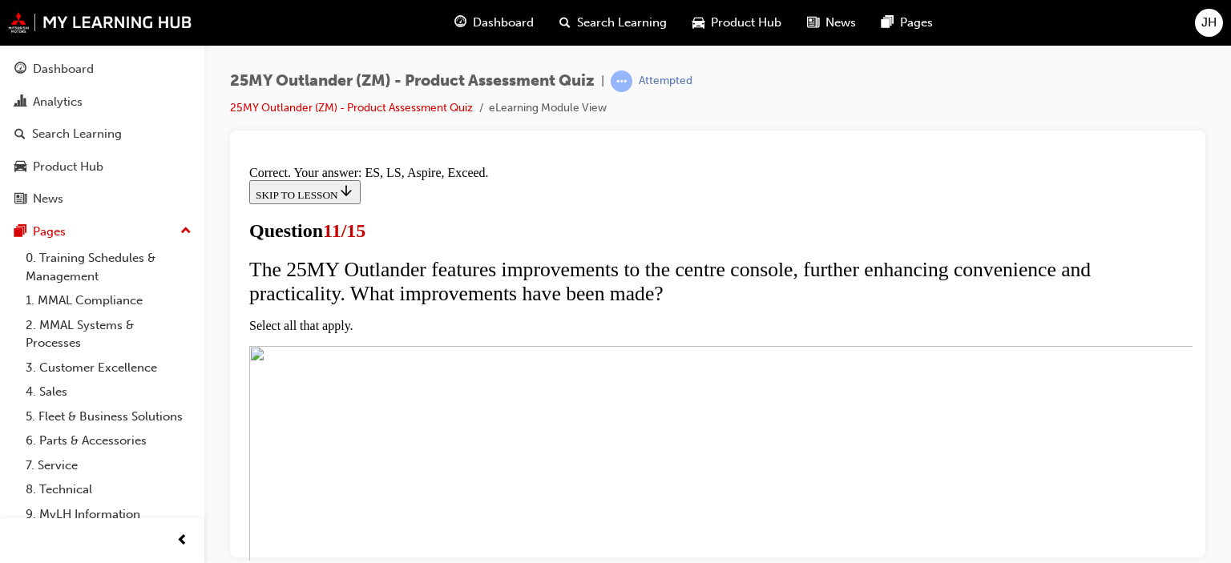
scroll to position [552, 0]
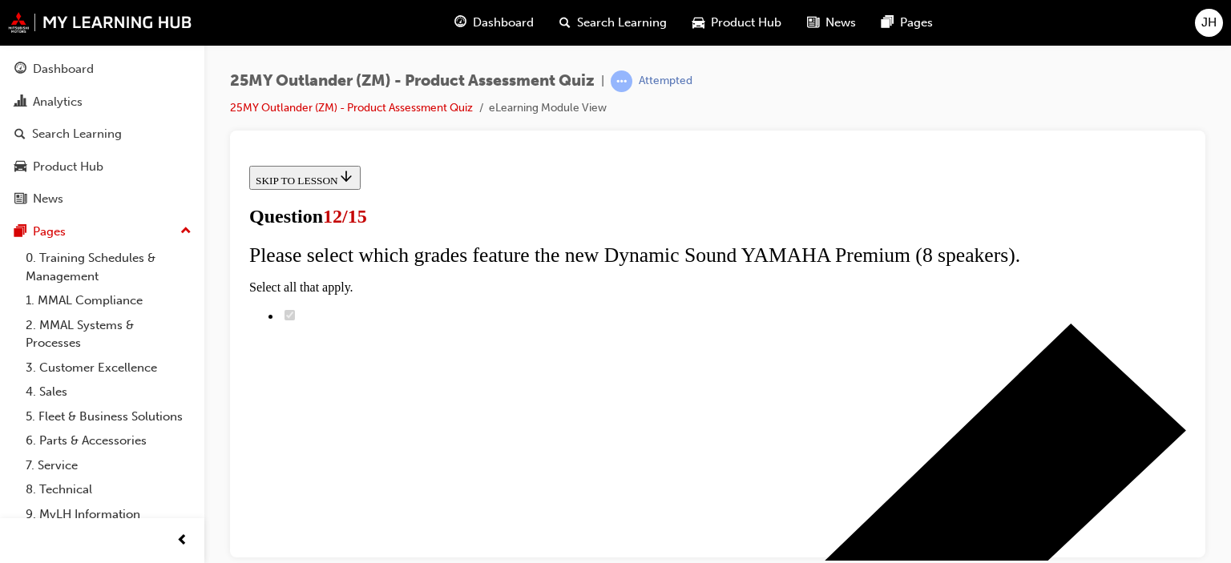
scroll to position [309, 0]
radio input "true"
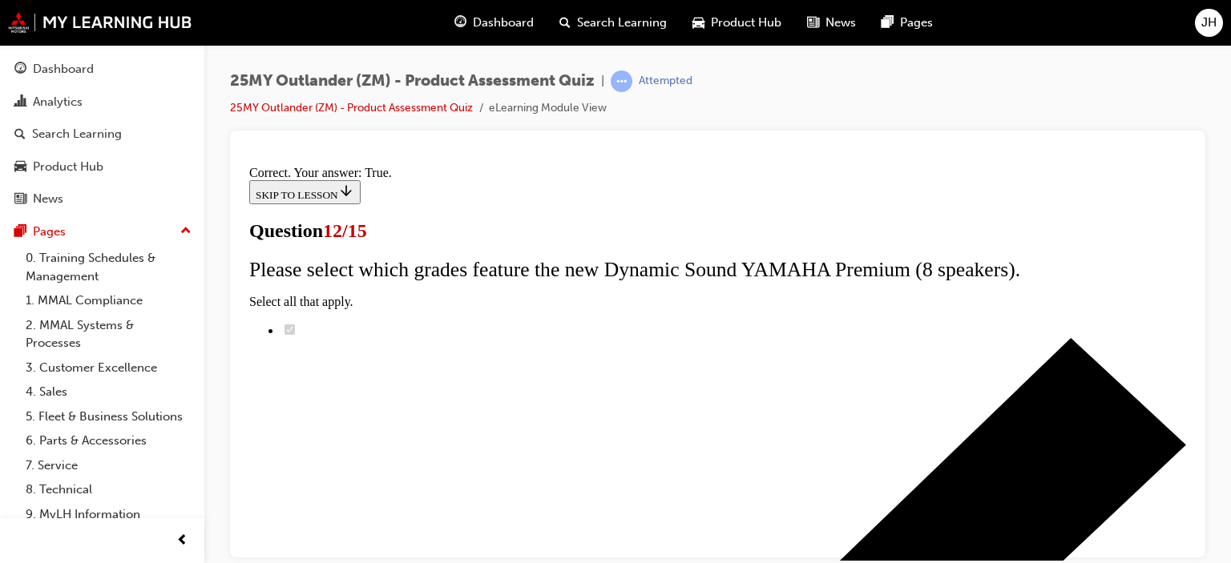
scroll to position [360, 0]
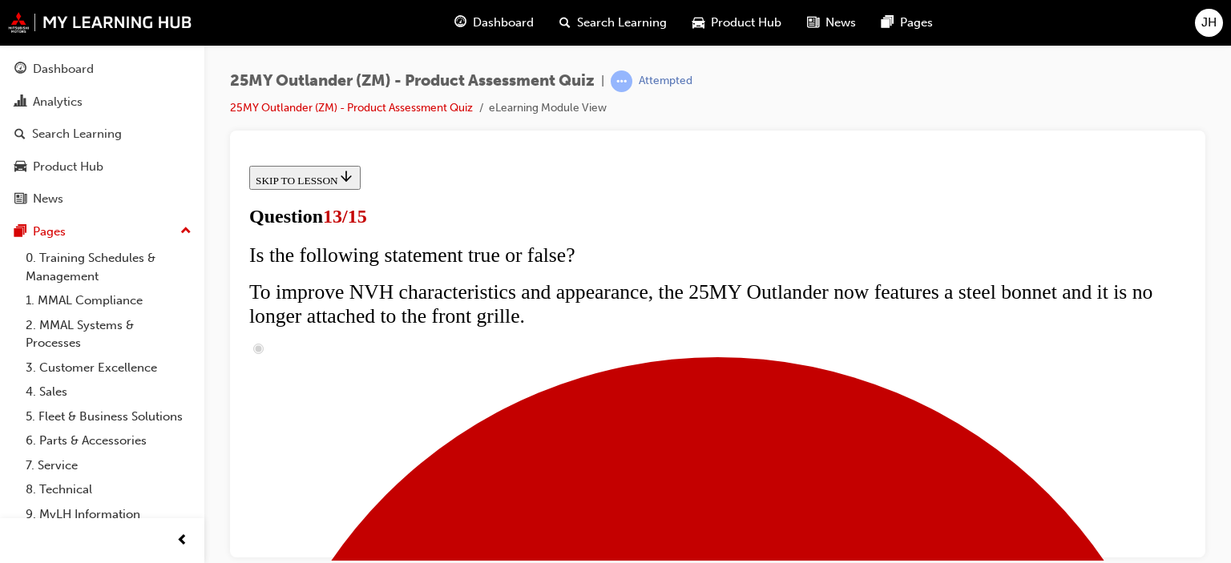
scroll to position [321, 0]
radio input "true"
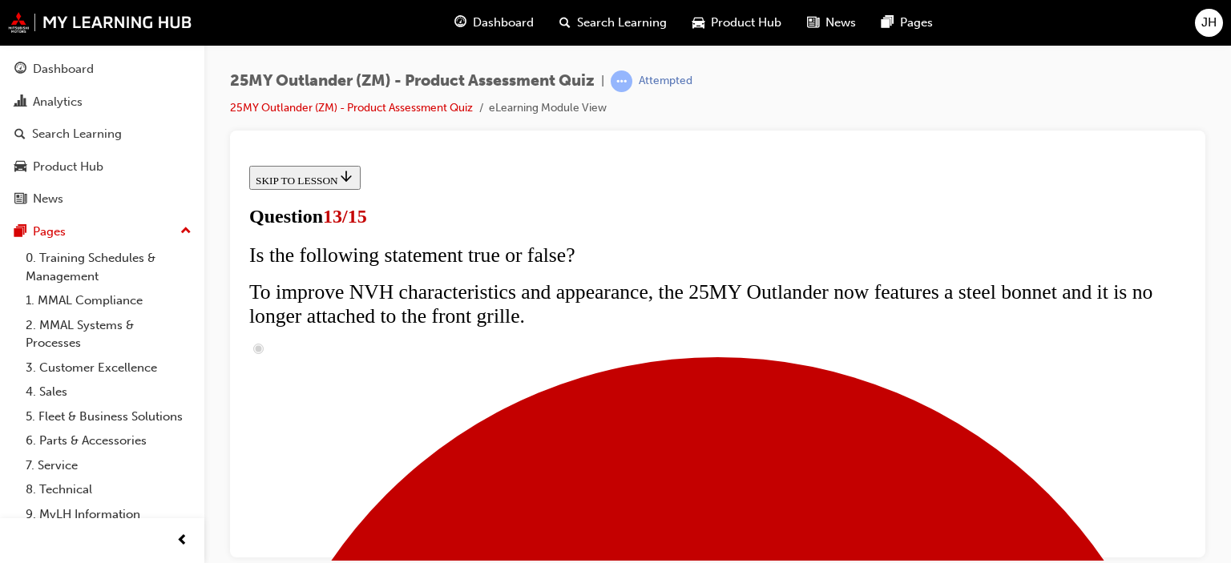
radio input "true"
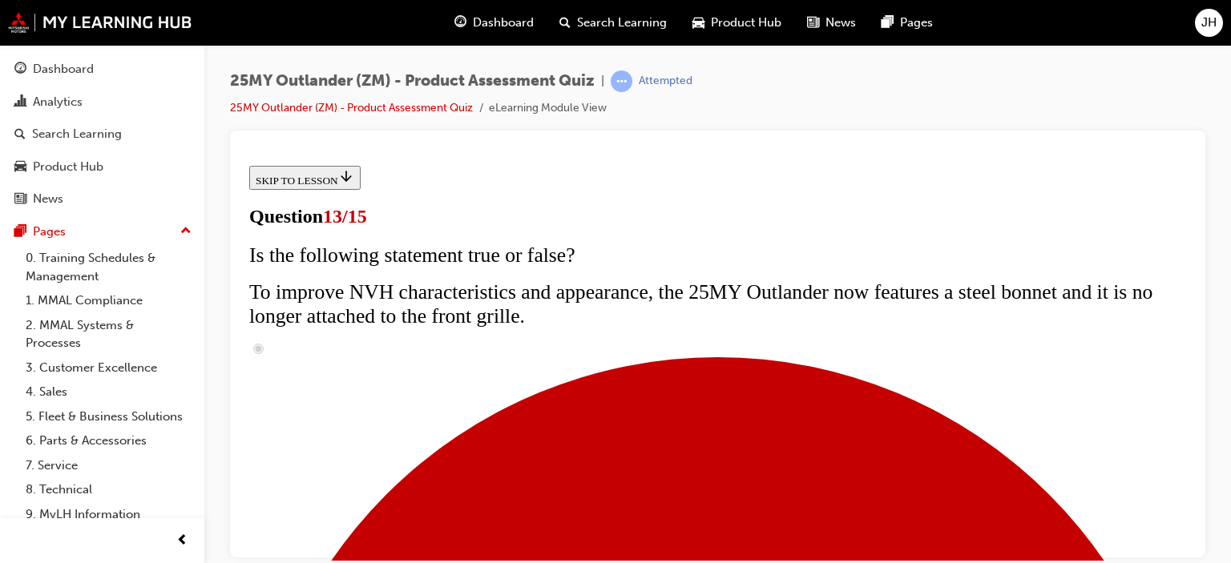
radio input "true"
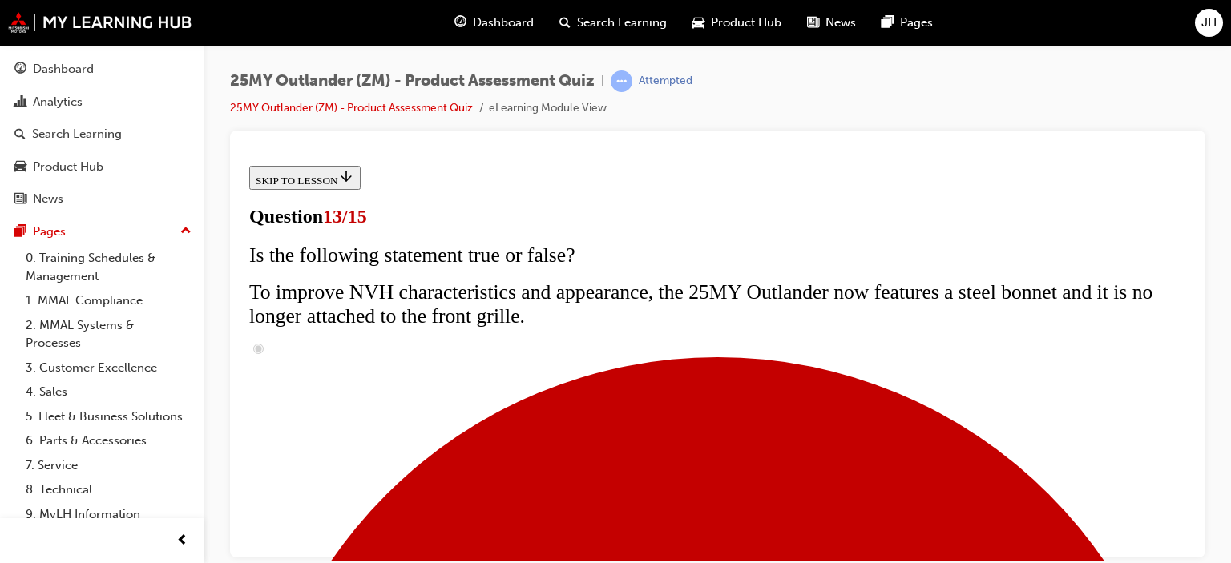
radio input "true"
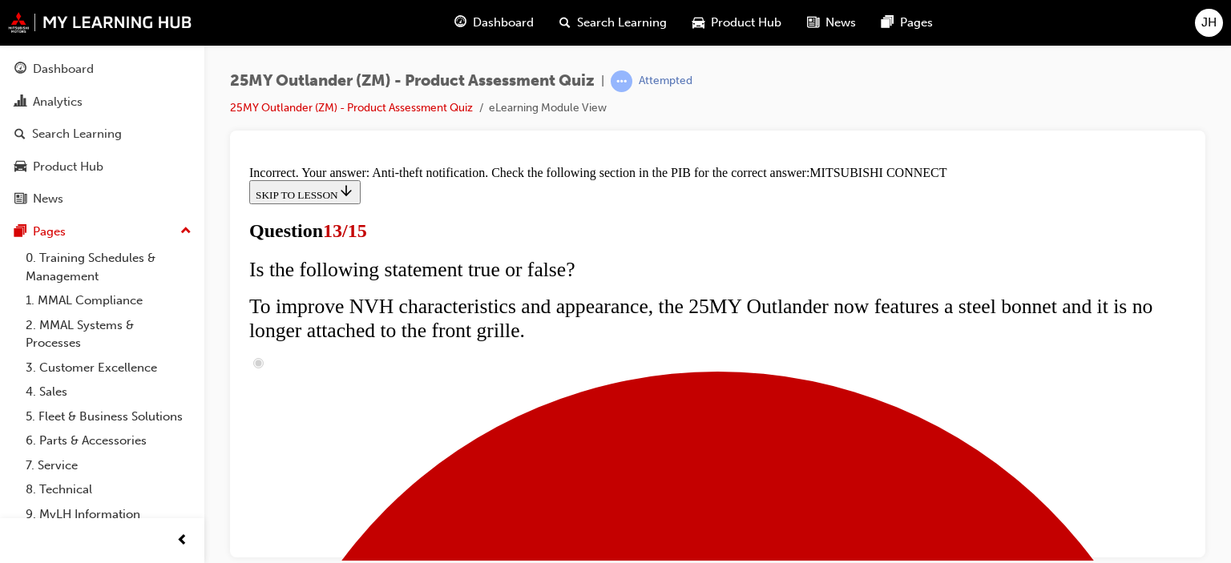
scroll to position [687, 0]
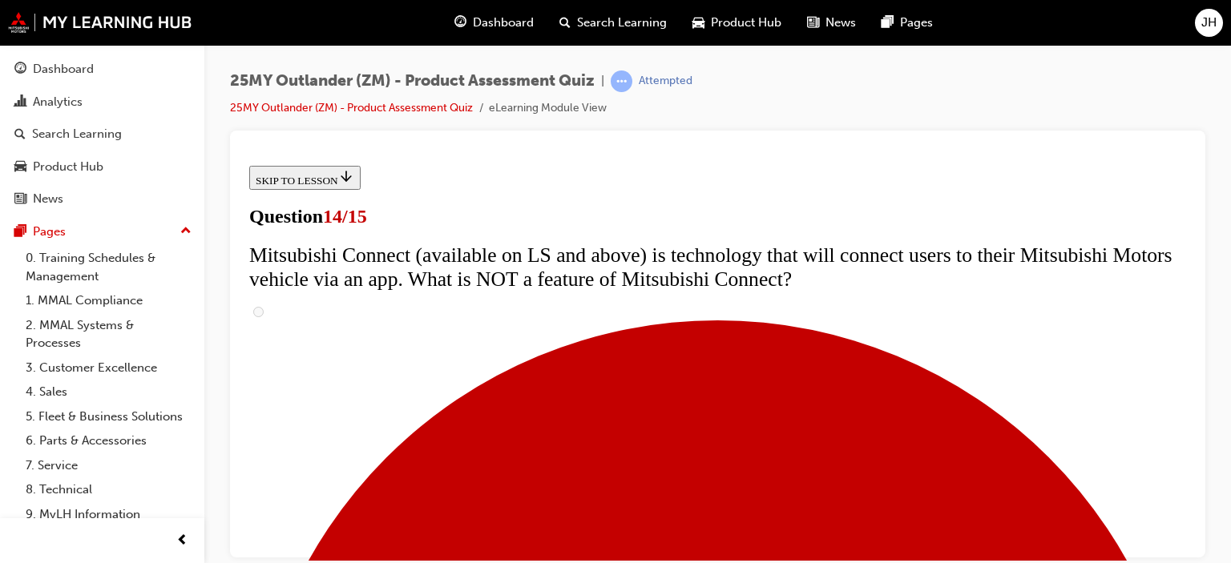
scroll to position [791, 0]
radio input "true"
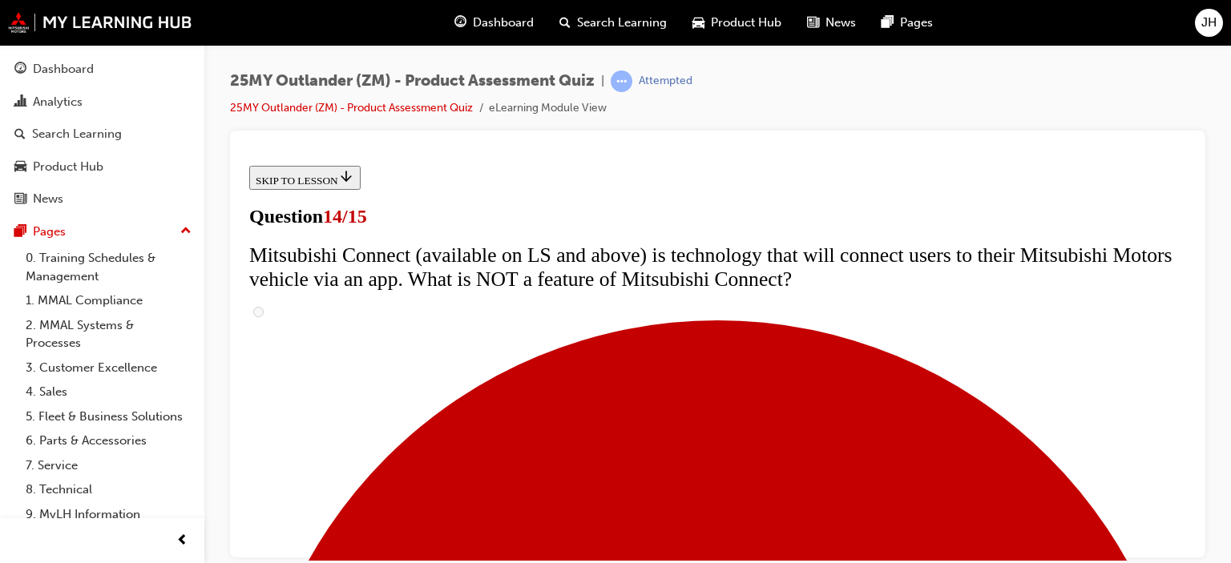
radio input "true"
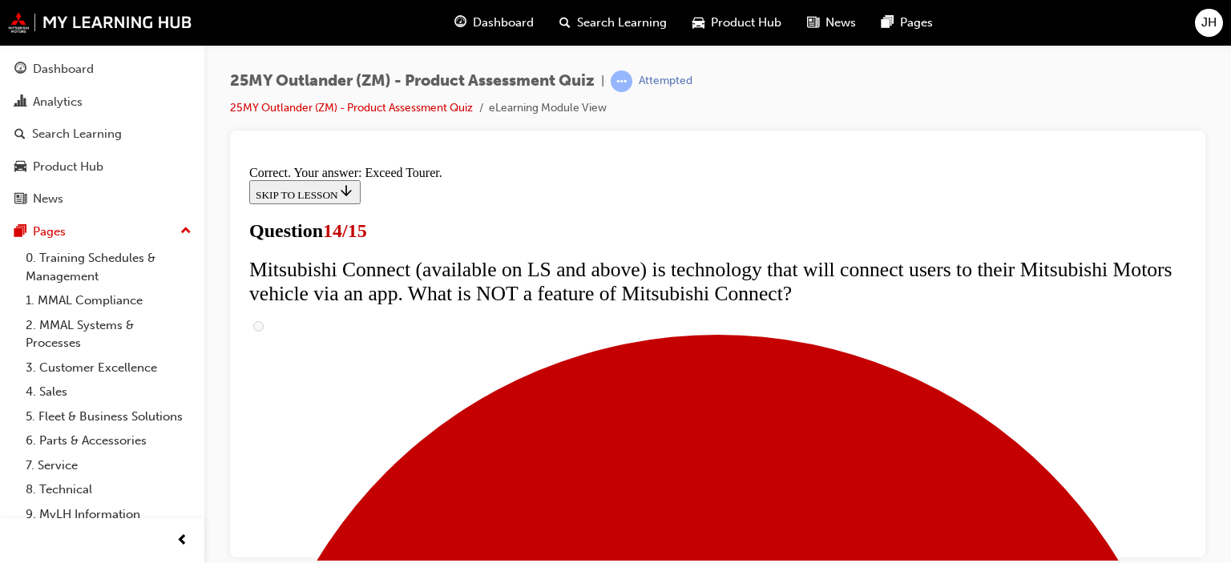
scroll to position [841, 0]
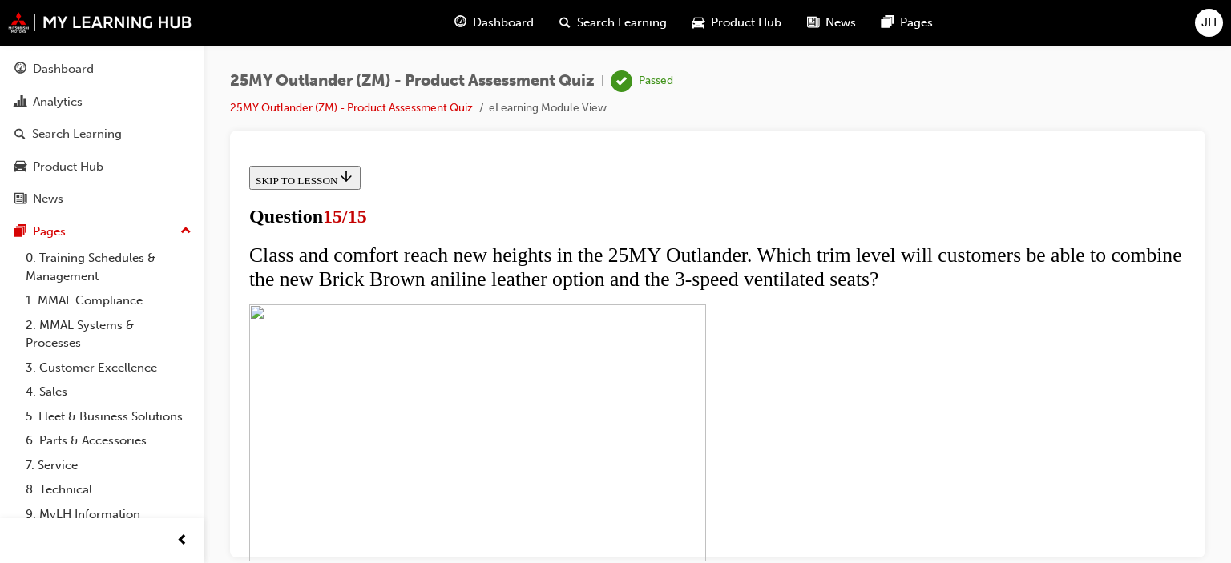
scroll to position [413, 0]
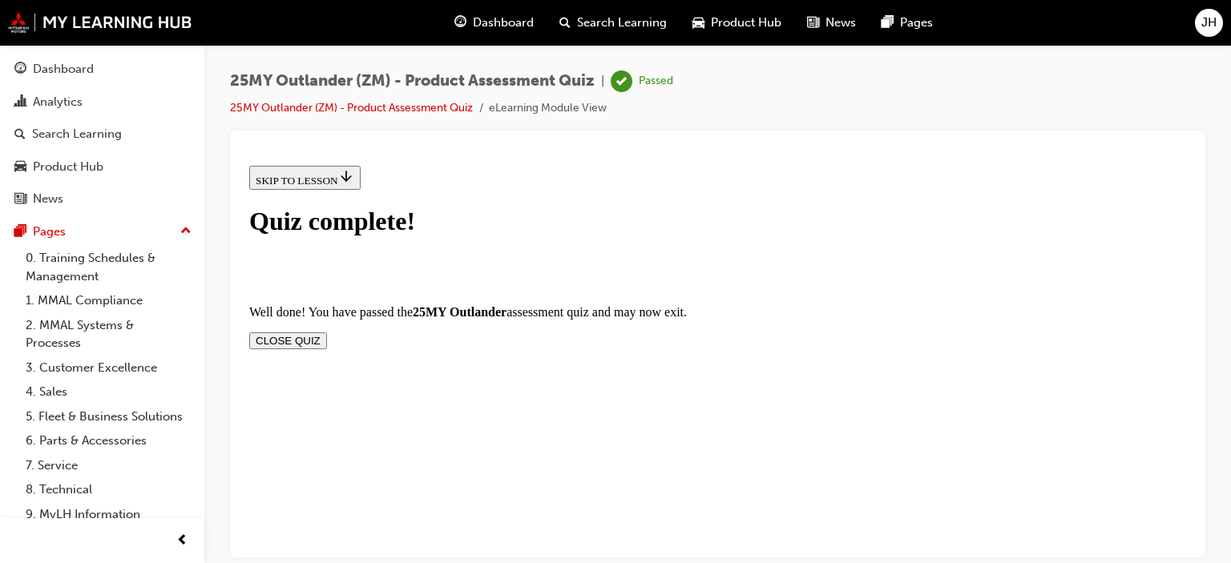
click at [327, 332] on button "CLOSE QUIZ" at bounding box center [288, 340] width 78 height 17
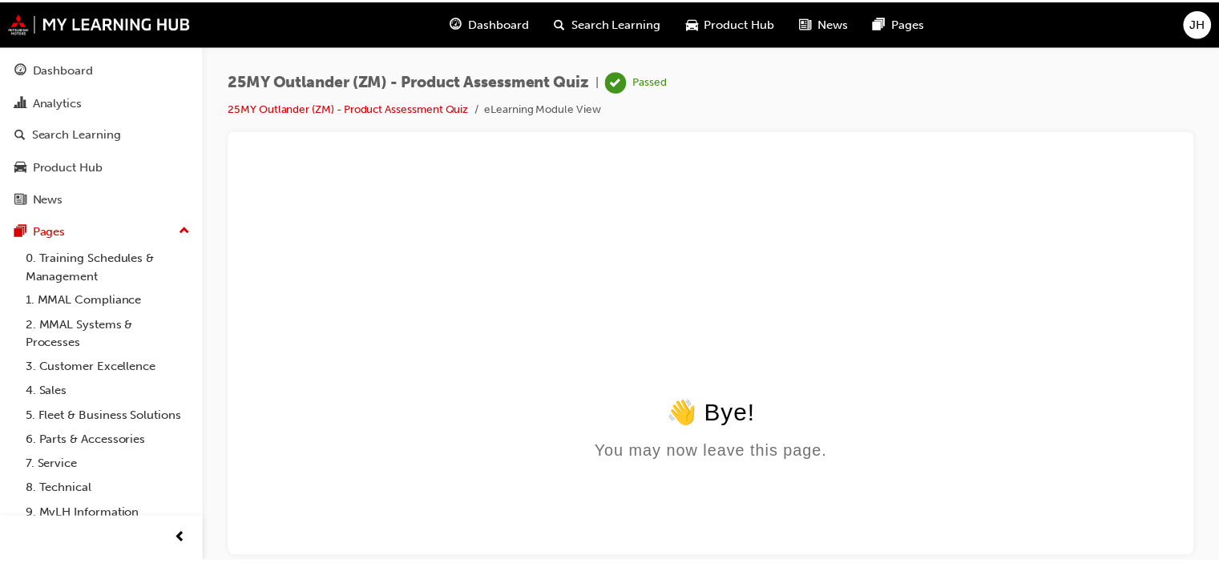
scroll to position [0, 0]
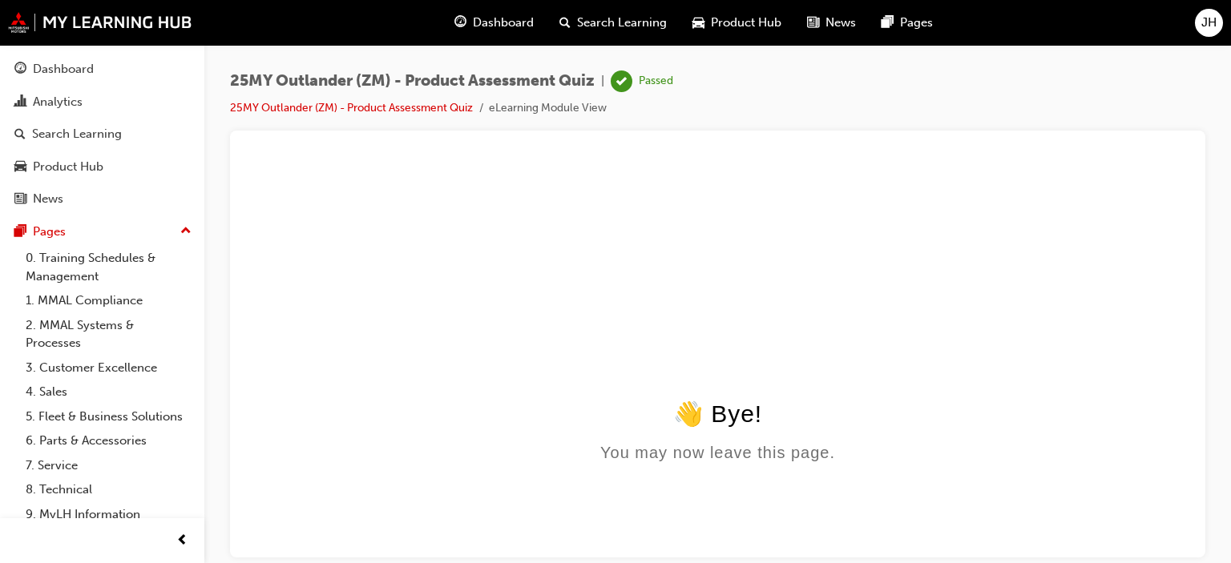
click at [516, 24] on span "Dashboard" at bounding box center [503, 23] width 61 height 18
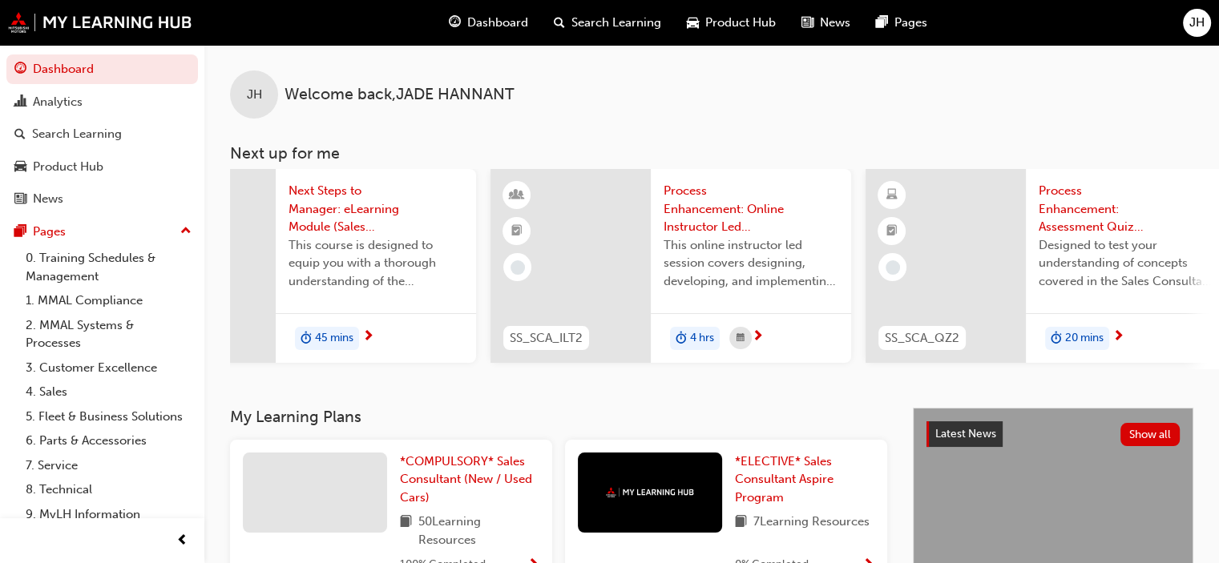
scroll to position [0, 1259]
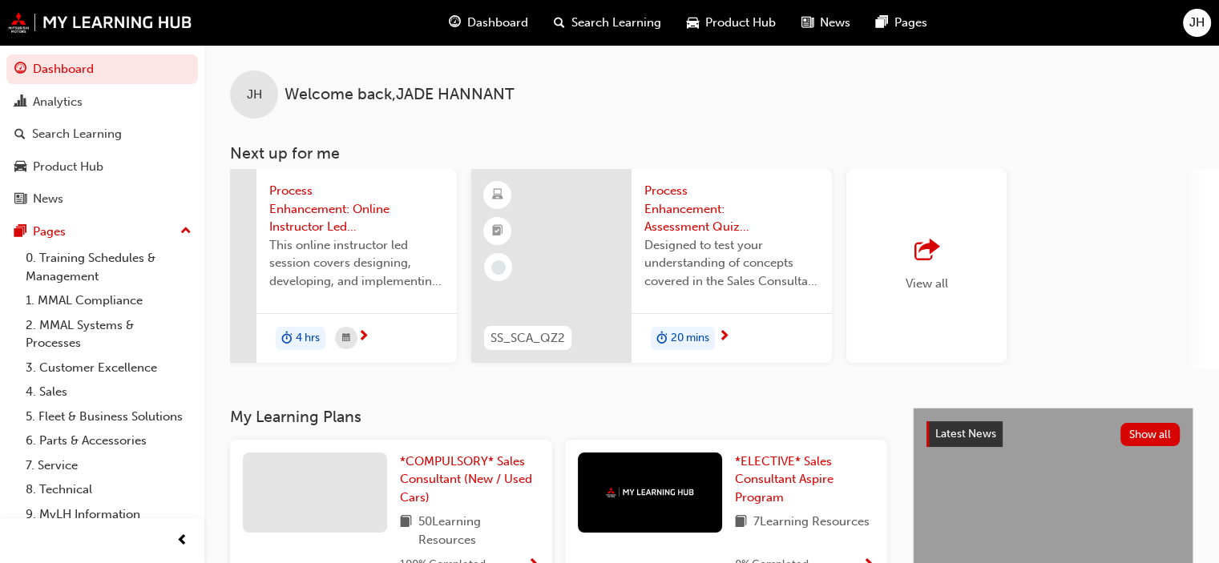
click at [917, 260] on span "outbound-icon" at bounding box center [926, 251] width 24 height 22
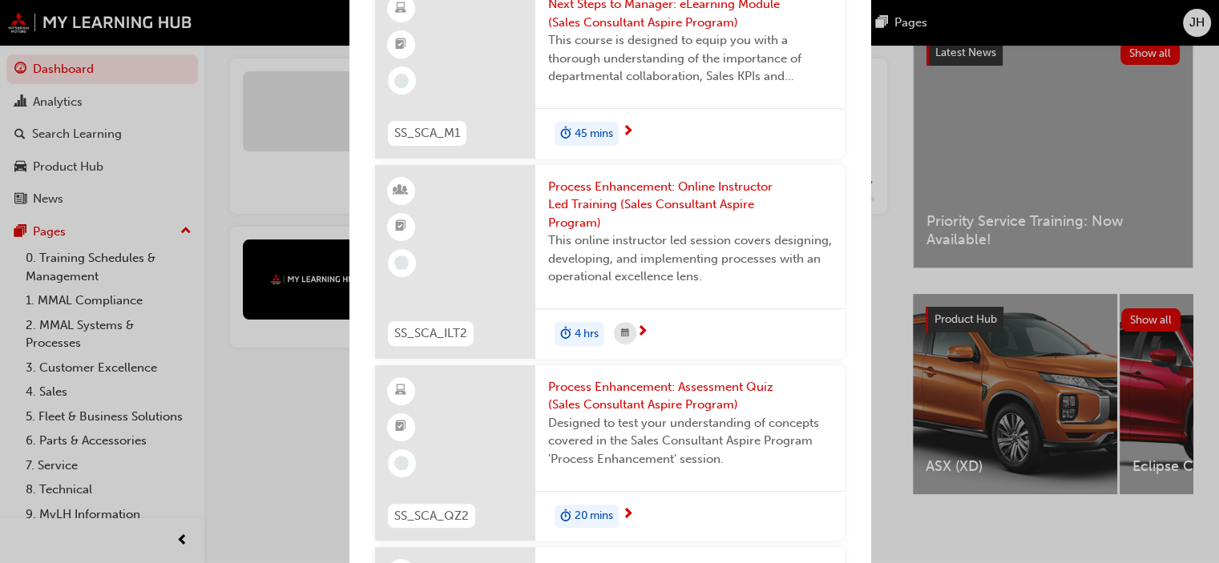
scroll to position [0, 0]
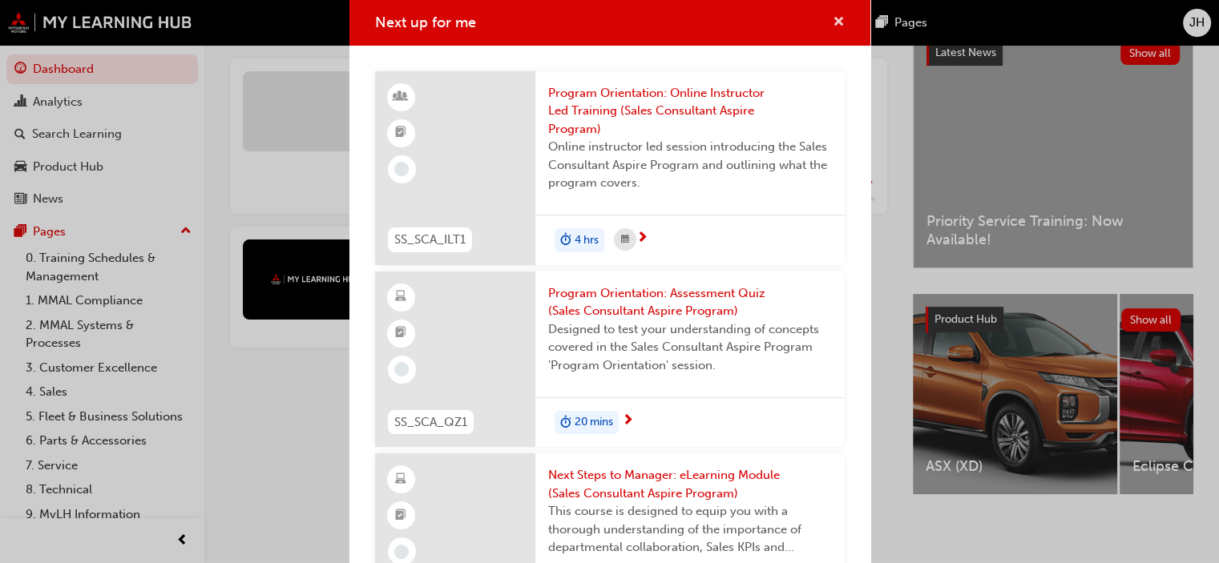
click at [833, 19] on span "cross-icon" at bounding box center [839, 23] width 12 height 14
